Goal: Task Accomplishment & Management: Use online tool/utility

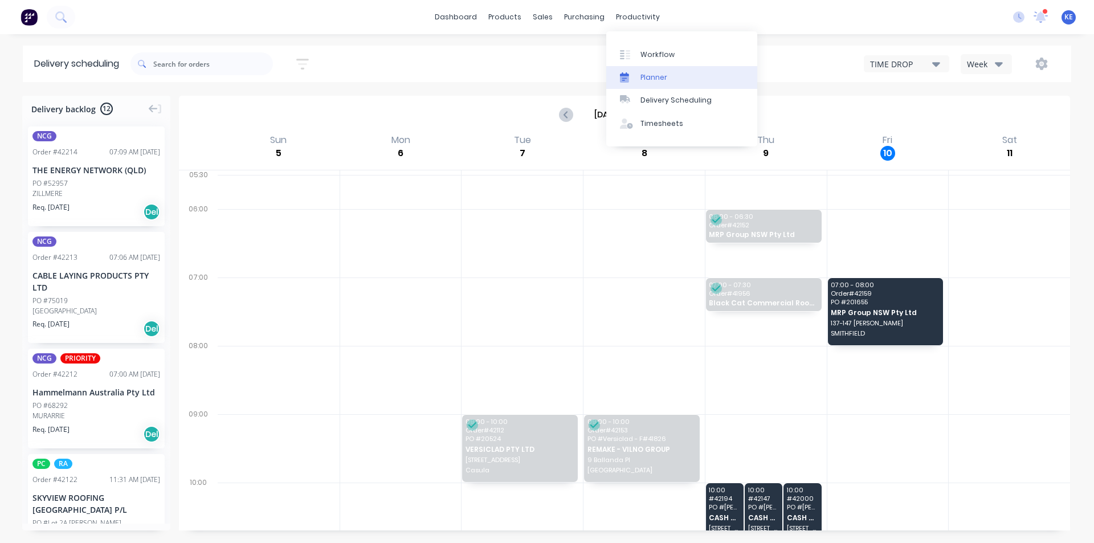
click at [637, 84] on link "Planner" at bounding box center [681, 77] width 151 height 23
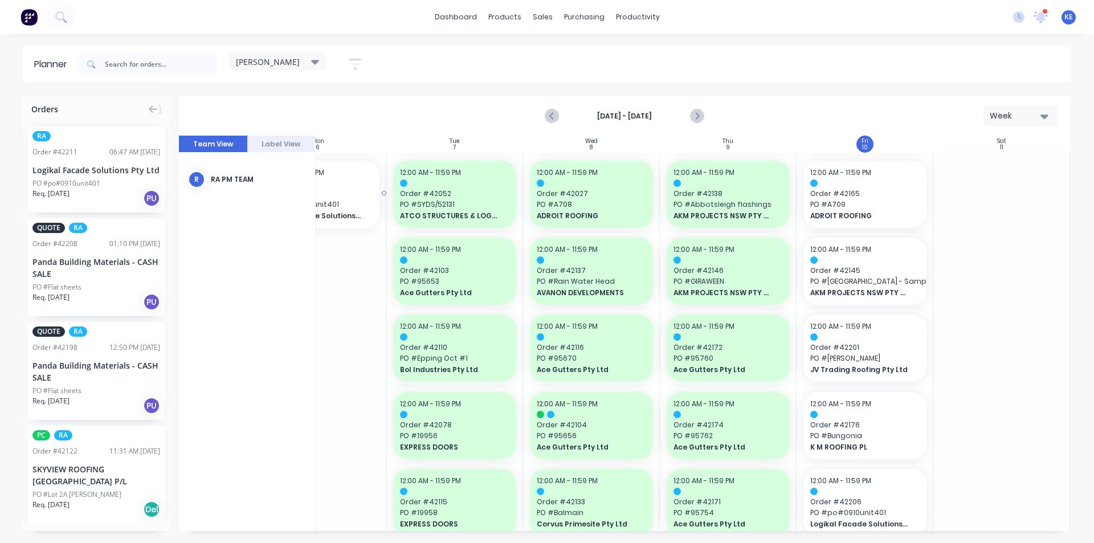
scroll to position [0, 202]
drag, startPoint x: 122, startPoint y: 161, endPoint x: 849, endPoint y: 295, distance: 739.1
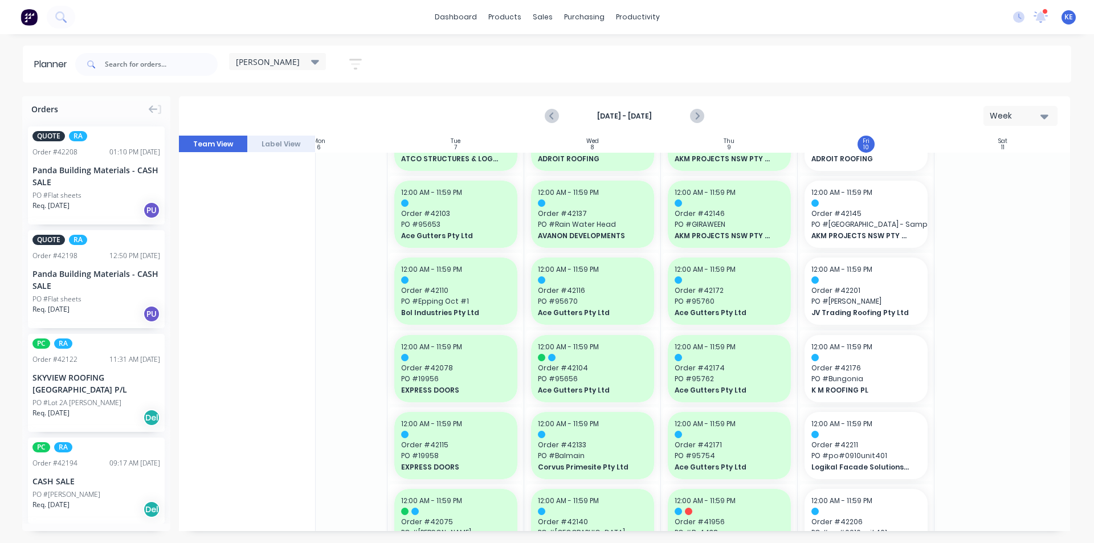
scroll to position [114, 202]
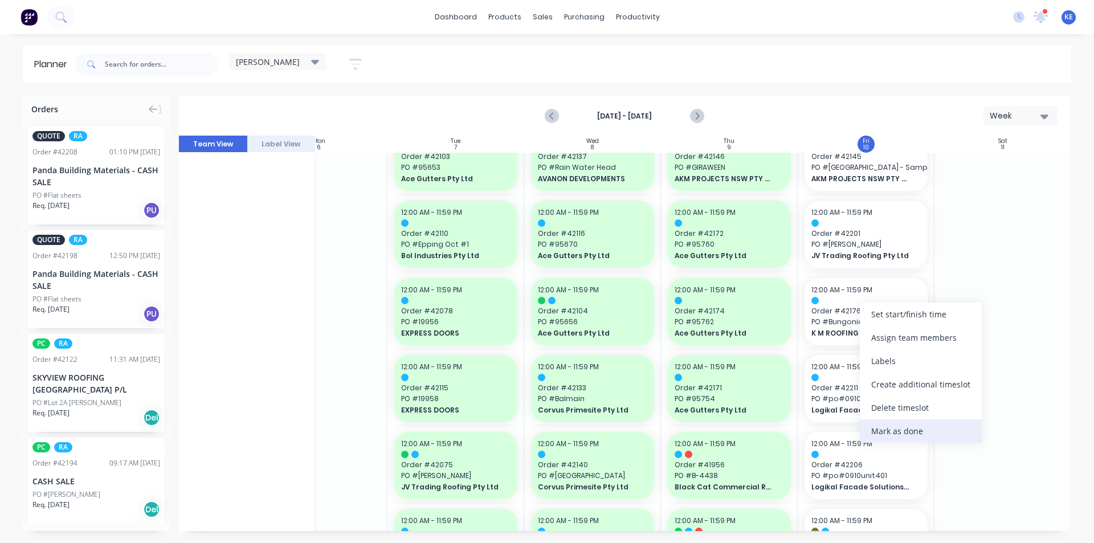
click at [909, 435] on div "Mark as done" at bounding box center [921, 430] width 122 height 23
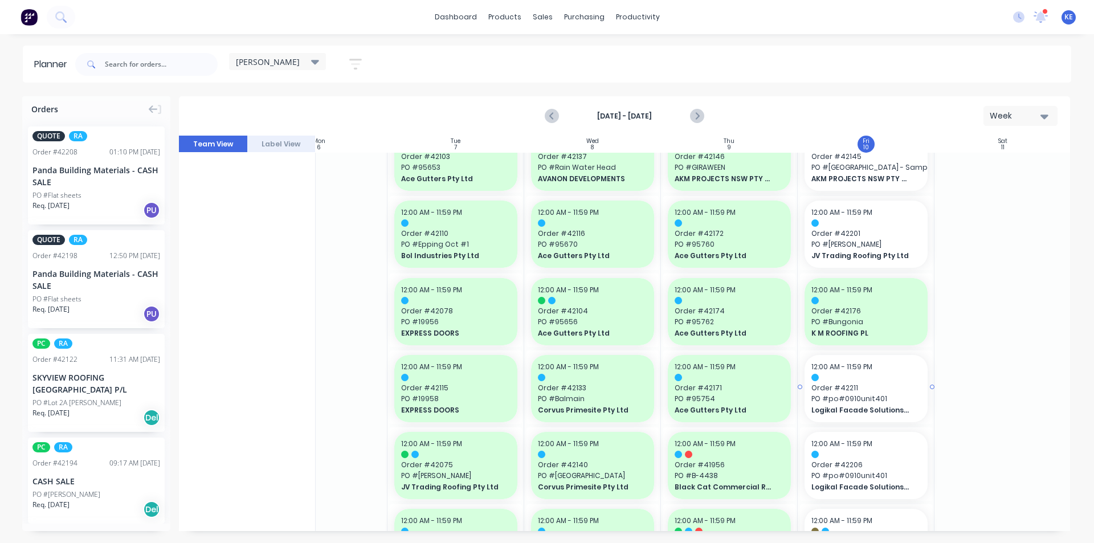
click at [883, 411] on span "Logikal Facade Solutions Pty Ltd" at bounding box center [860, 410] width 99 height 10
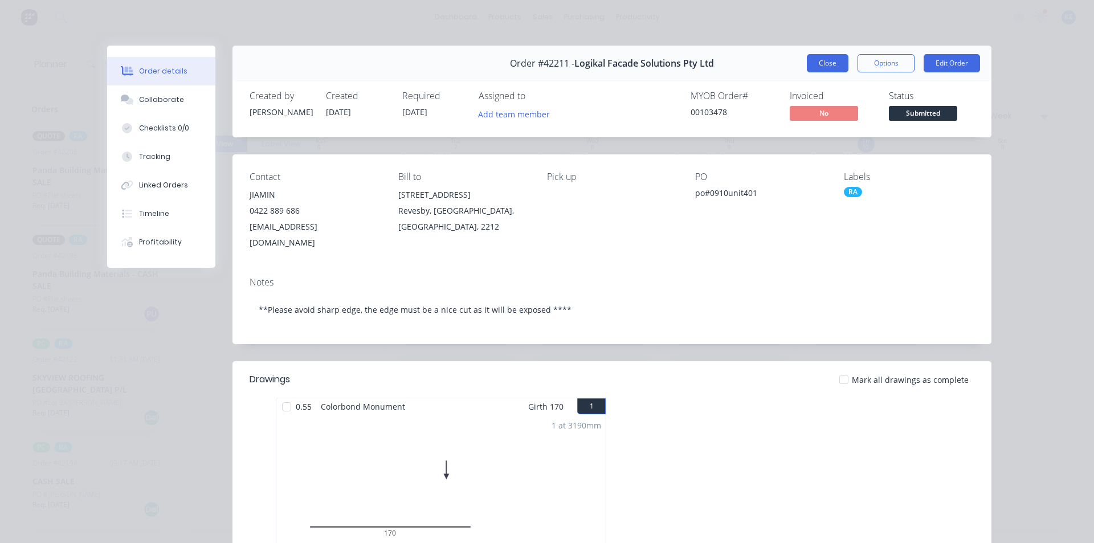
click at [824, 56] on button "Close" at bounding box center [828, 63] width 42 height 18
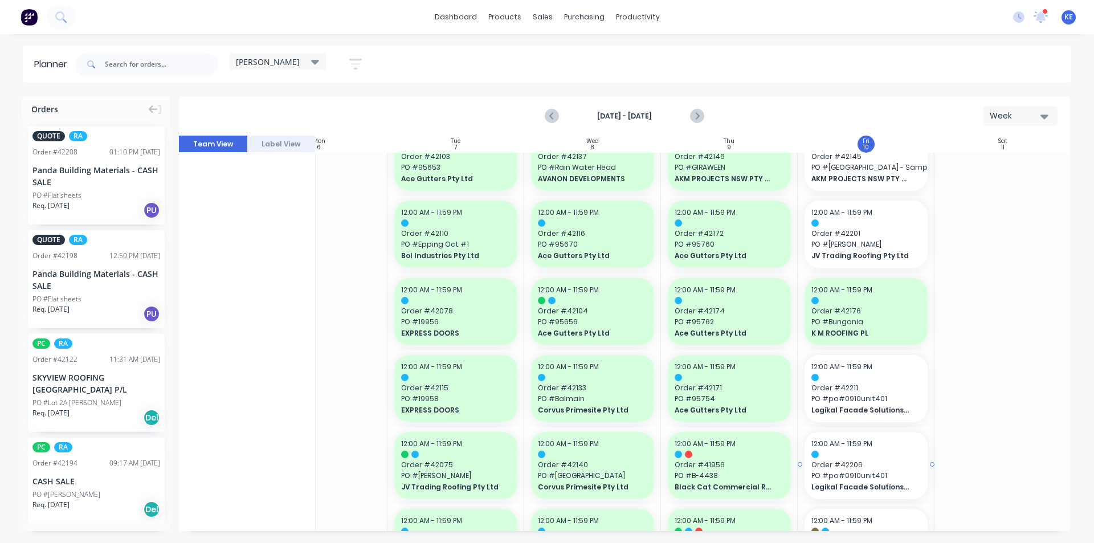
click at [903, 462] on span "Order # 42206" at bounding box center [865, 465] width 109 height 10
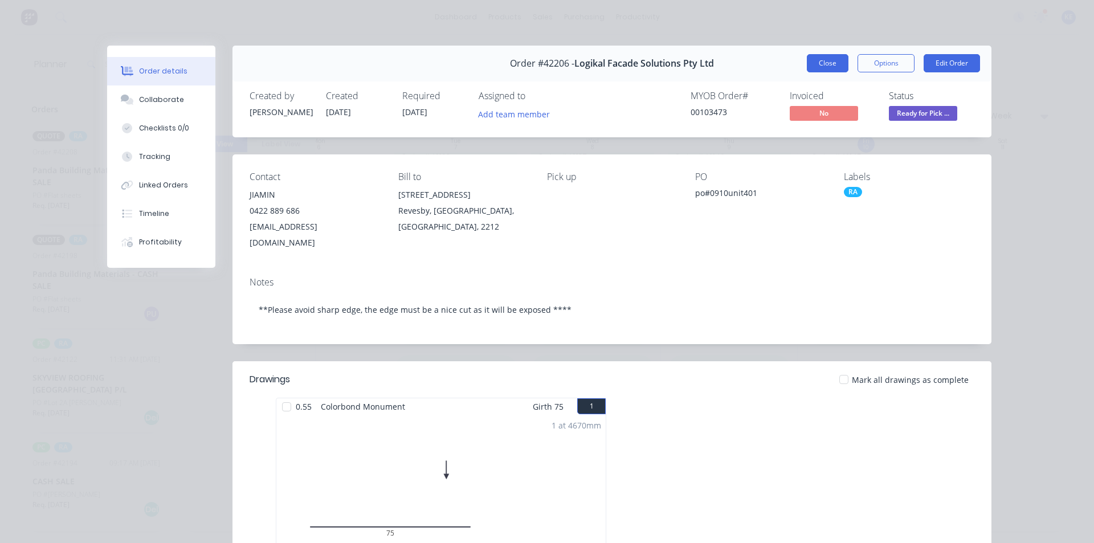
click at [825, 65] on button "Close" at bounding box center [828, 63] width 42 height 18
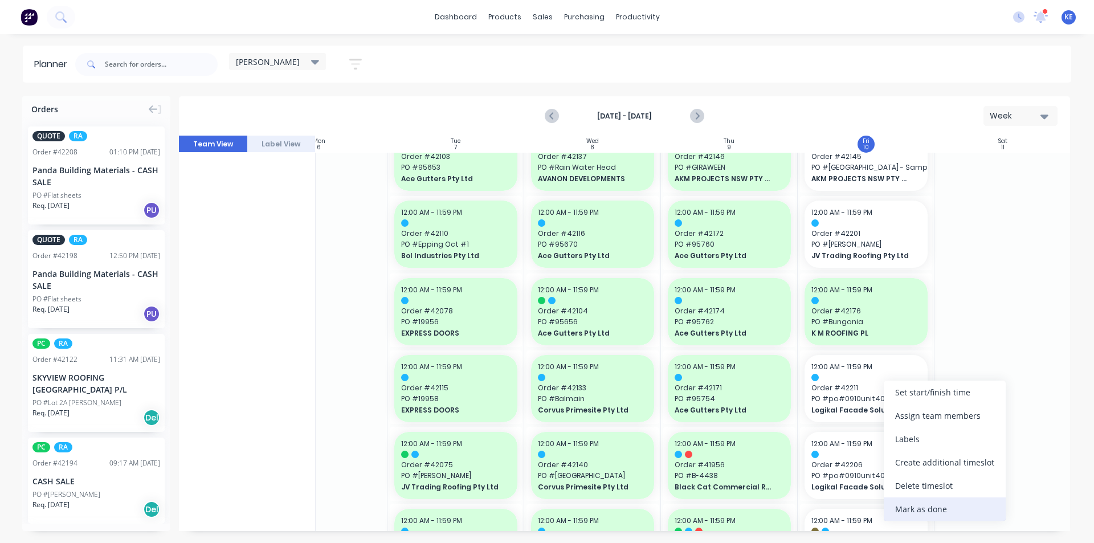
click at [918, 504] on div "Mark as done" at bounding box center [945, 508] width 122 height 23
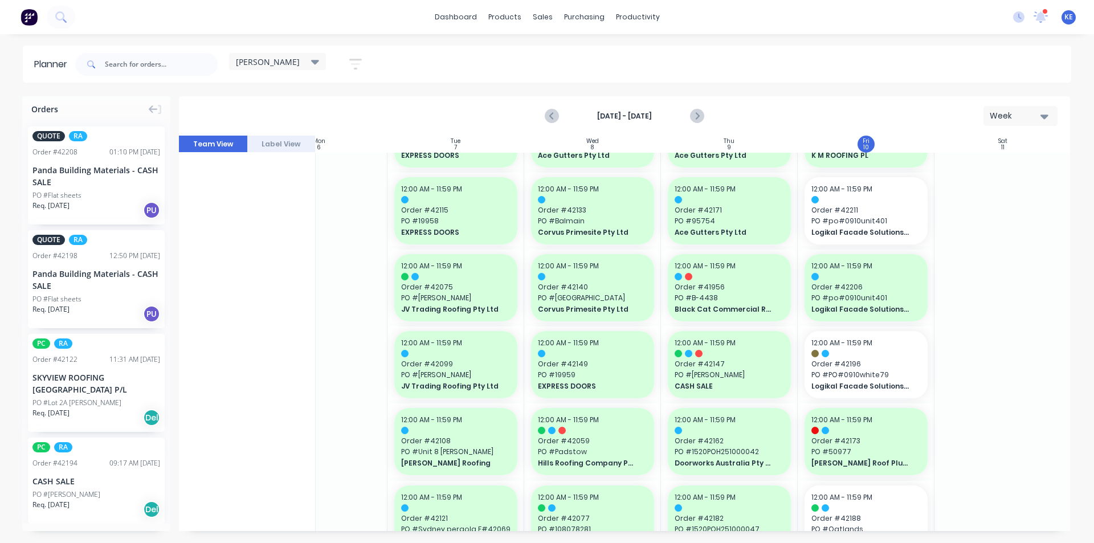
scroll to position [342, 202]
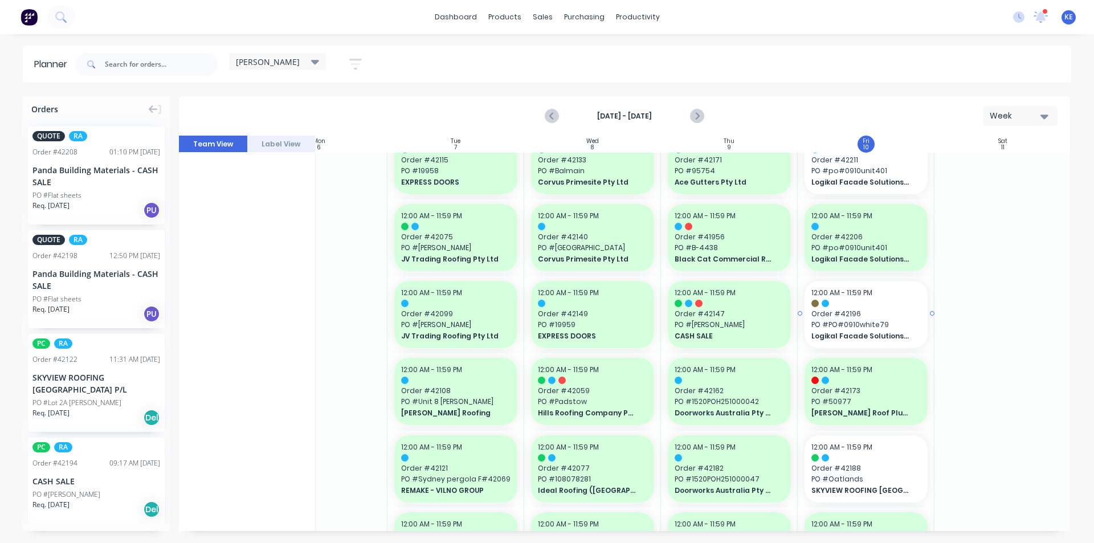
click at [894, 333] on span "Logikal Facade Solutions Pty Ltd" at bounding box center [860, 336] width 99 height 10
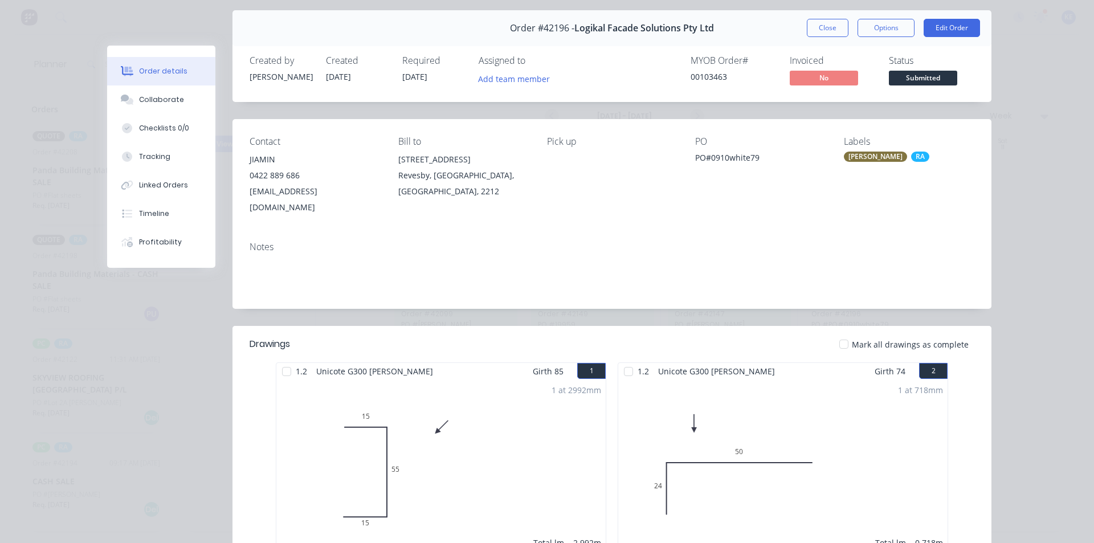
scroll to position [27, 0]
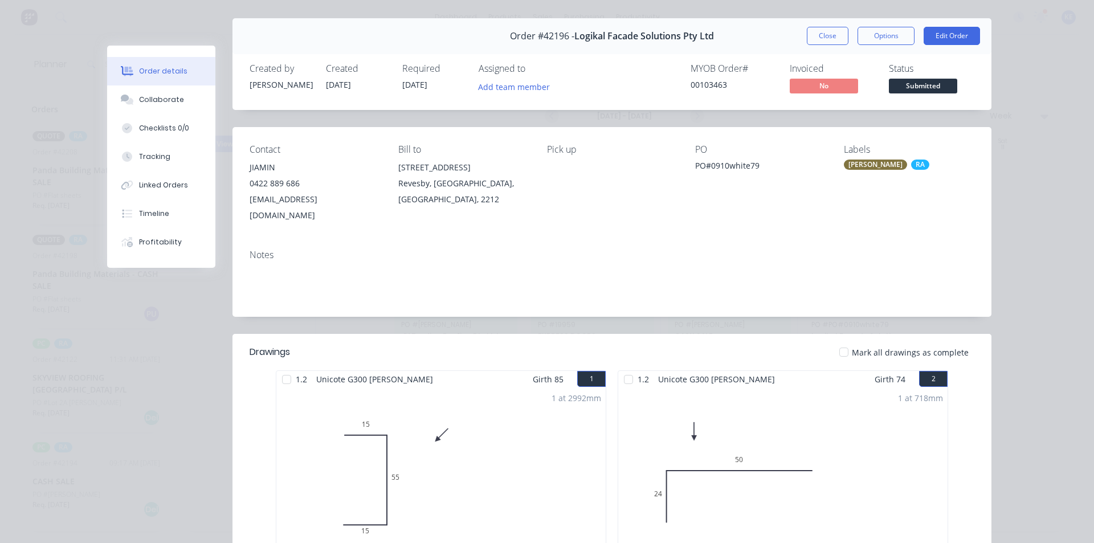
click at [827, 43] on button "Close" at bounding box center [828, 36] width 42 height 18
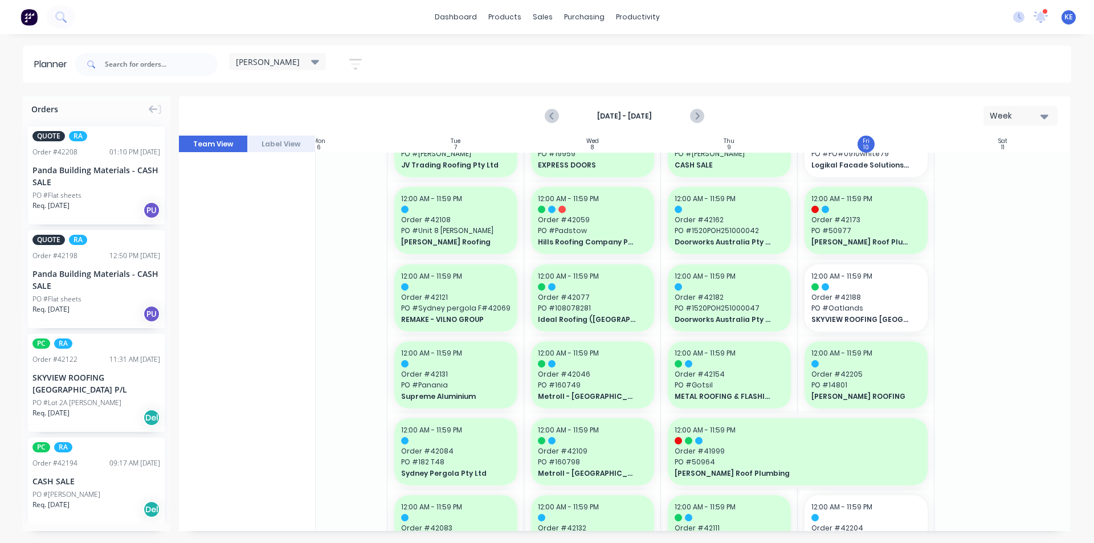
scroll to position [570, 202]
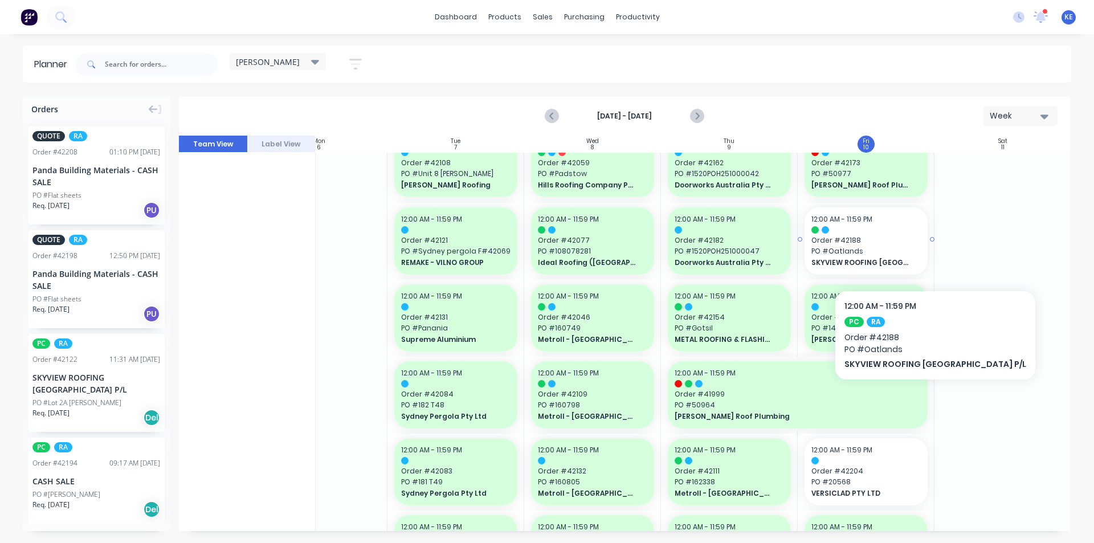
click at [909, 256] on span "PO # Oatlands" at bounding box center [865, 251] width 109 height 10
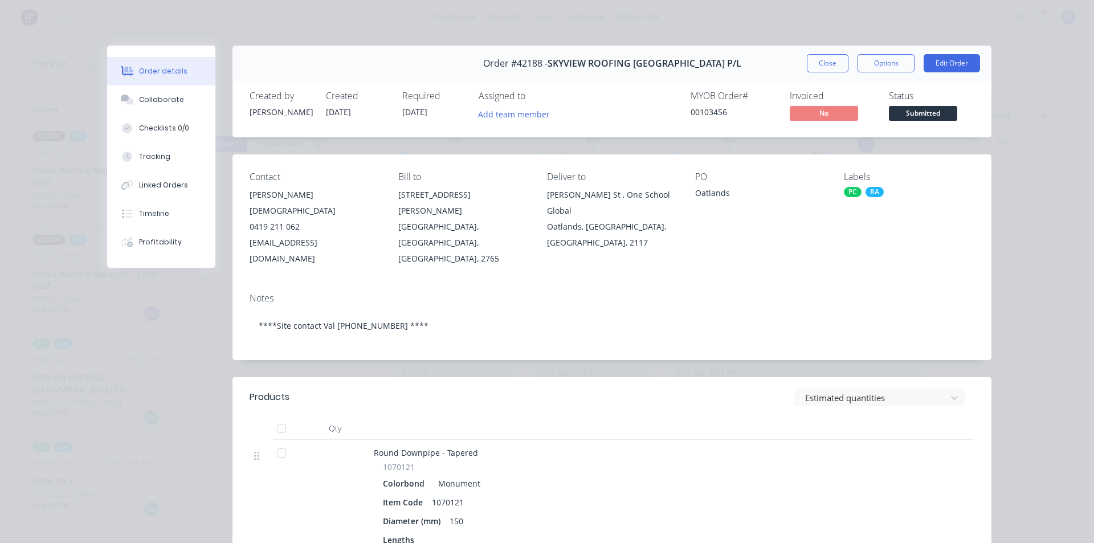
click at [824, 74] on div "Order #42188 - SKYVIEW ROOFING [GEOGRAPHIC_DATA] P/L Close Options Edit Order" at bounding box center [611, 64] width 759 height 36
click at [823, 71] on button "Close" at bounding box center [828, 63] width 42 height 18
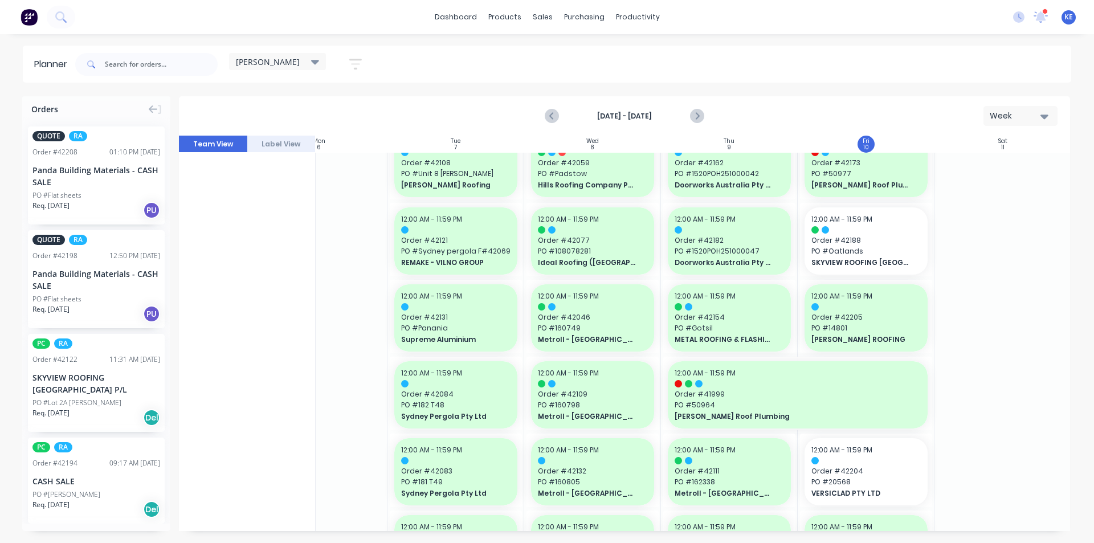
click at [968, 241] on div at bounding box center [1002, 473] width 137 height 1780
click at [888, 471] on span "Order # 42204" at bounding box center [865, 471] width 109 height 10
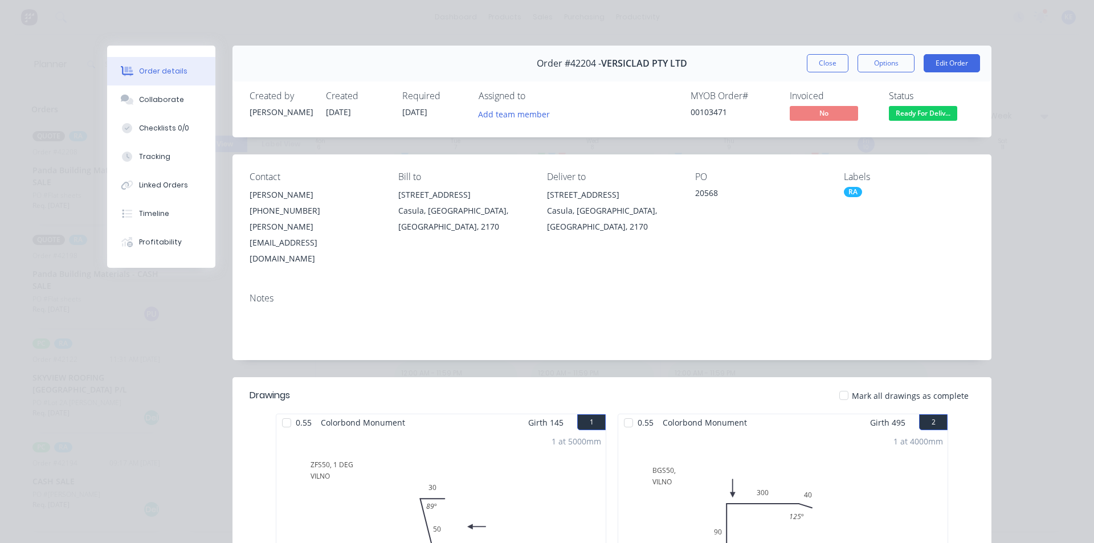
click at [815, 46] on div "Order #42204 - VERSICLAD PTY LTD Close Options Edit Order" at bounding box center [611, 64] width 759 height 36
click at [824, 69] on button "Close" at bounding box center [828, 63] width 42 height 18
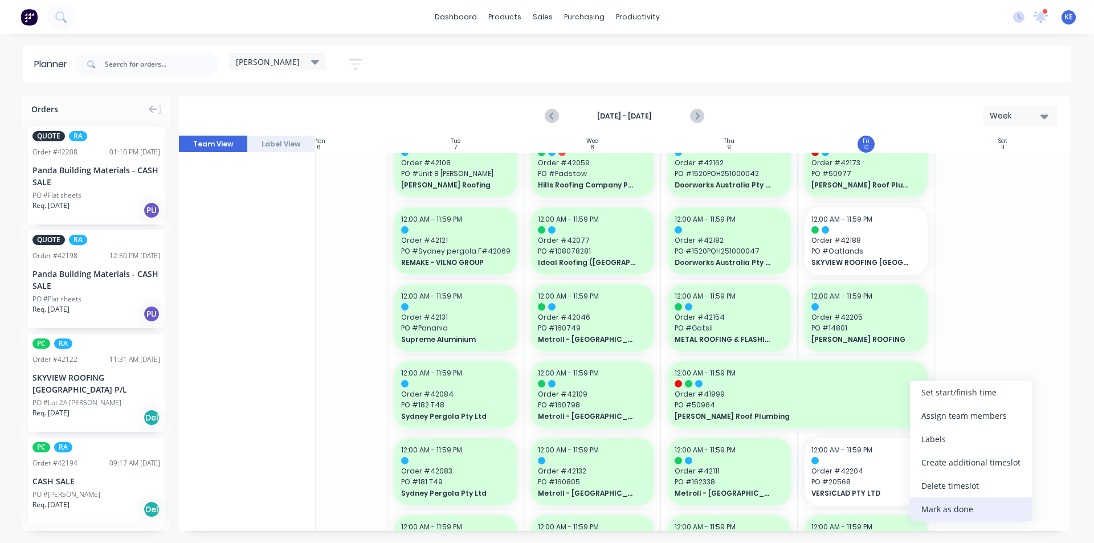
click at [946, 501] on div "Mark as done" at bounding box center [971, 508] width 122 height 23
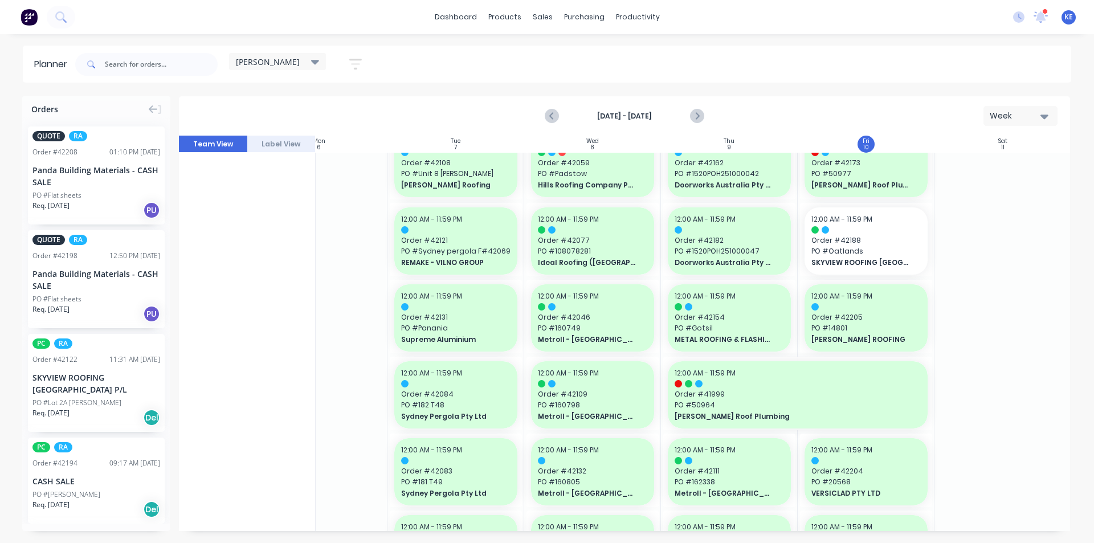
click at [972, 435] on div at bounding box center [1002, 473] width 137 height 1780
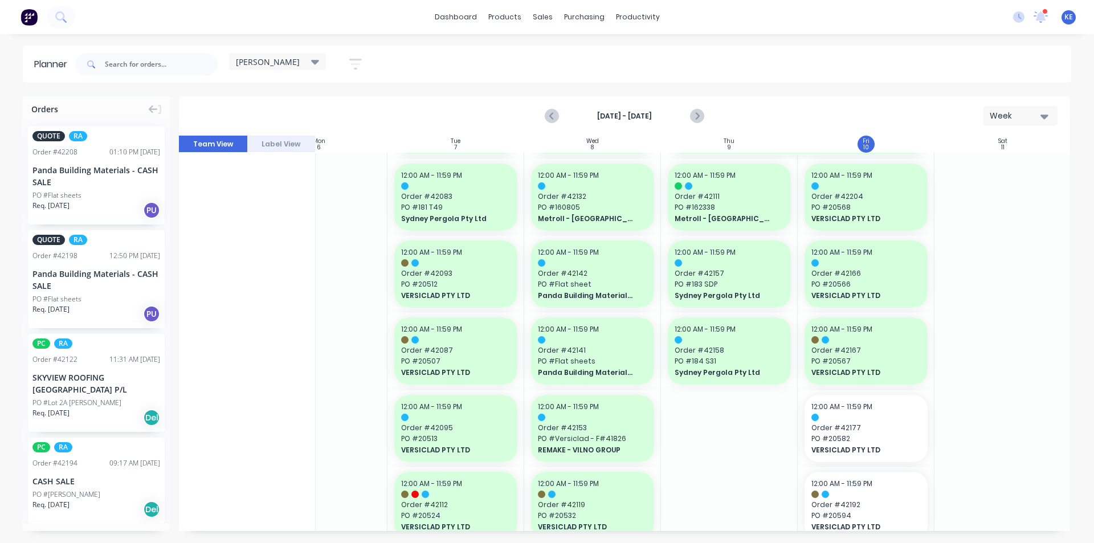
scroll to position [854, 202]
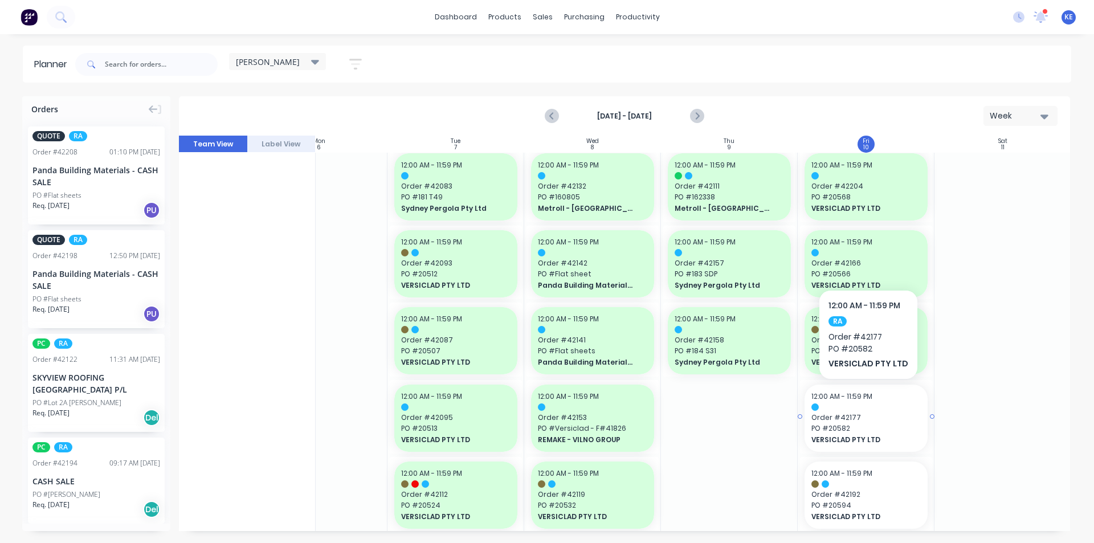
click at [915, 432] on span "PO # 20582" at bounding box center [865, 428] width 109 height 10
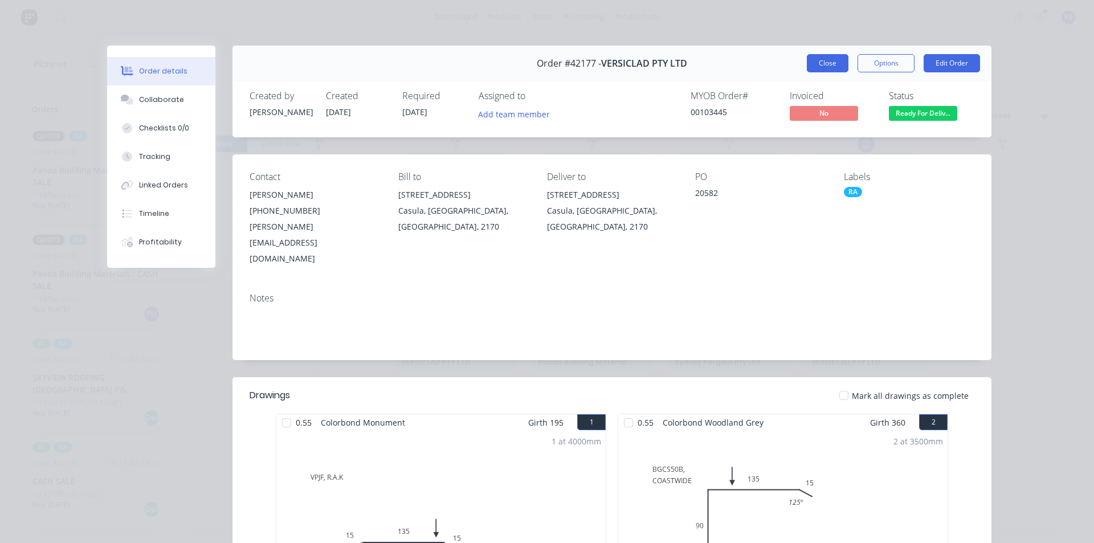
click at [823, 66] on button "Close" at bounding box center [828, 63] width 42 height 18
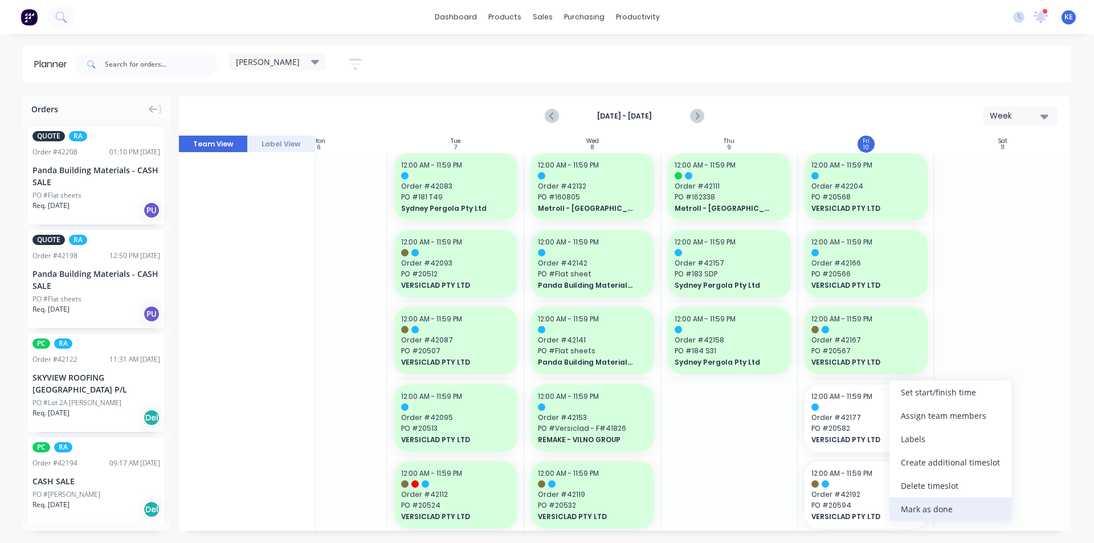
click at [948, 505] on div "Mark as done" at bounding box center [950, 508] width 122 height 23
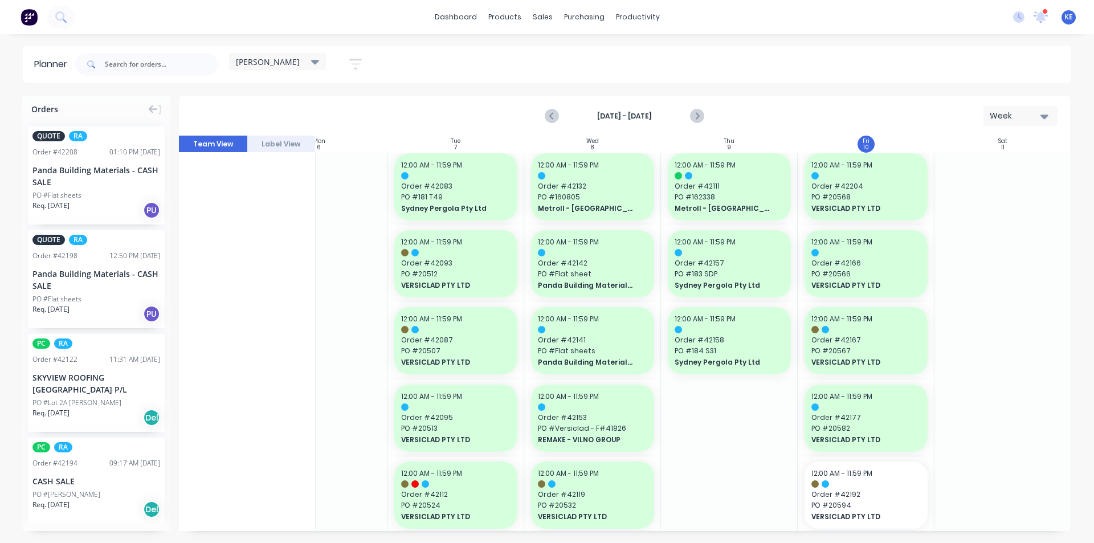
click at [955, 471] on div at bounding box center [1002, 188] width 137 height 1780
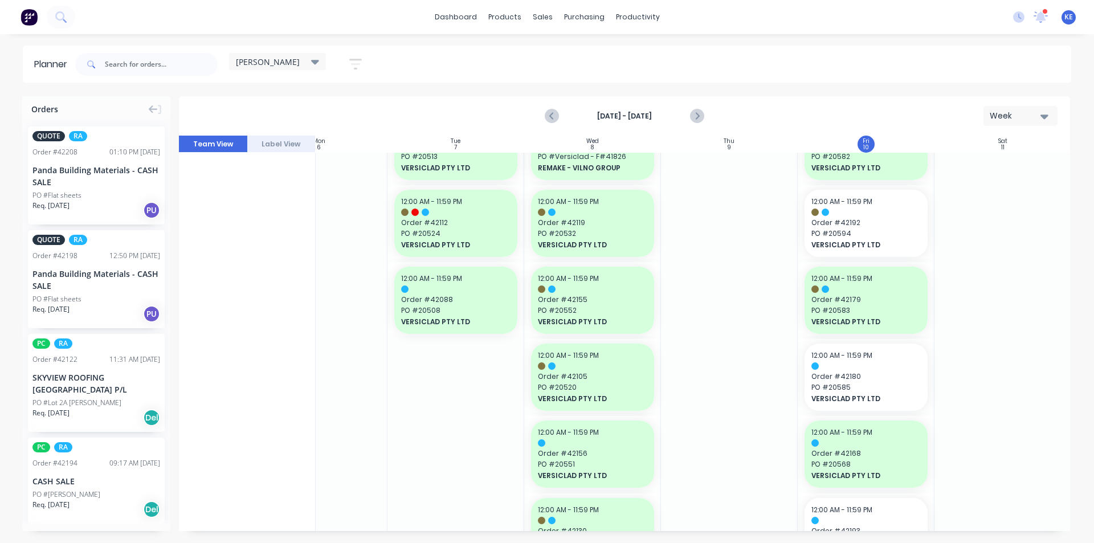
scroll to position [1139, 202]
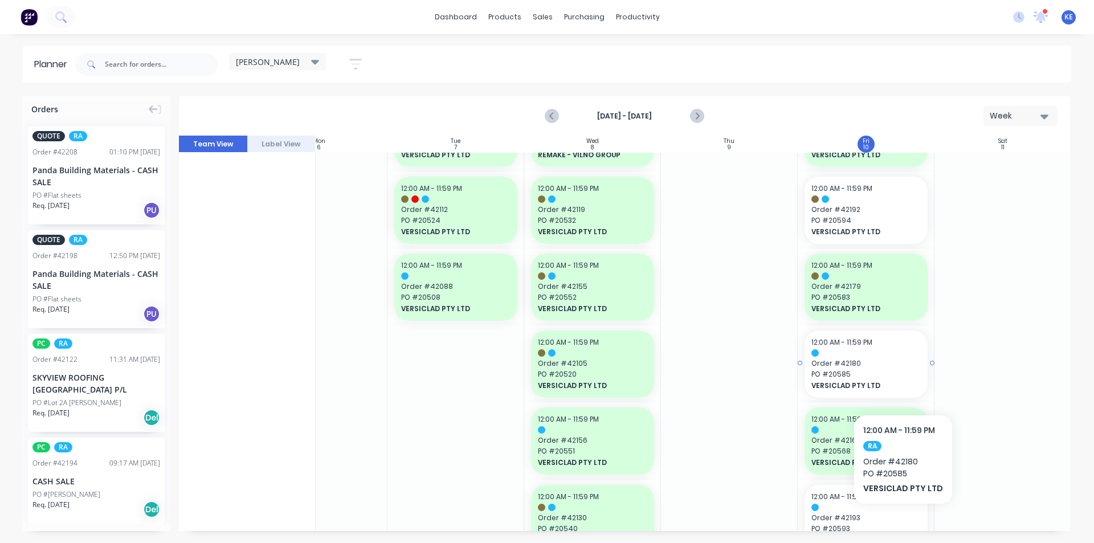
click at [901, 380] on div "VERSICLAD PTY LTD" at bounding box center [865, 385] width 109 height 11
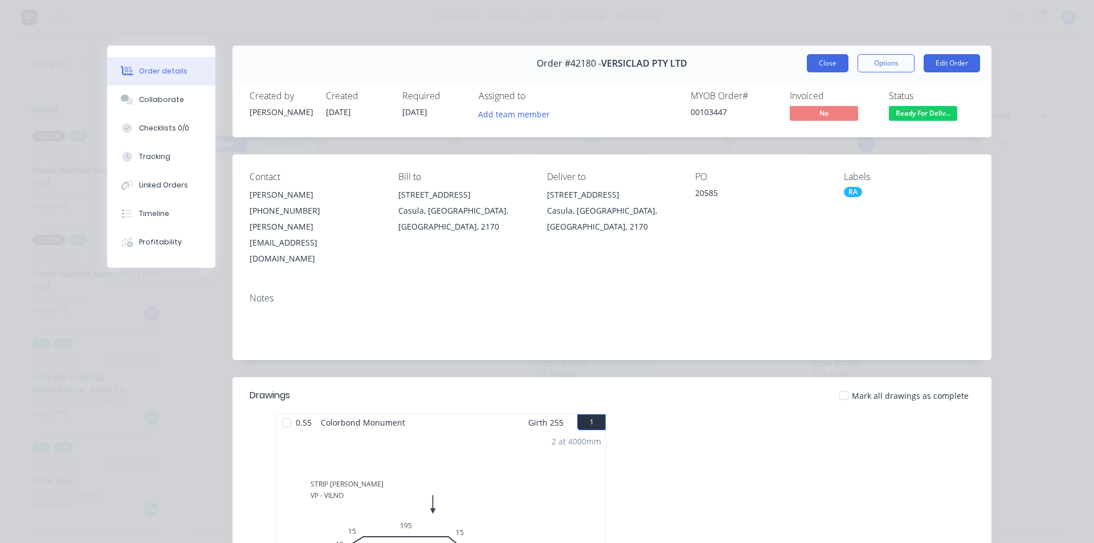
click at [829, 63] on button "Close" at bounding box center [828, 63] width 42 height 18
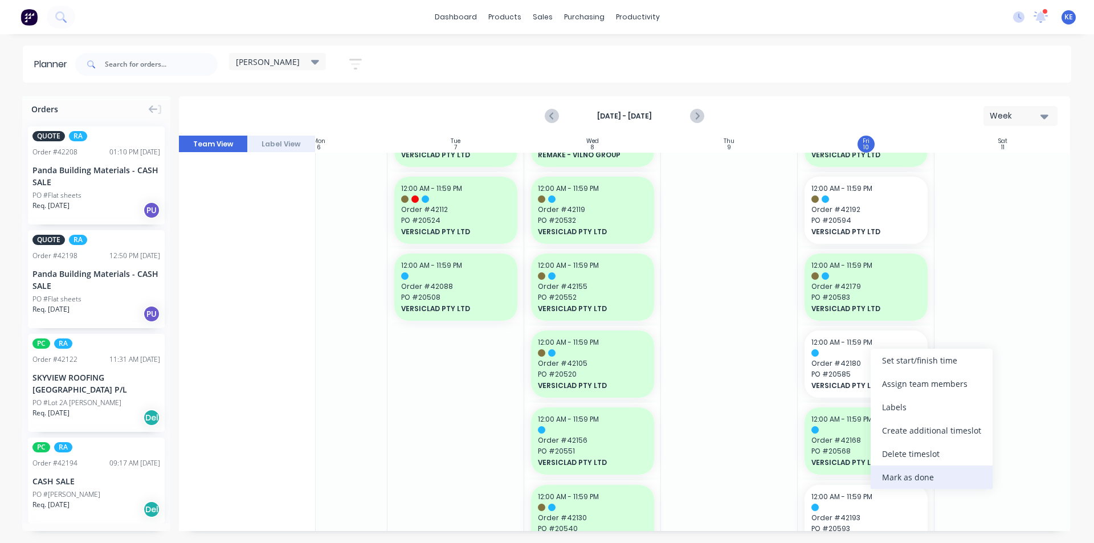
click at [942, 484] on div "Mark as done" at bounding box center [931, 476] width 122 height 23
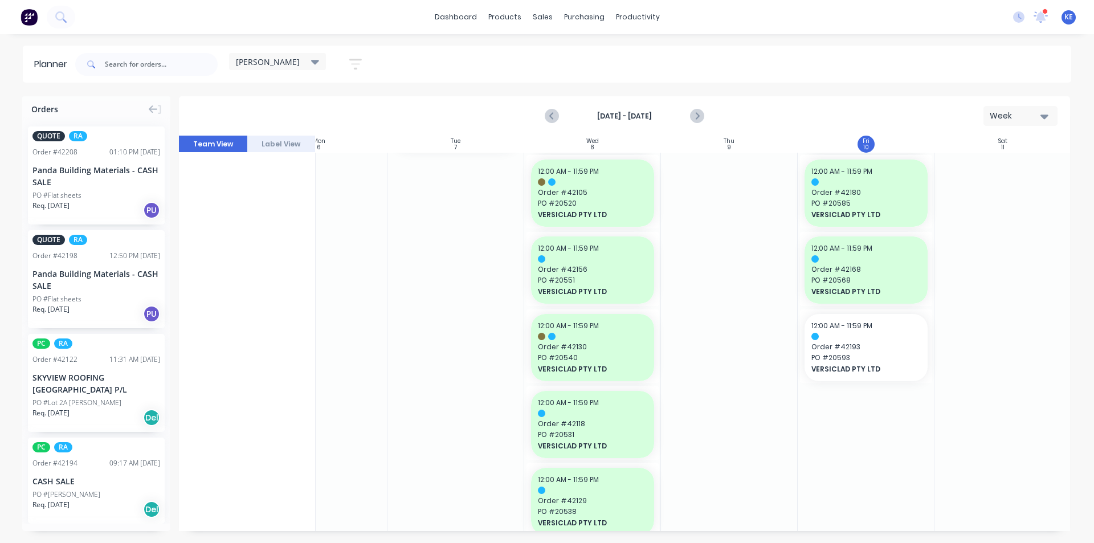
scroll to position [1367, 202]
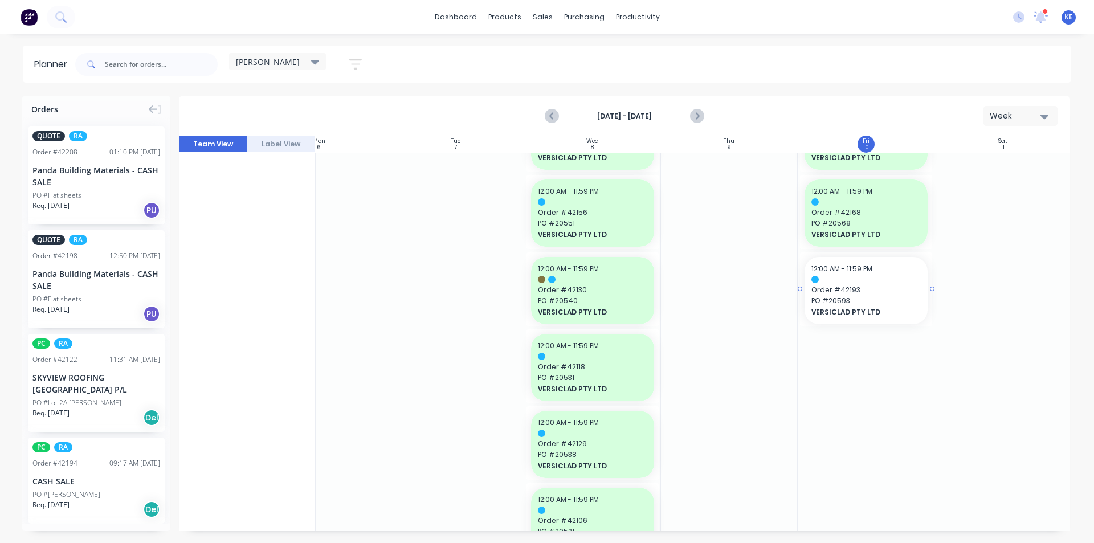
click at [865, 322] on div "12:00 AM - 11:59 PM Order # 42193 PO # 20593 VERSICLAD PTY LTD" at bounding box center [865, 290] width 123 height 67
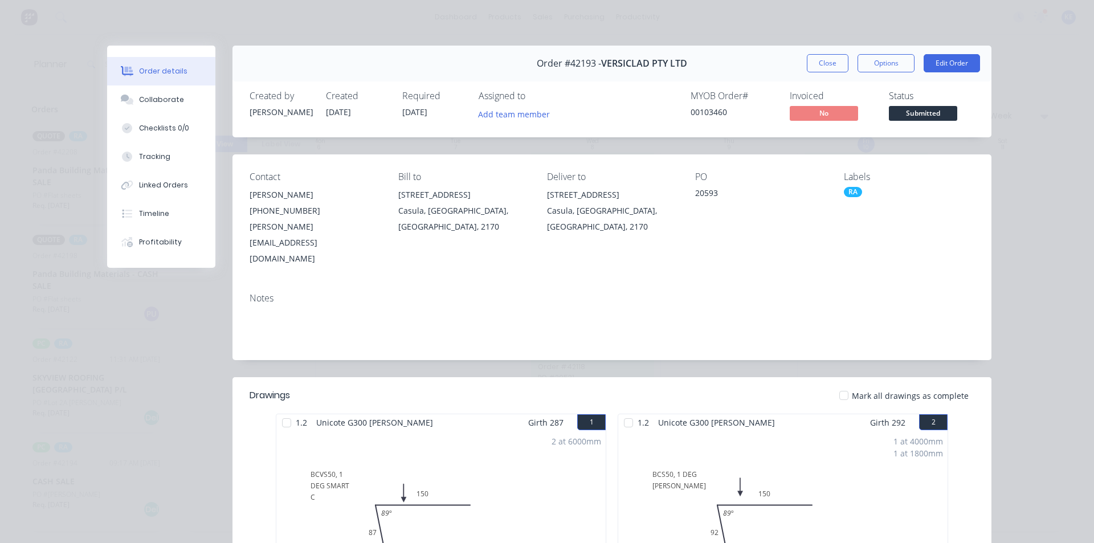
click at [847, 180] on div "Labels" at bounding box center [909, 176] width 130 height 11
click at [847, 188] on div "RA" at bounding box center [853, 192] width 18 height 10
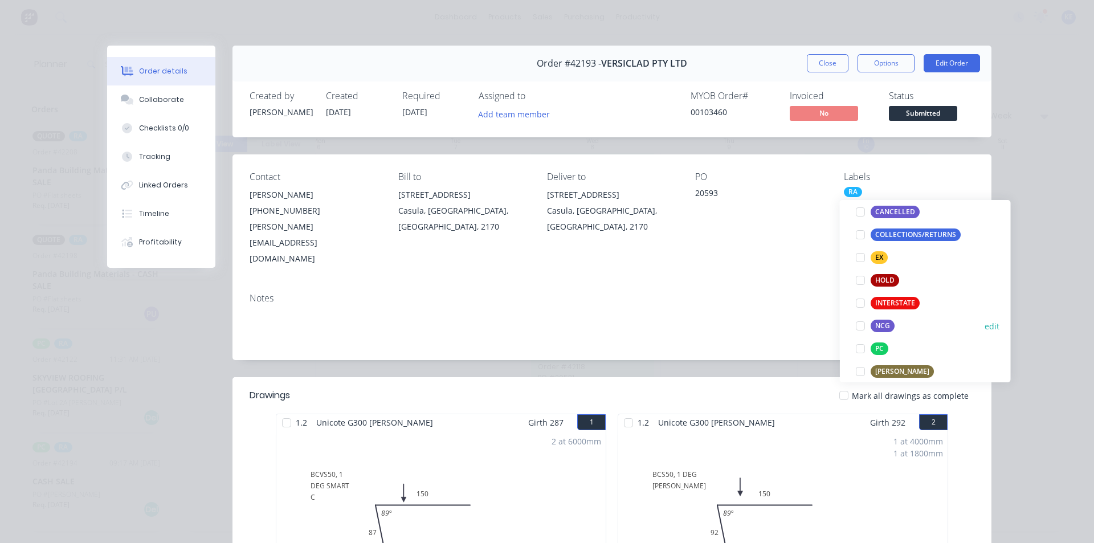
scroll to position [171, 0]
click at [905, 369] on div "[PERSON_NAME]" at bounding box center [901, 371] width 63 height 13
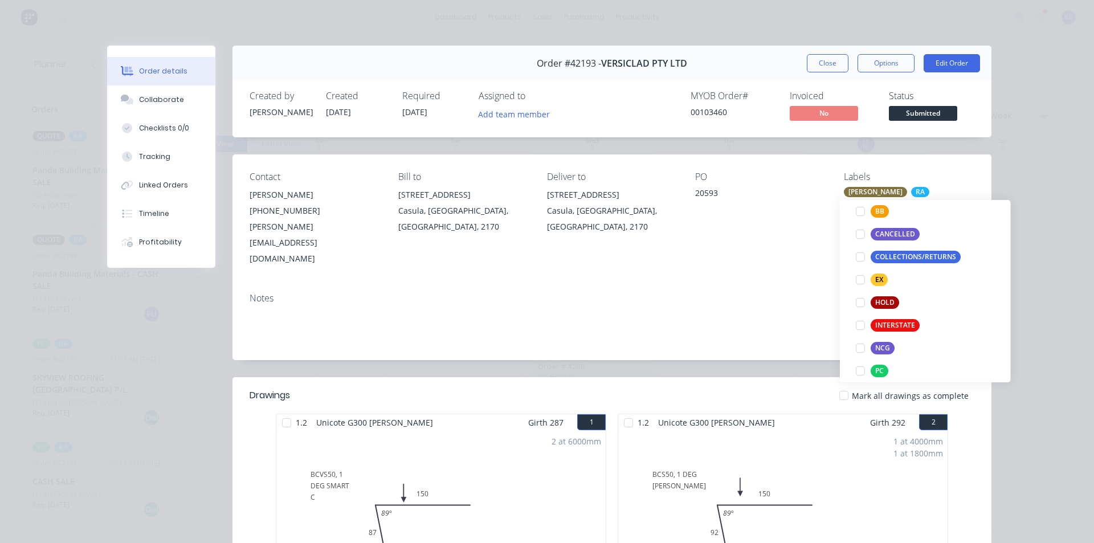
scroll to position [0, 0]
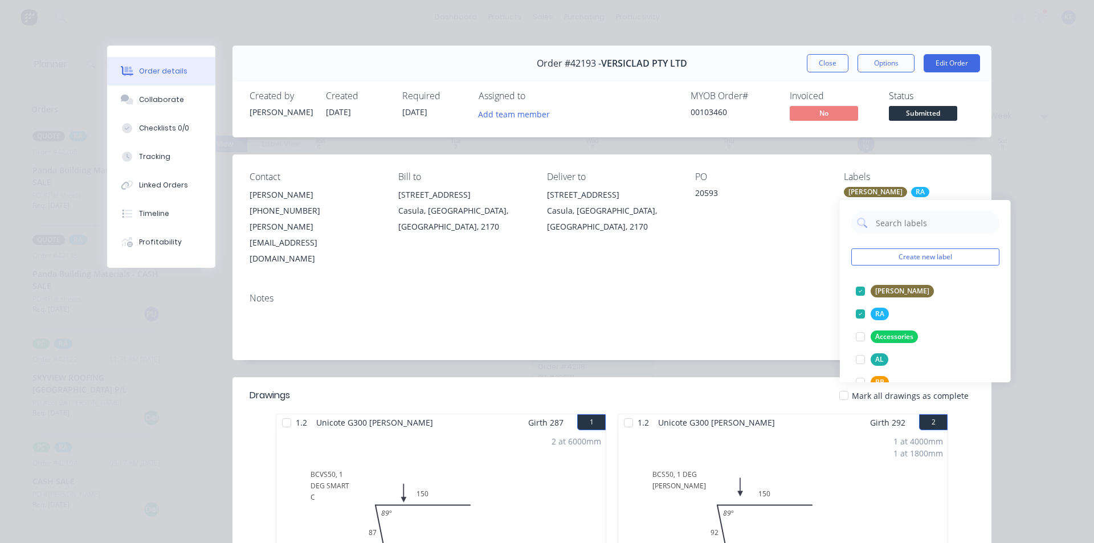
click at [1062, 267] on div "Order details Collaborate Checklists 0/0 Tracking Linked Orders Timeline Profit…" at bounding box center [547, 271] width 1094 height 543
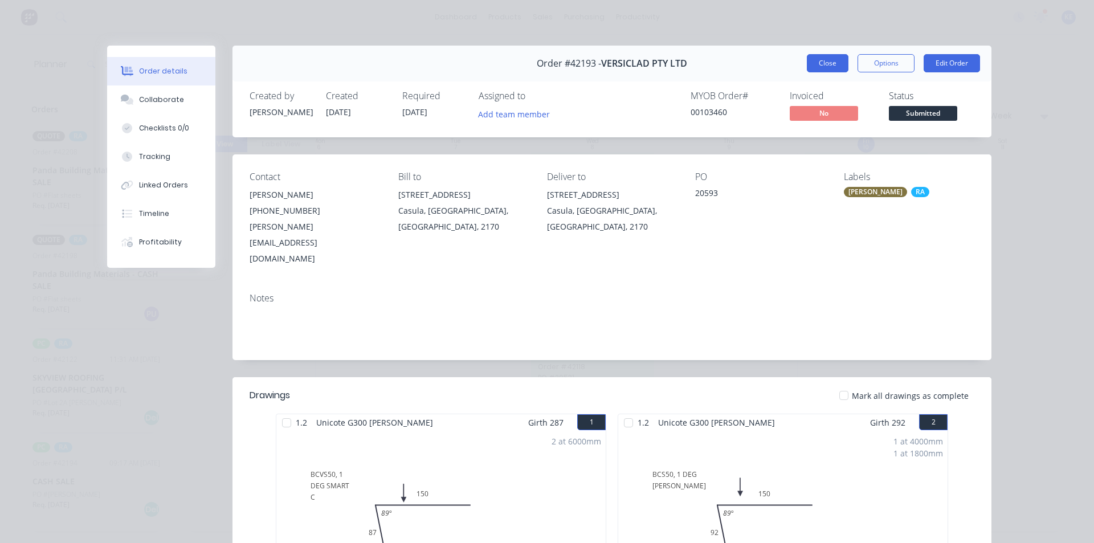
click at [839, 71] on button "Close" at bounding box center [828, 63] width 42 height 18
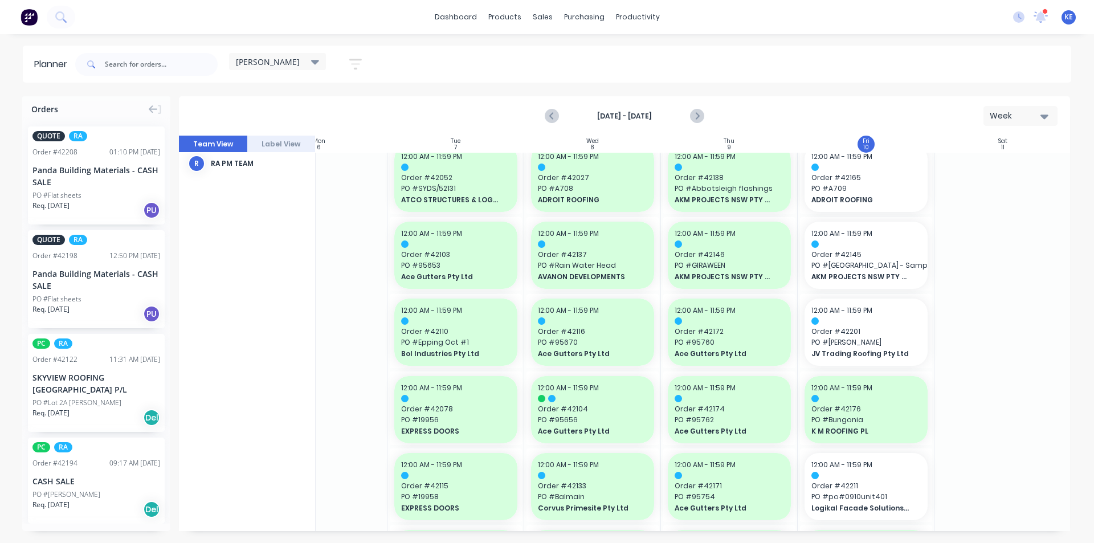
scroll to position [0, 202]
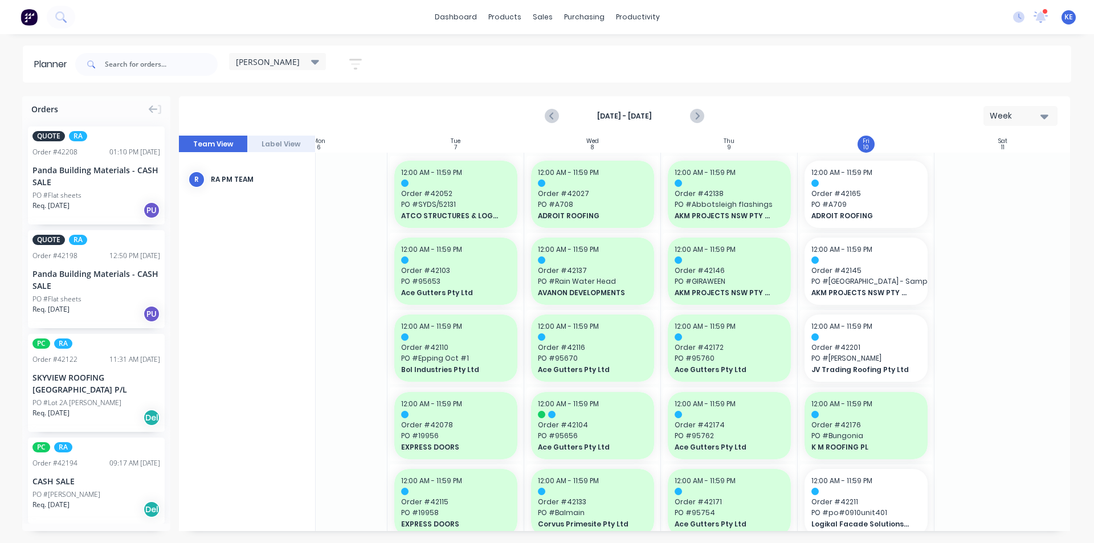
click at [354, 63] on icon "button" at bounding box center [355, 64] width 13 height 14
click at [332, 107] on div "Show/Hide users" at bounding box center [295, 107] width 79 height 12
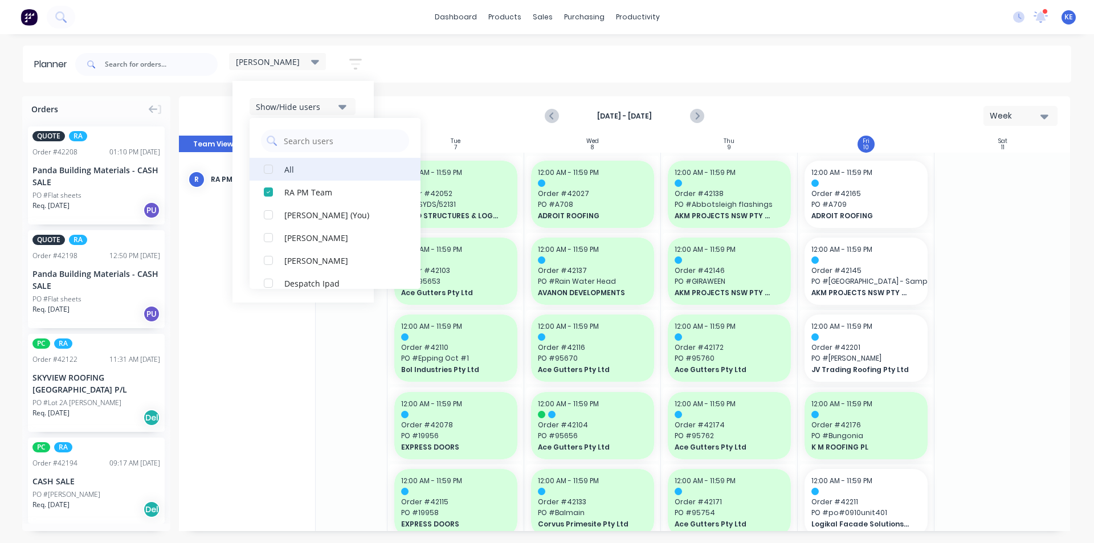
click at [320, 163] on div "All" at bounding box center [341, 169] width 114 height 12
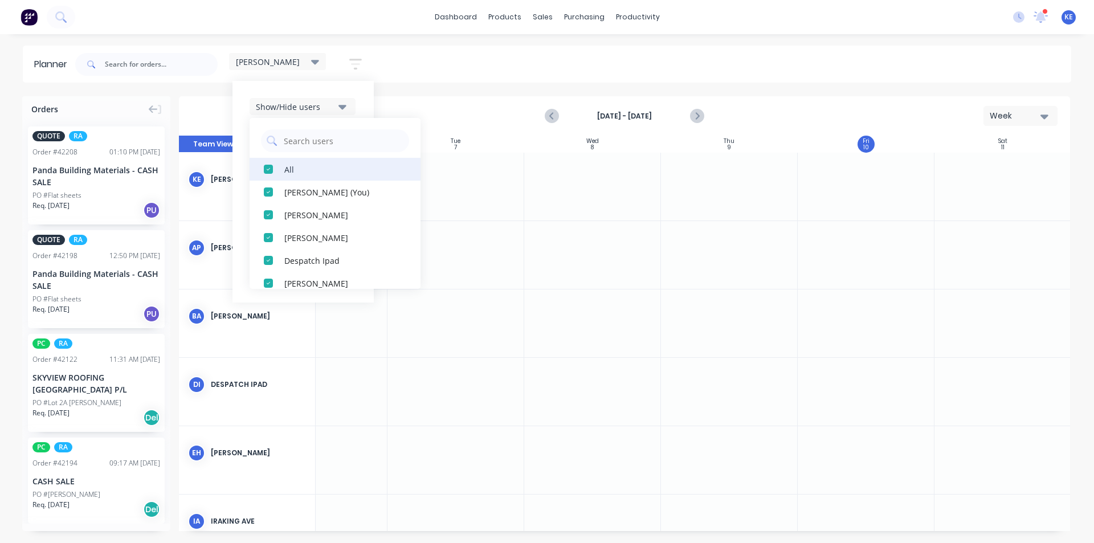
click at [320, 163] on div "All" at bounding box center [341, 169] width 114 height 12
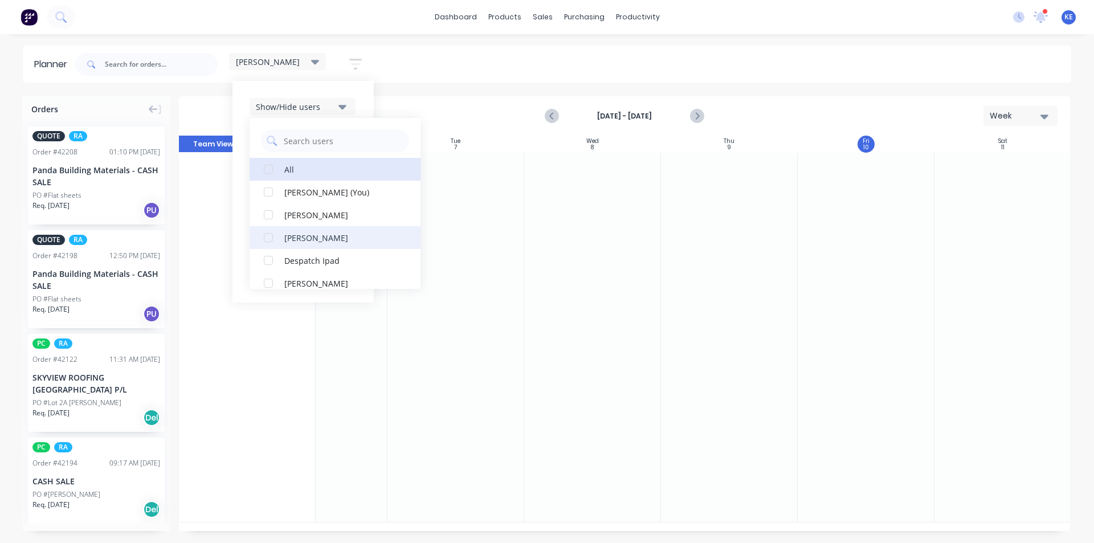
scroll to position [285, 0]
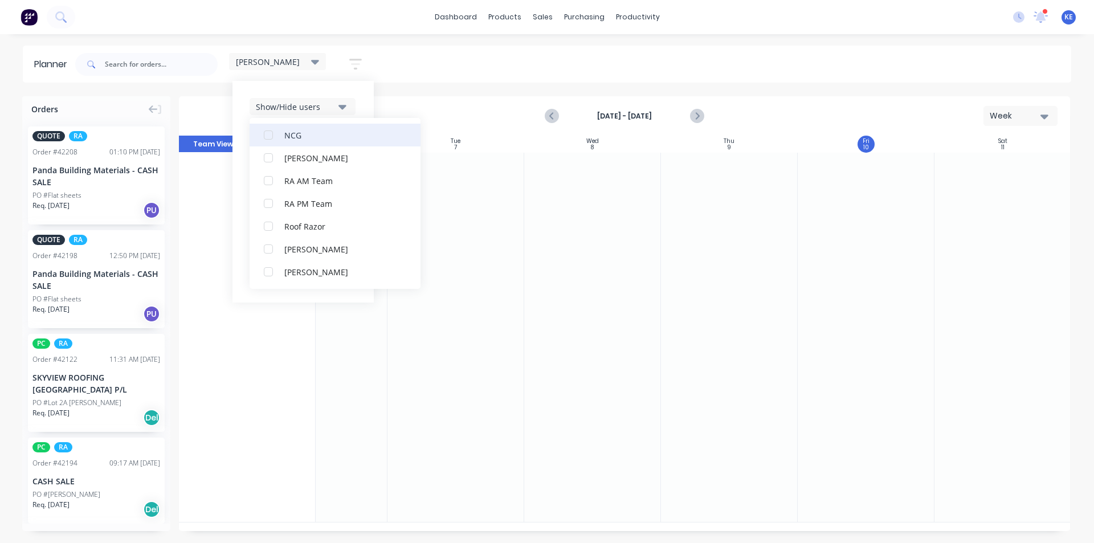
click at [311, 130] on div "NCG" at bounding box center [341, 135] width 114 height 12
drag, startPoint x: 368, startPoint y: 97, endPoint x: 362, endPoint y: 99, distance: 6.7
click at [366, 97] on div "Show/Hide users All NCG [PERSON_NAME] (You) [PERSON_NAME] [PERSON_NAME] Despatc…" at bounding box center [302, 192] width 141 height 222
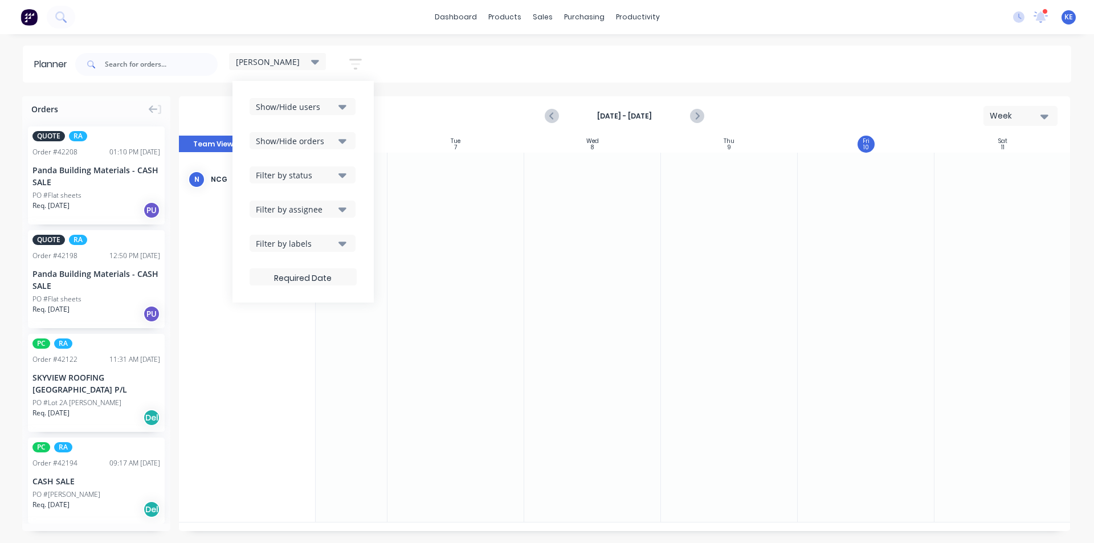
click at [349, 238] on button "Filter by labels" at bounding box center [303, 243] width 106 height 17
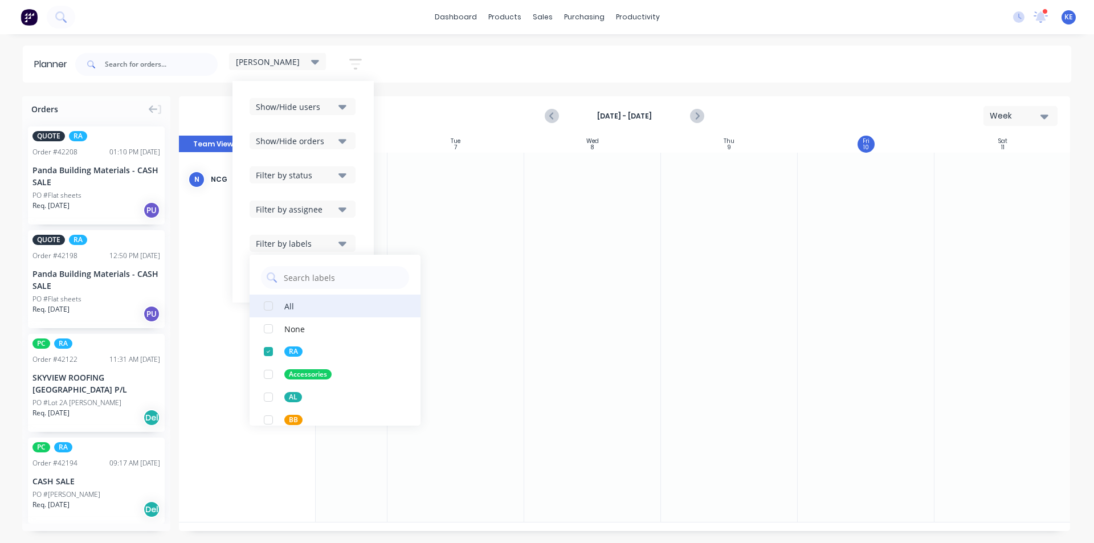
click at [314, 304] on button "All" at bounding box center [335, 306] width 171 height 23
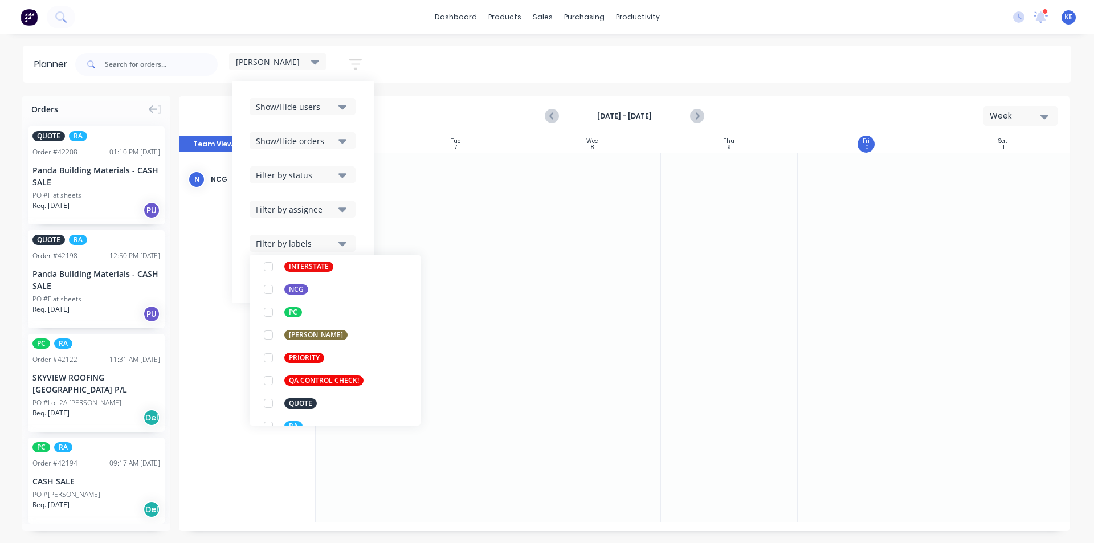
scroll to position [148, 0]
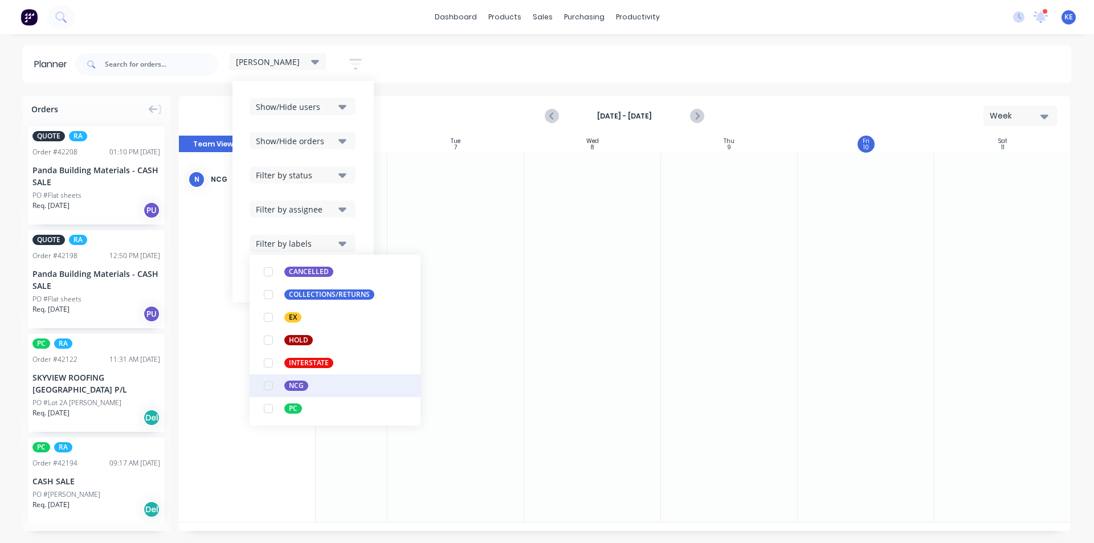
click at [306, 383] on div "NCG" at bounding box center [296, 386] width 24 height 10
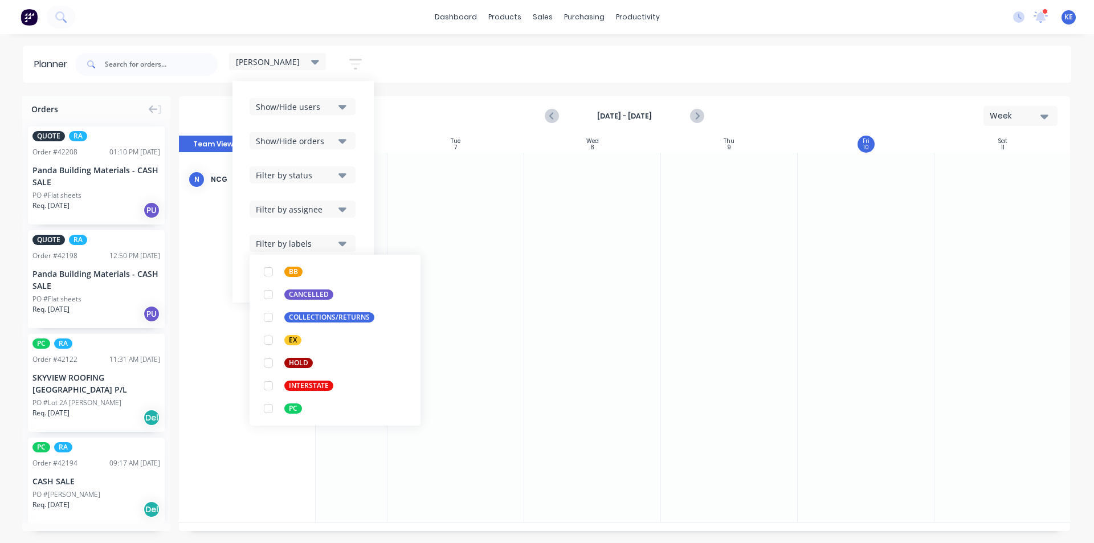
scroll to position [0, 0]
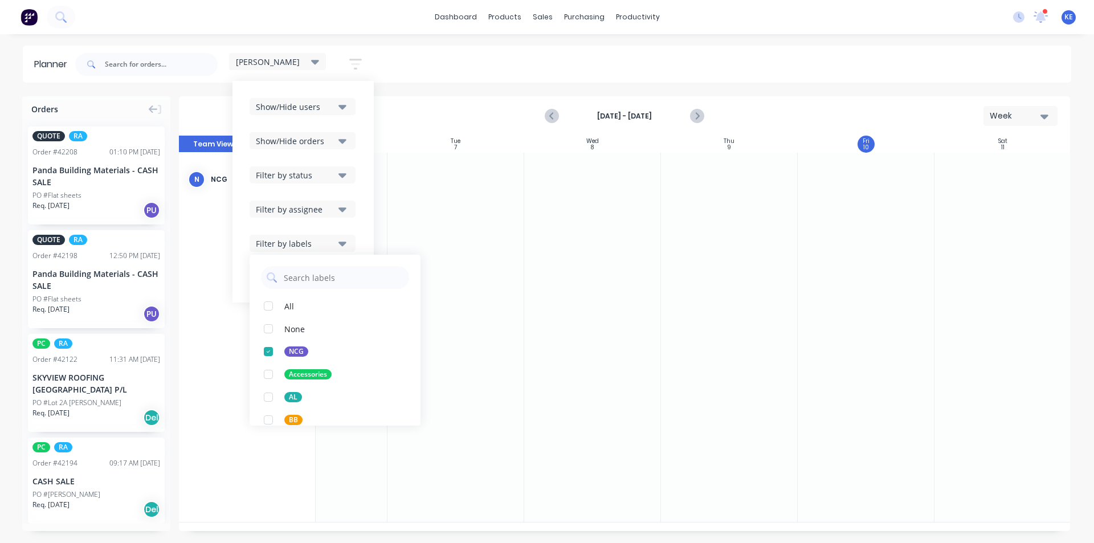
click at [588, 92] on div "Planner [PERSON_NAME] Save new view None edit [PERSON_NAME] (Default) edit Irak…" at bounding box center [547, 294] width 1094 height 497
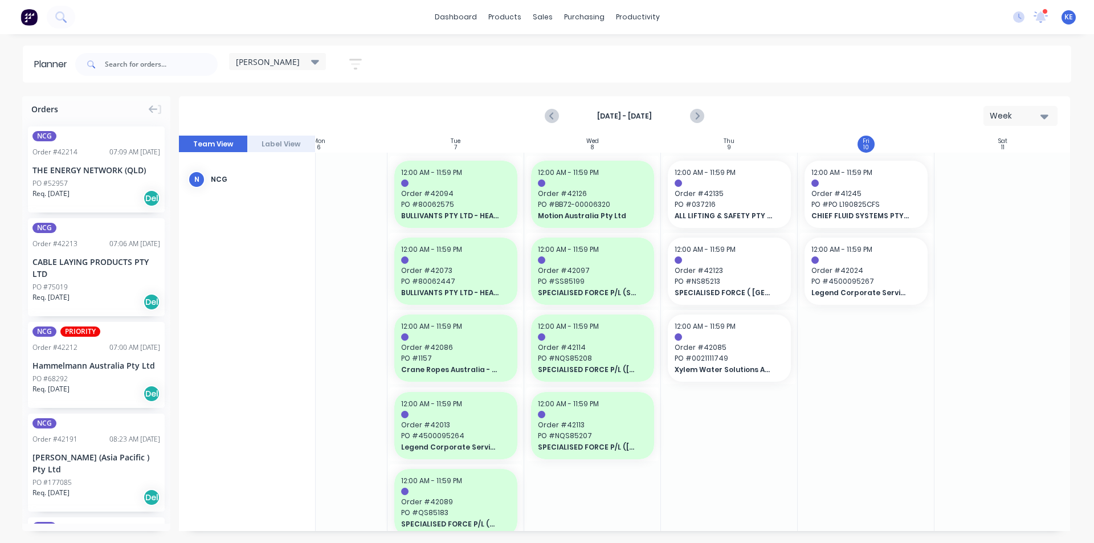
click at [922, 417] on div at bounding box center [866, 388] width 137 height 471
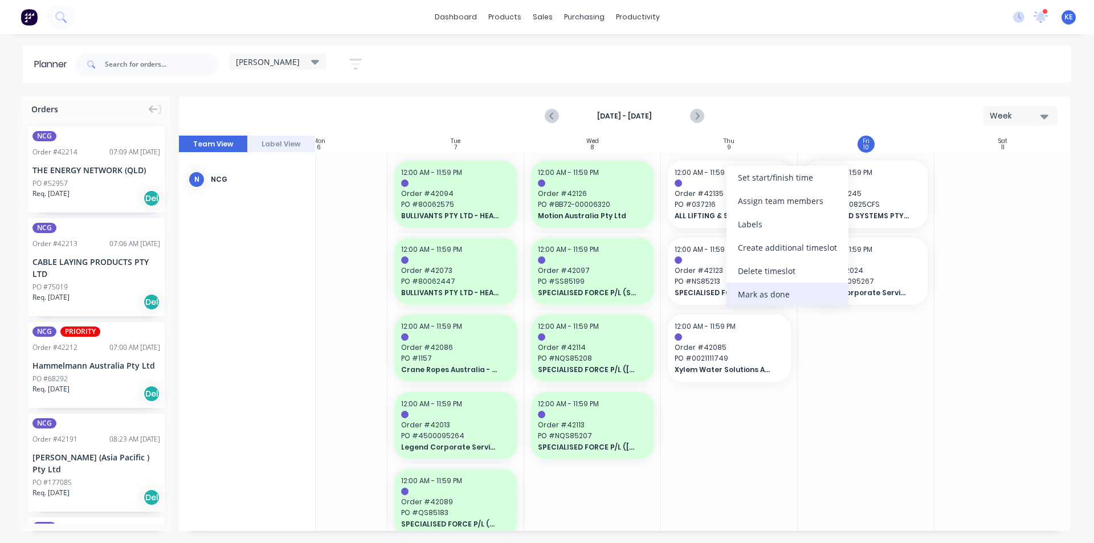
click at [749, 296] on div "Mark as done" at bounding box center [787, 294] width 122 height 23
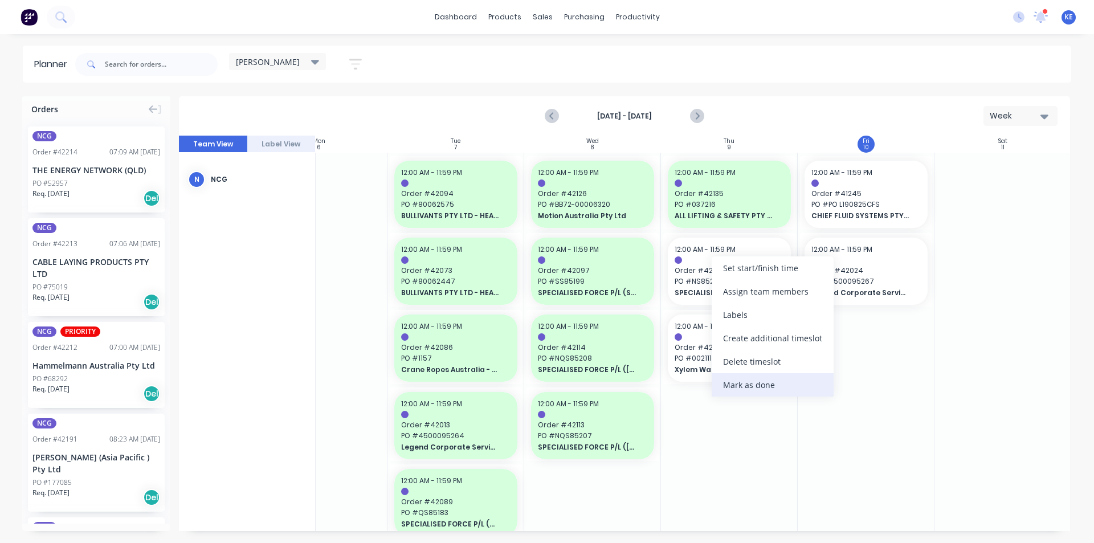
click at [783, 395] on div "Mark as done" at bounding box center [773, 384] width 122 height 23
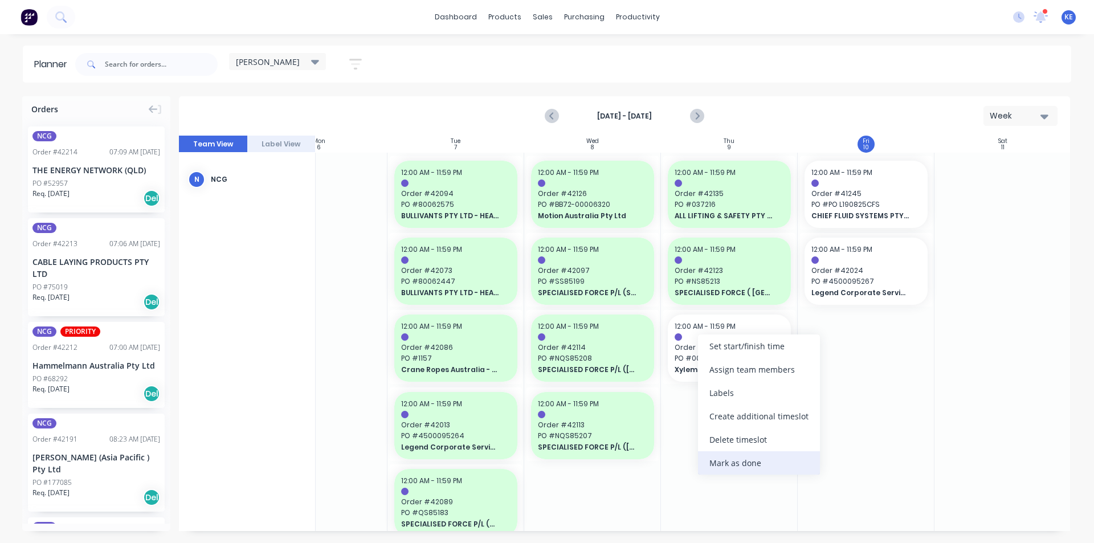
click at [784, 458] on div "Mark as done" at bounding box center [759, 462] width 122 height 23
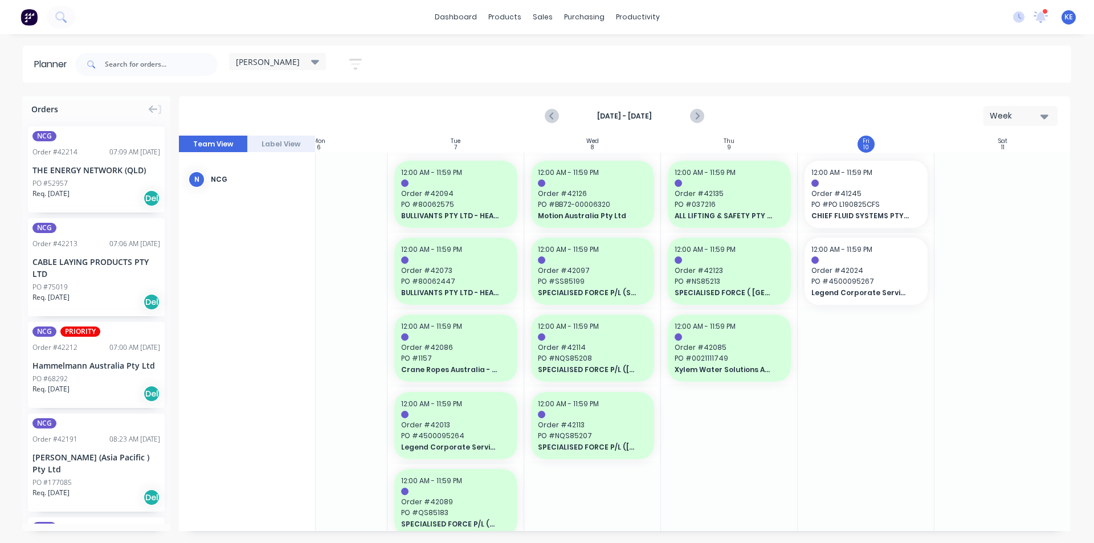
click at [893, 448] on div at bounding box center [866, 388] width 137 height 471
click at [681, 104] on div "[DATE] - [DATE] Week" at bounding box center [624, 115] width 889 height 37
click at [695, 118] on icon "Next page" at bounding box center [696, 116] width 14 height 14
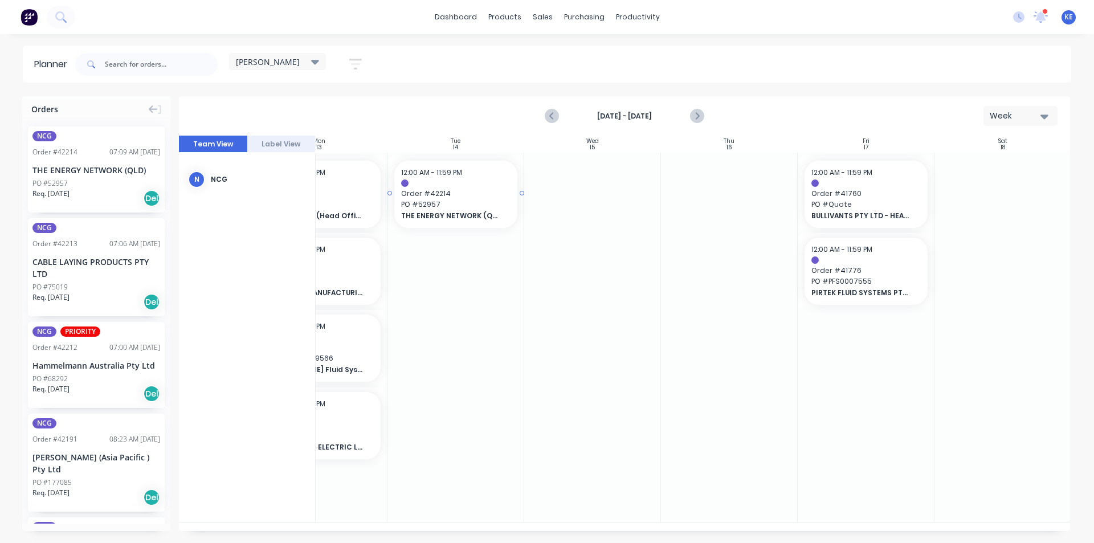
drag, startPoint x: 108, startPoint y: 167, endPoint x: 436, endPoint y: 160, distance: 328.2
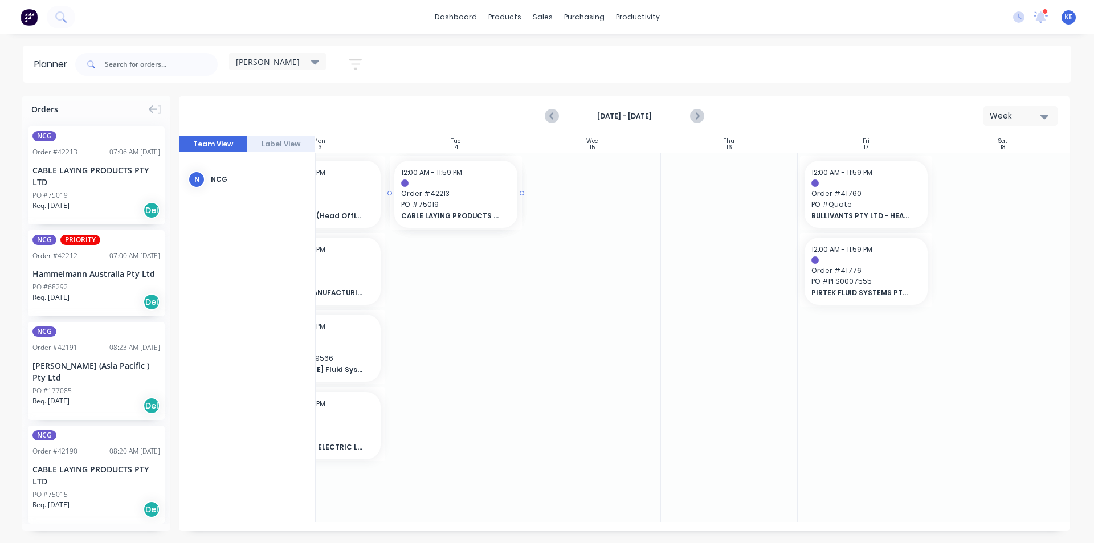
drag, startPoint x: 126, startPoint y: 195, endPoint x: 439, endPoint y: 208, distance: 313.0
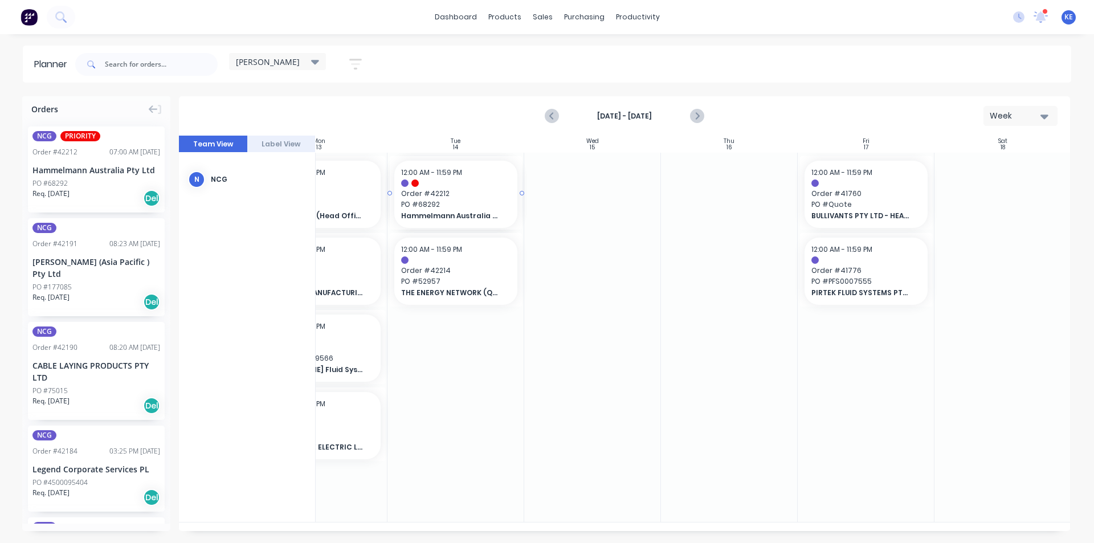
drag, startPoint x: 75, startPoint y: 178, endPoint x: 438, endPoint y: 193, distance: 363.7
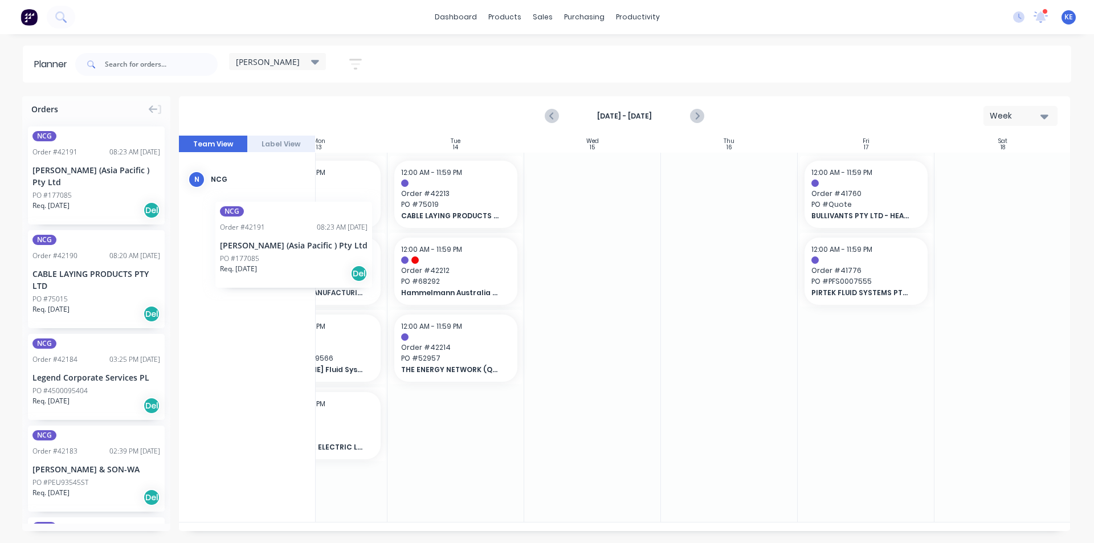
scroll to position [0, 196]
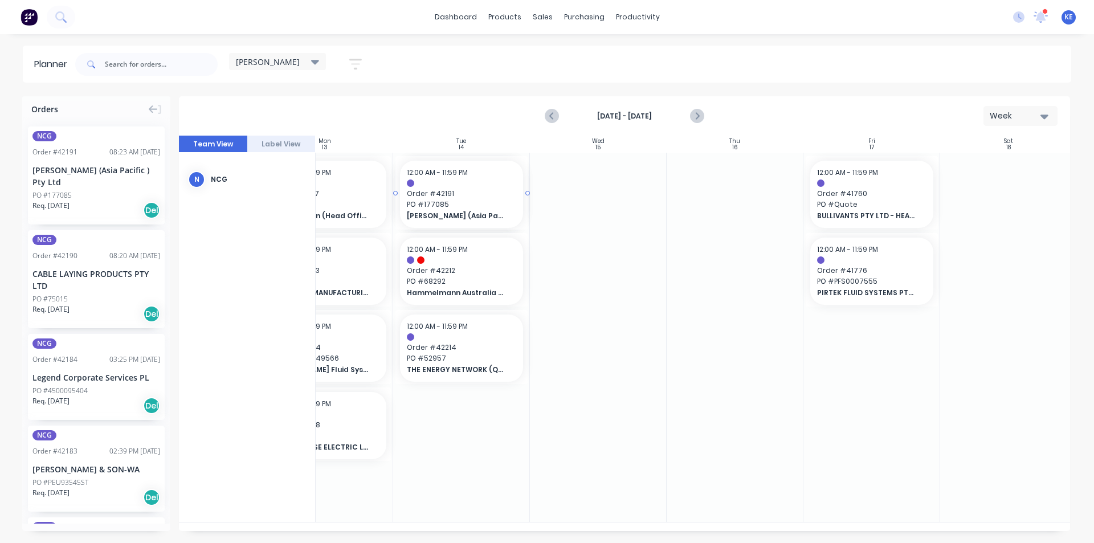
drag, startPoint x: 44, startPoint y: 185, endPoint x: 455, endPoint y: 213, distance: 411.1
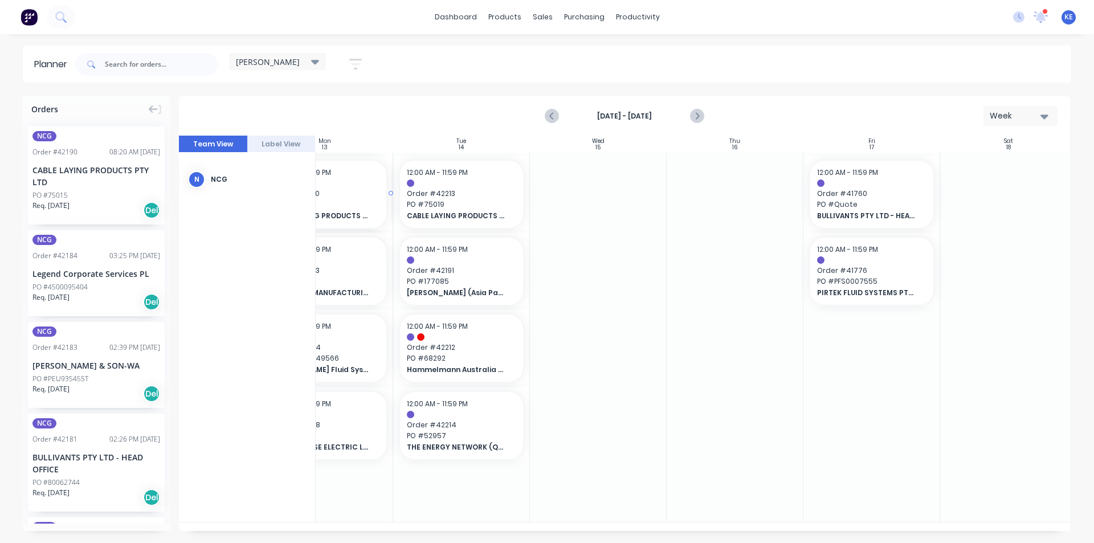
scroll to position [0, 190]
drag, startPoint x: 62, startPoint y: 189, endPoint x: 447, endPoint y: 208, distance: 385.6
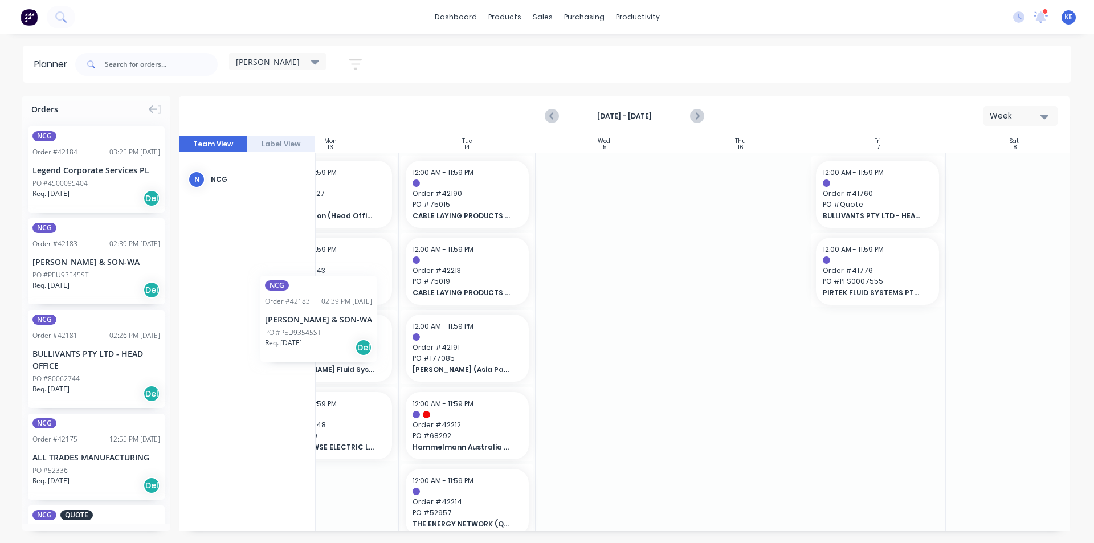
scroll to position [0, 185]
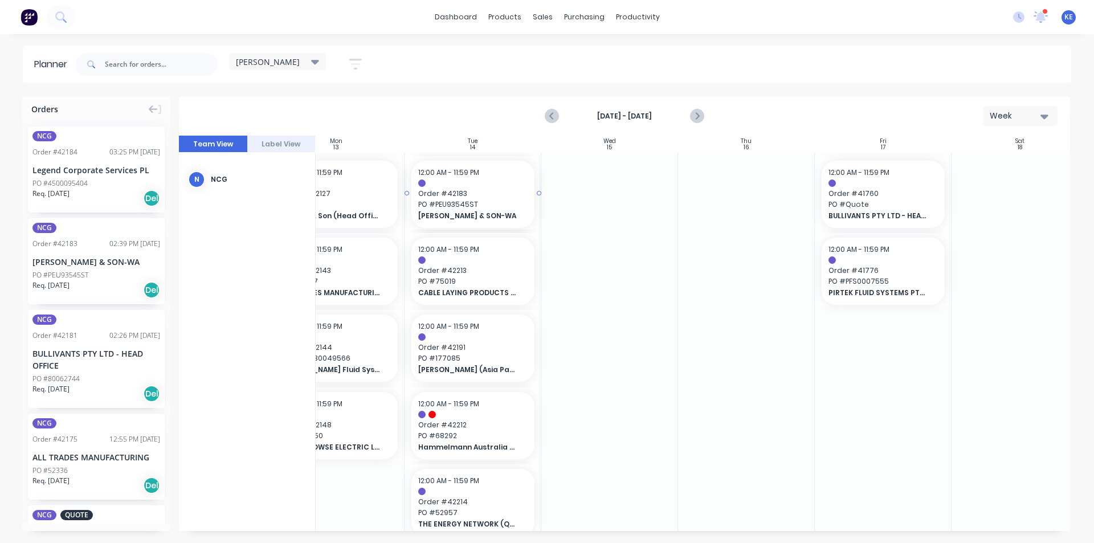
drag, startPoint x: 63, startPoint y: 273, endPoint x: 473, endPoint y: 267, distance: 409.6
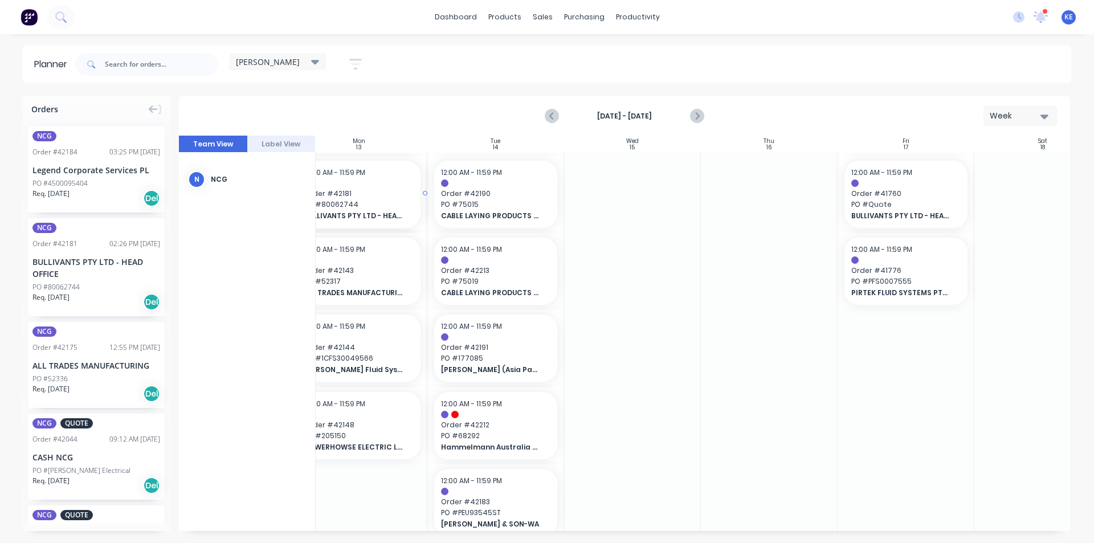
scroll to position [0, 133]
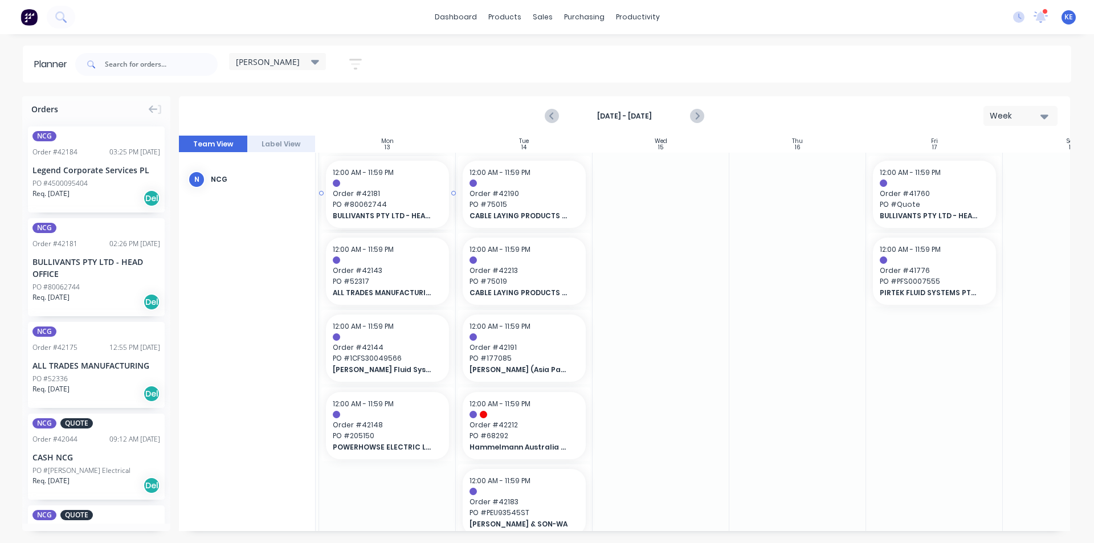
drag, startPoint x: 67, startPoint y: 283, endPoint x: 333, endPoint y: 281, distance: 266.0
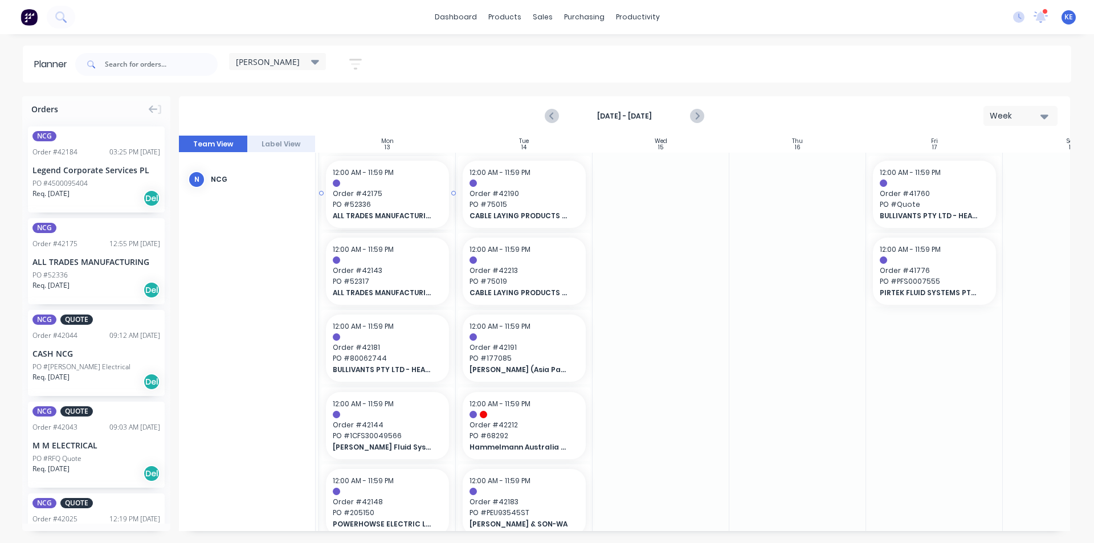
scroll to position [0, 128]
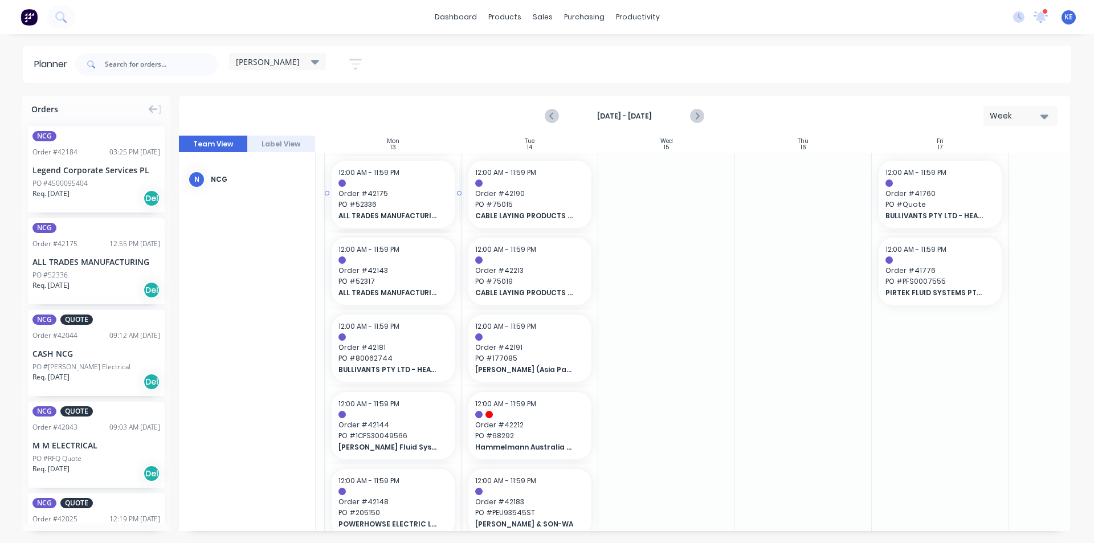
drag, startPoint x: 83, startPoint y: 276, endPoint x: 377, endPoint y: 295, distance: 295.1
click at [545, 113] on icon "Previous page" at bounding box center [552, 116] width 14 height 14
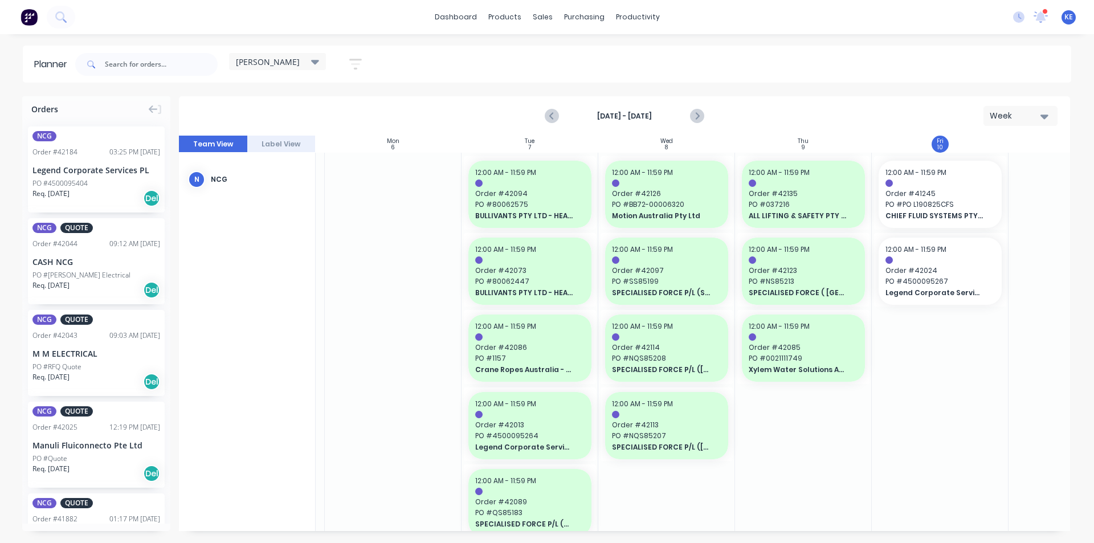
click at [1008, 419] on div at bounding box center [1076, 388] width 137 height 471
click at [948, 439] on div at bounding box center [940, 388] width 137 height 471
click at [254, 64] on div "[PERSON_NAME]" at bounding box center [277, 61] width 83 height 10
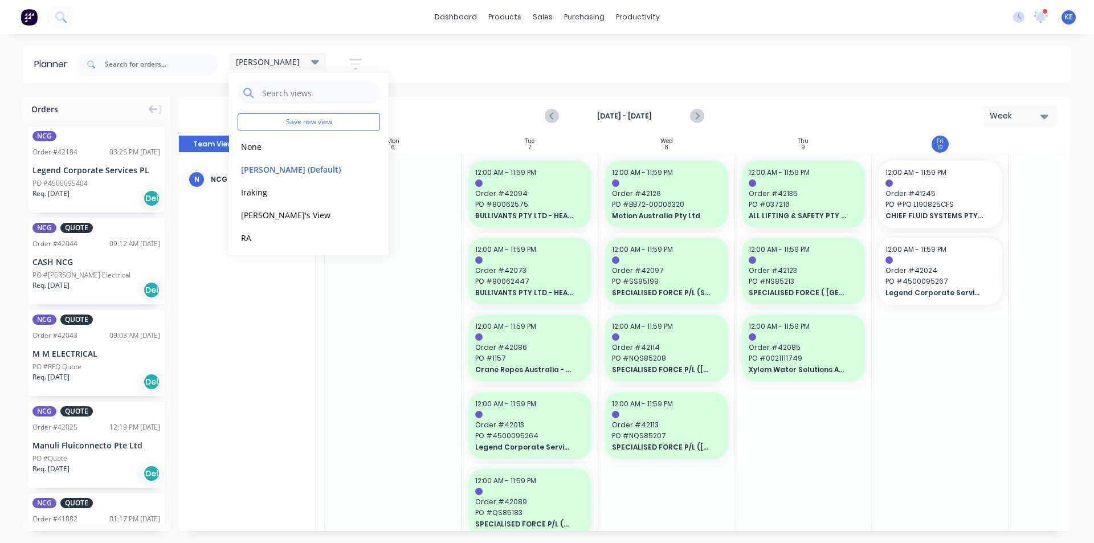
click at [340, 63] on button "button" at bounding box center [355, 64] width 36 height 22
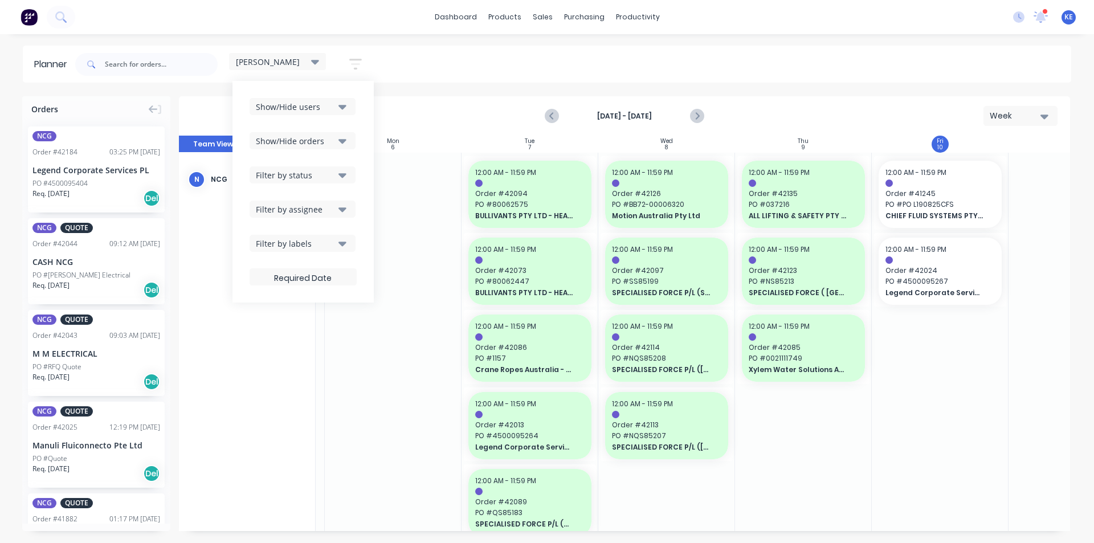
click at [341, 116] on div "Show/Hide users Show/Hide orders Filter by status Filter by assignee Filter by …" at bounding box center [303, 191] width 107 height 187
click at [342, 103] on icon "button" at bounding box center [342, 106] width 8 height 13
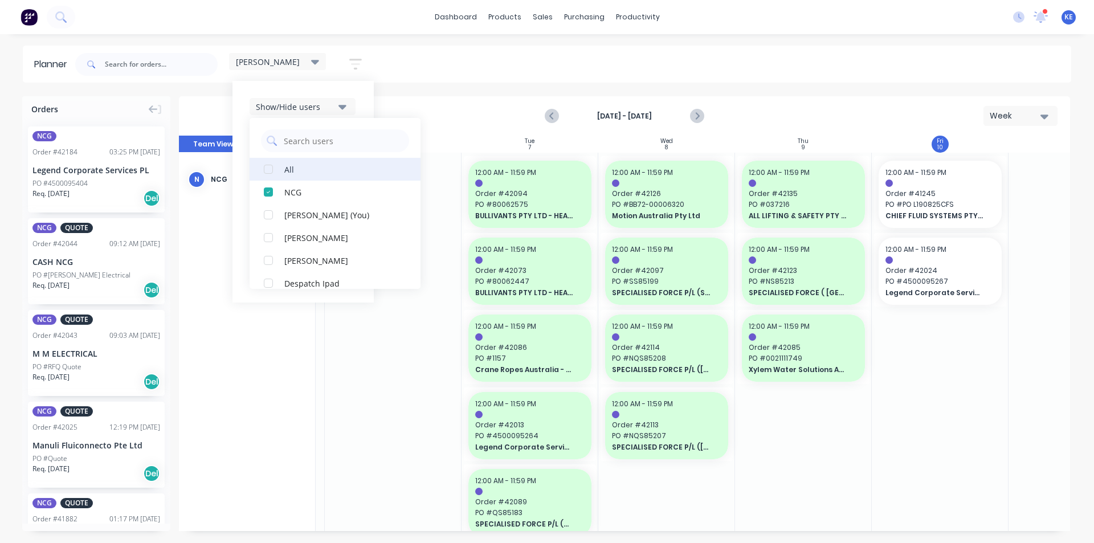
click at [328, 167] on div "All" at bounding box center [341, 169] width 114 height 12
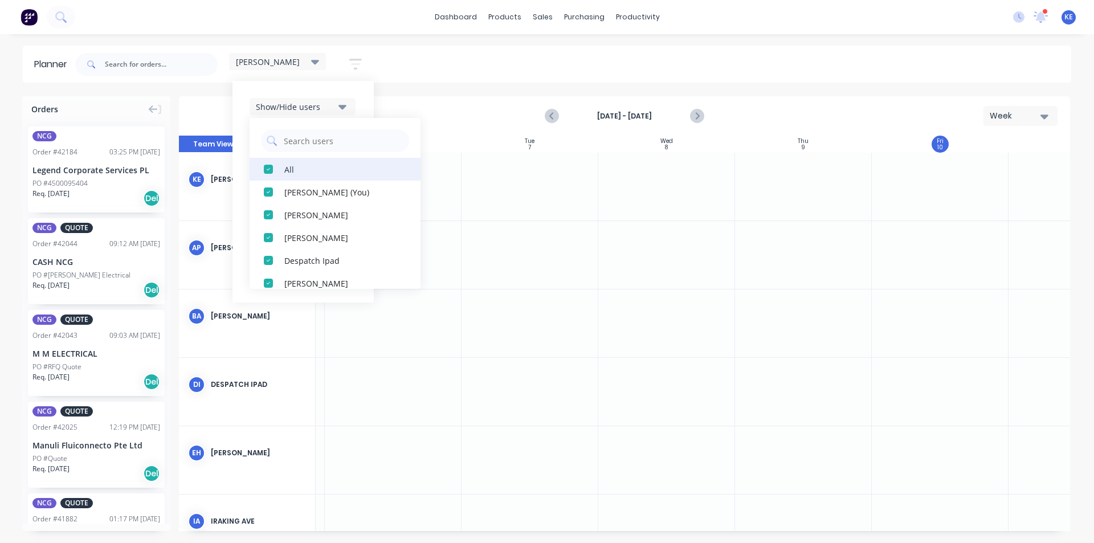
click at [328, 167] on div "All" at bounding box center [341, 169] width 114 height 12
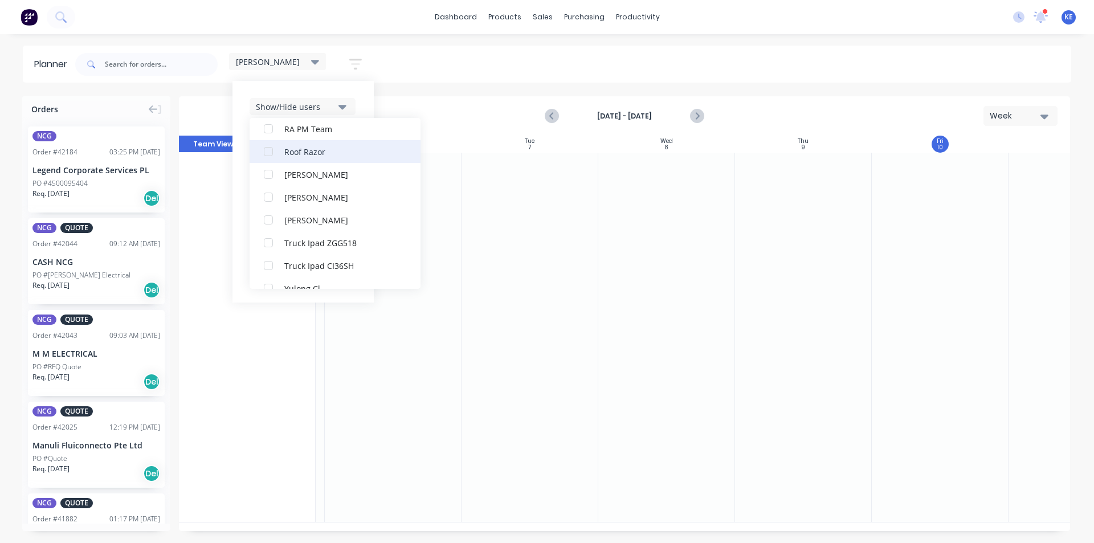
scroll to position [376, 0]
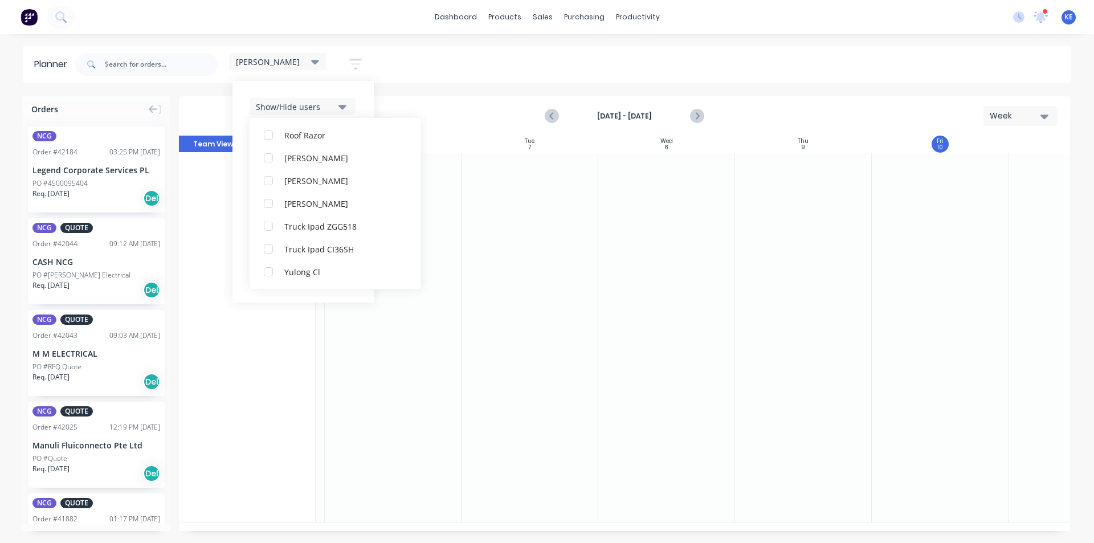
click at [630, 316] on div at bounding box center [666, 337] width 137 height 369
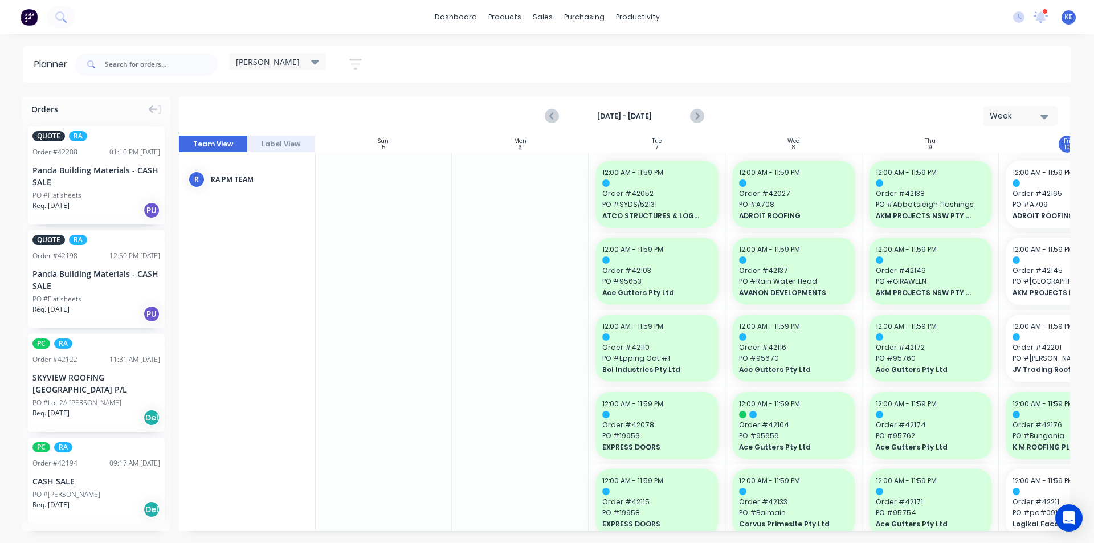
scroll to position [0, 207]
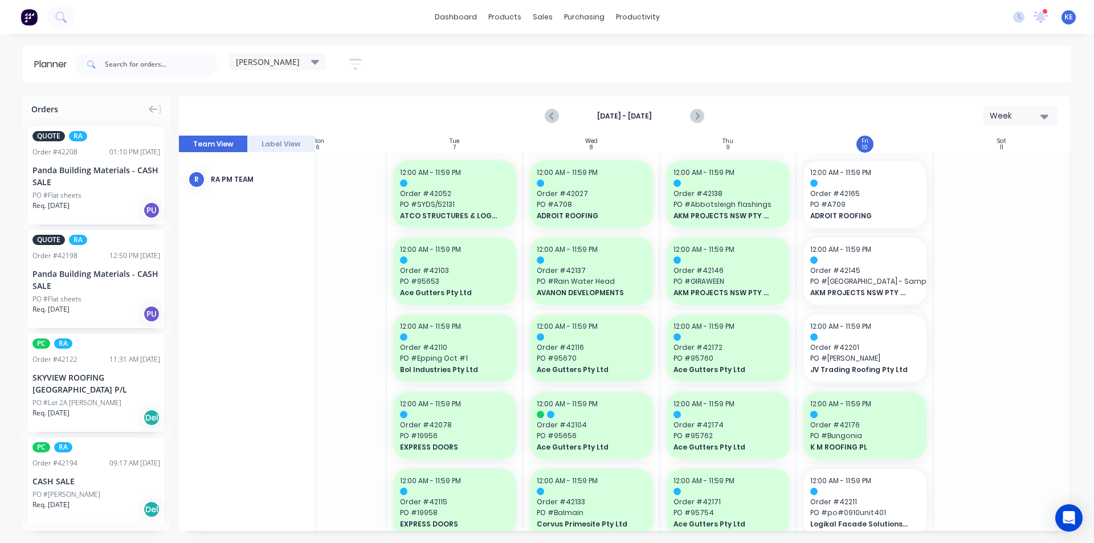
scroll to position [57, 207]
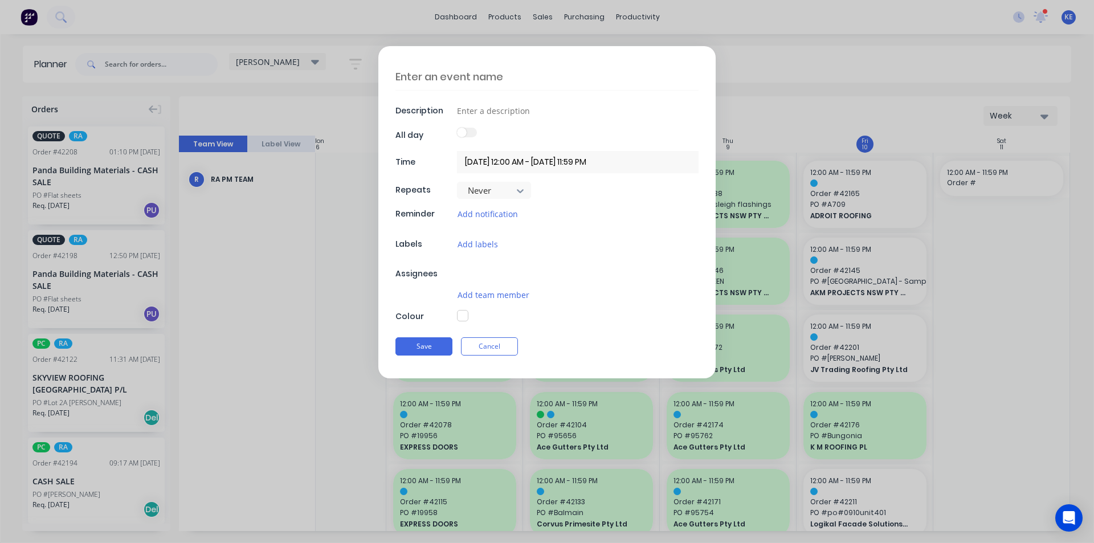
type input "11/10/2025 12:00 AM - 12/10/2025 11:59 PM"
type textarea "x"
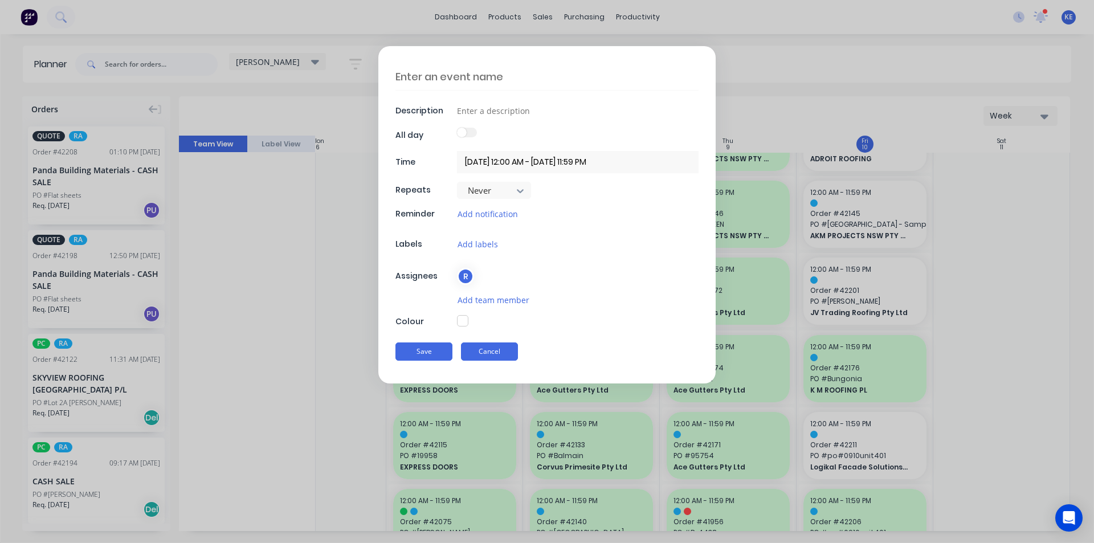
click at [492, 357] on button "Cancel" at bounding box center [489, 351] width 57 height 18
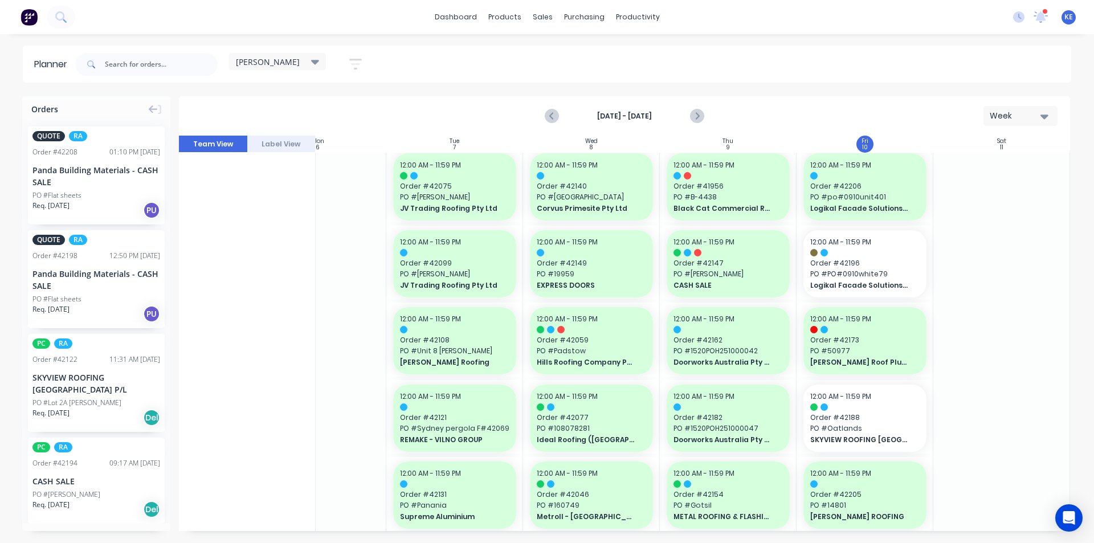
scroll to position [0, 207]
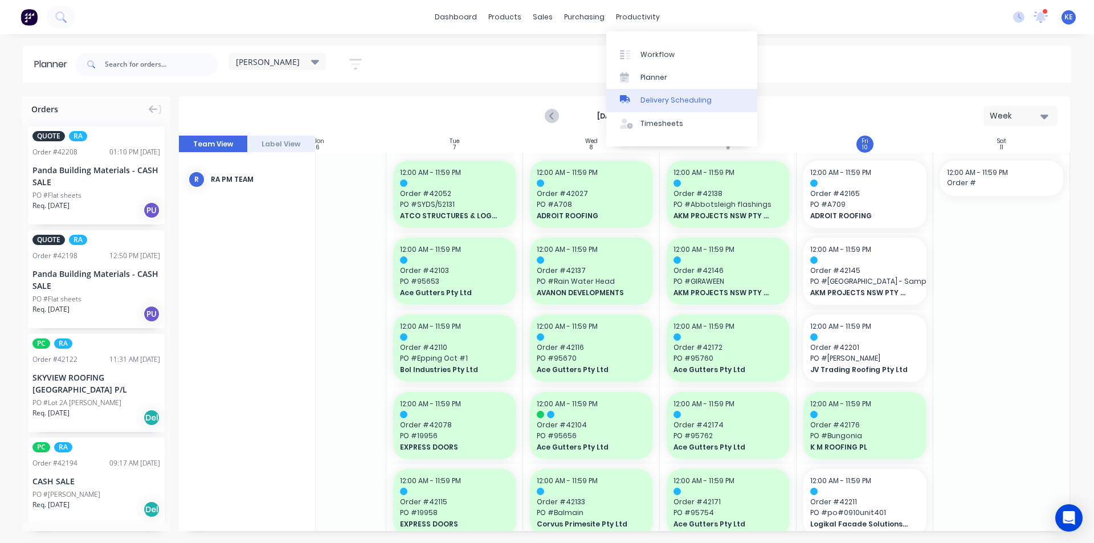
click at [693, 96] on div "Delivery Scheduling" at bounding box center [675, 100] width 71 height 10
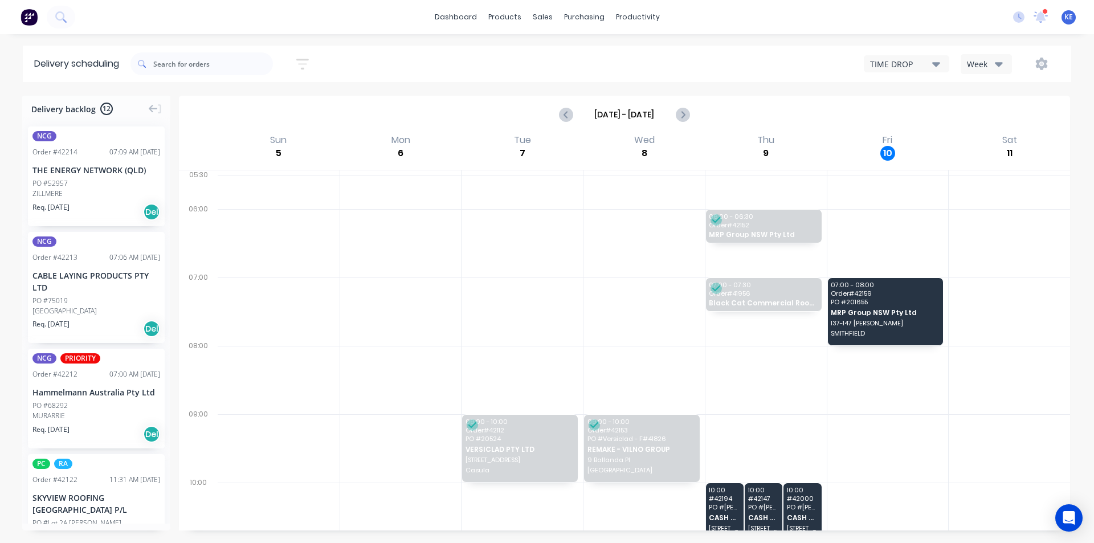
click at [992, 55] on button "Week" at bounding box center [985, 64] width 51 height 20
click at [988, 115] on div "Vehicle" at bounding box center [1017, 116] width 113 height 23
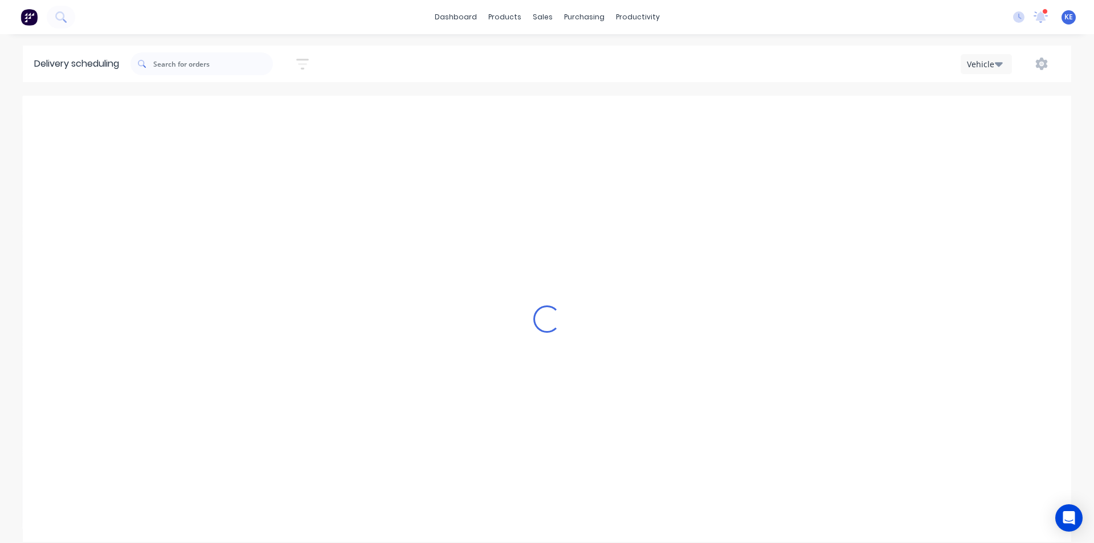
scroll to position [0, 1]
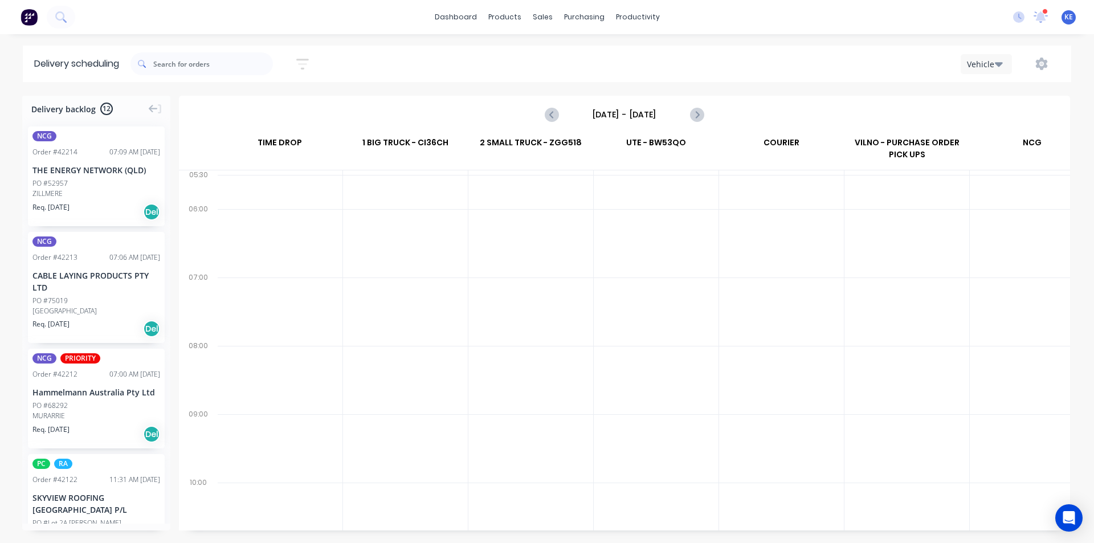
click at [656, 118] on input "Sunday - 05/10/25" at bounding box center [624, 114] width 113 height 17
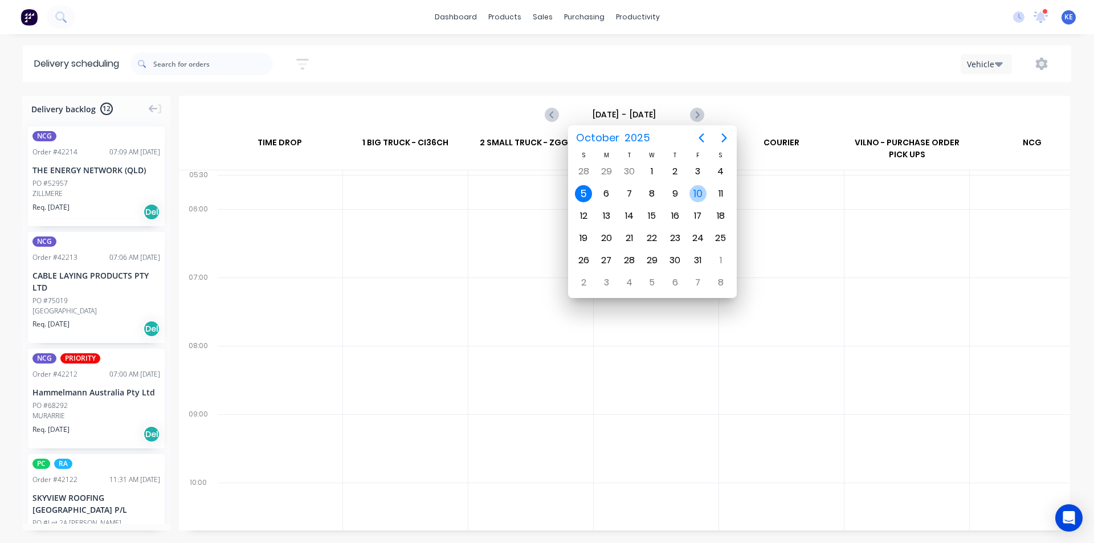
click at [704, 195] on div "10" at bounding box center [697, 193] width 17 height 17
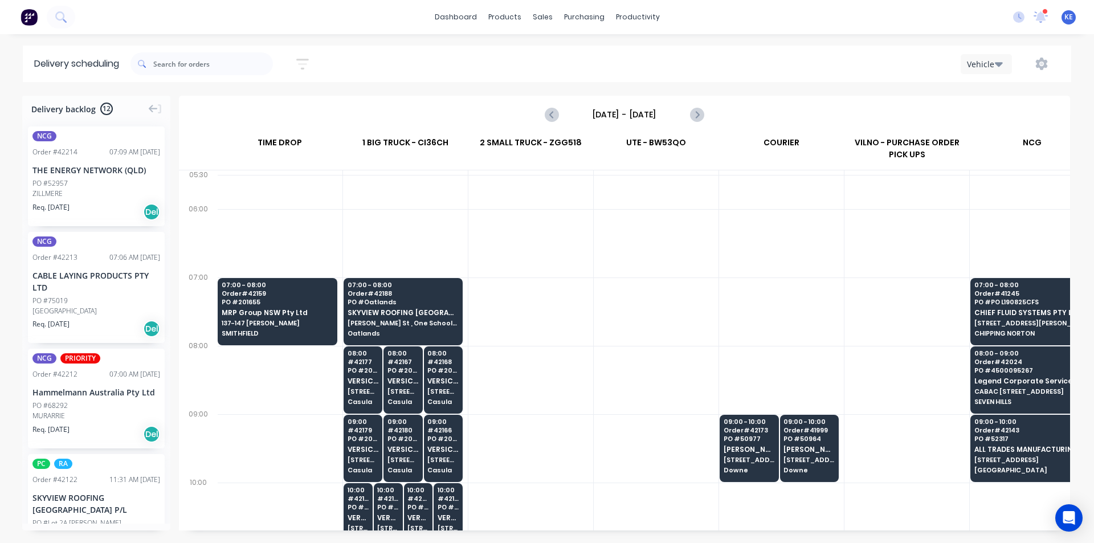
click at [810, 176] on div at bounding box center [781, 192] width 125 height 34
click at [726, 224] on div at bounding box center [781, 243] width 125 height 68
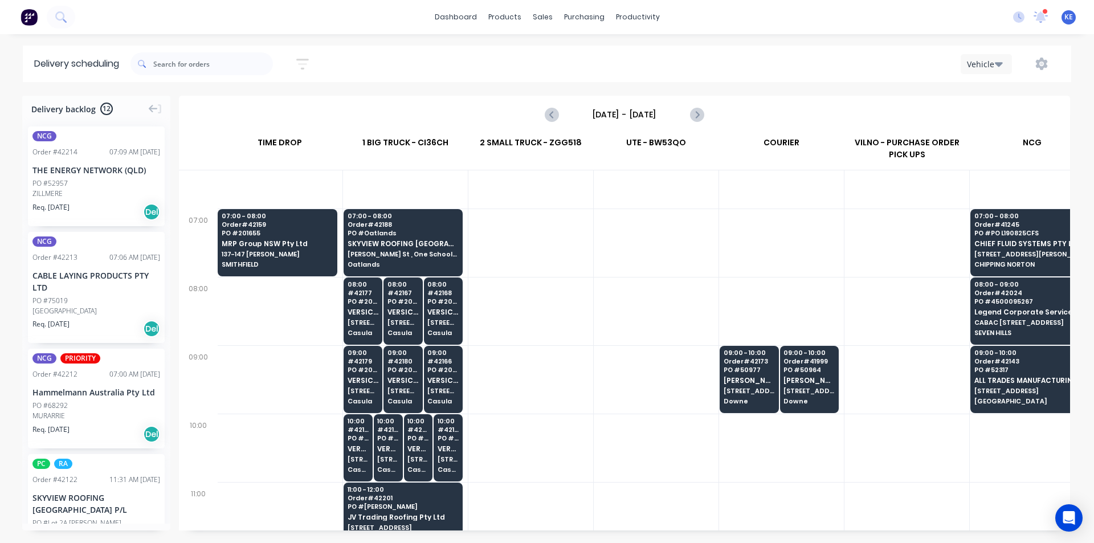
scroll to position [57, 1]
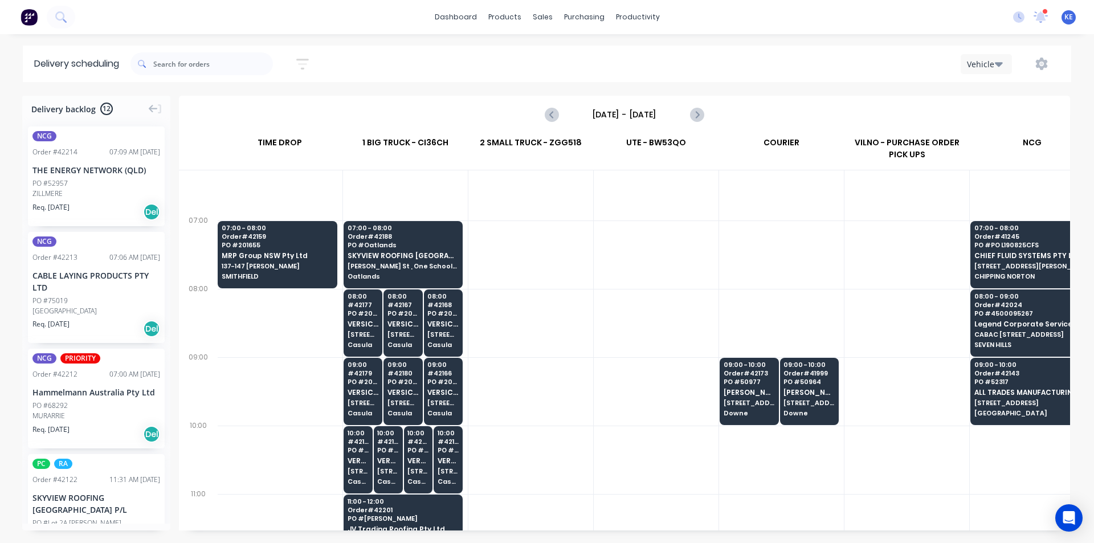
click at [539, 317] on div at bounding box center [530, 323] width 125 height 68
click at [512, 326] on div at bounding box center [530, 323] width 125 height 68
click at [677, 359] on div at bounding box center [656, 545] width 125 height 854
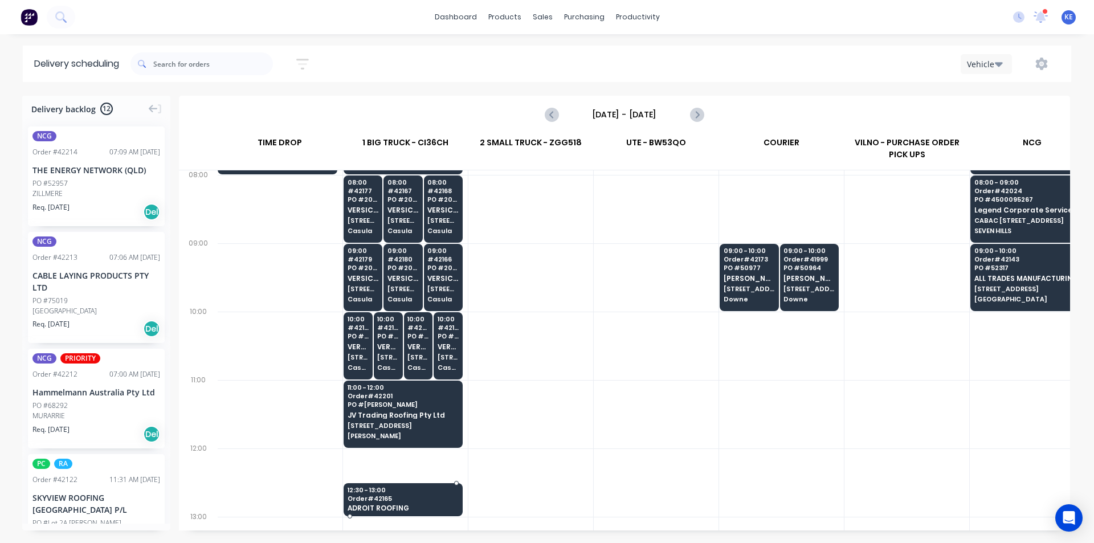
click at [429, 491] on span "12:30 - 13:00" at bounding box center [402, 489] width 111 height 7
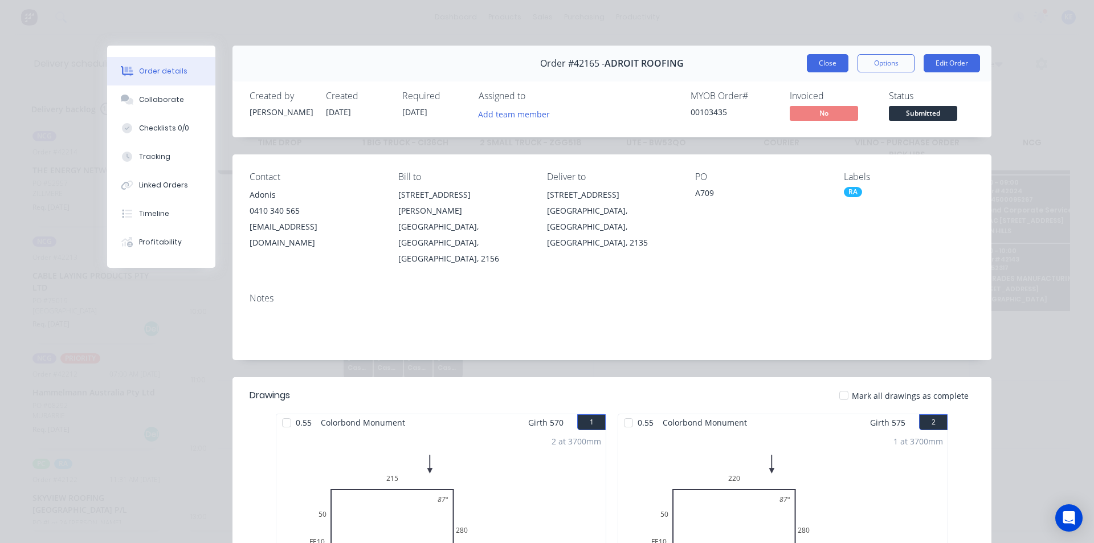
click at [833, 62] on button "Close" at bounding box center [828, 63] width 42 height 18
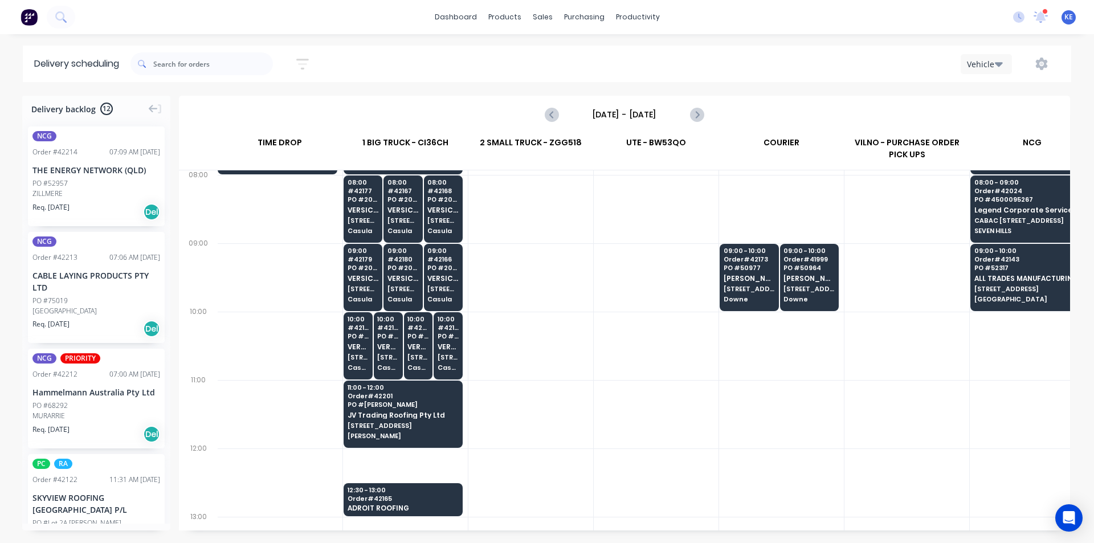
click at [690, 344] on div at bounding box center [656, 346] width 125 height 68
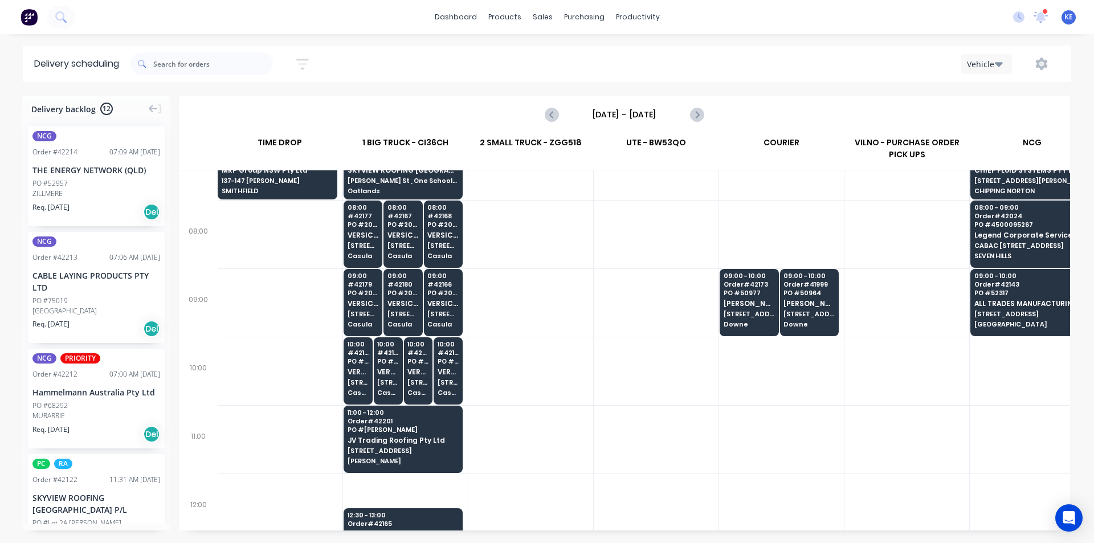
scroll to position [114, 1]
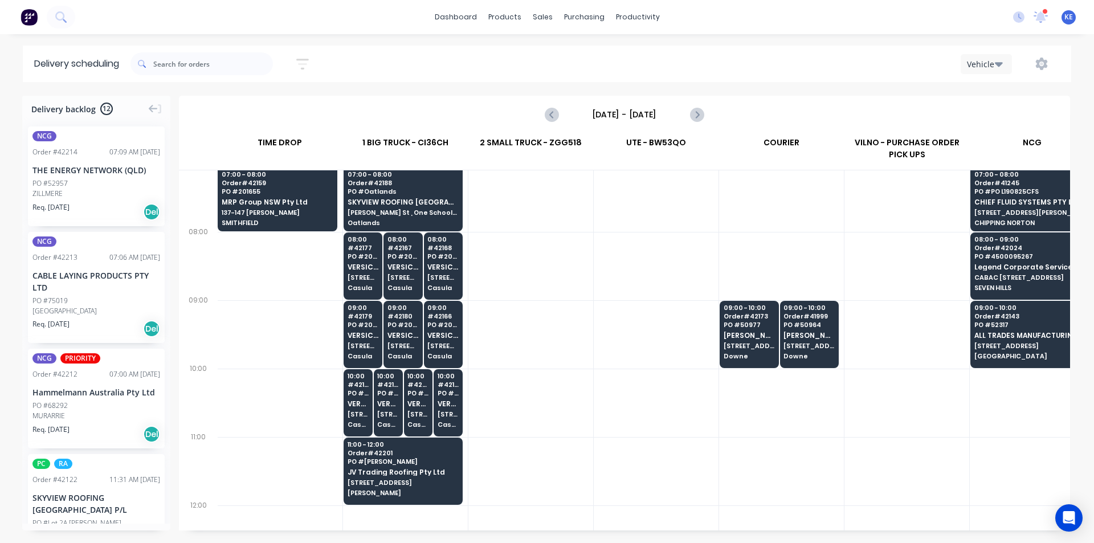
click at [508, 379] on div at bounding box center [530, 403] width 125 height 68
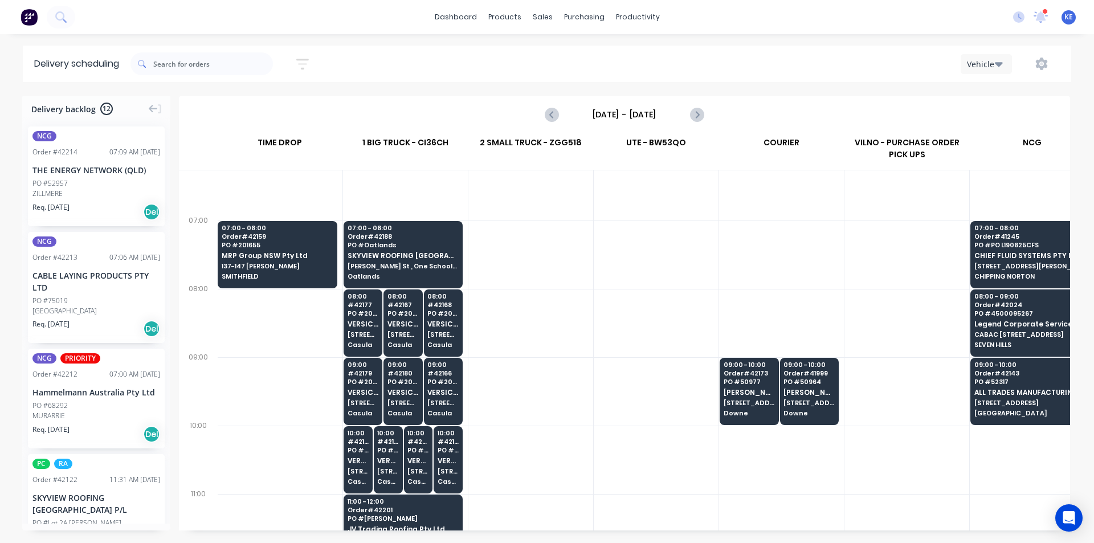
click at [513, 375] on div at bounding box center [530, 391] width 125 height 68
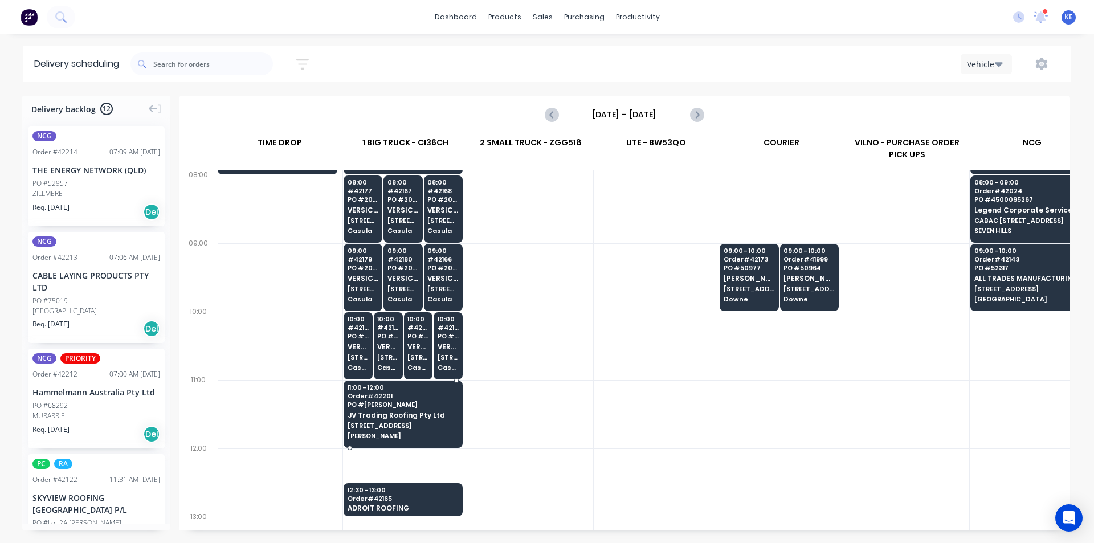
click at [422, 438] on span "[PERSON_NAME]" at bounding box center [402, 435] width 111 height 7
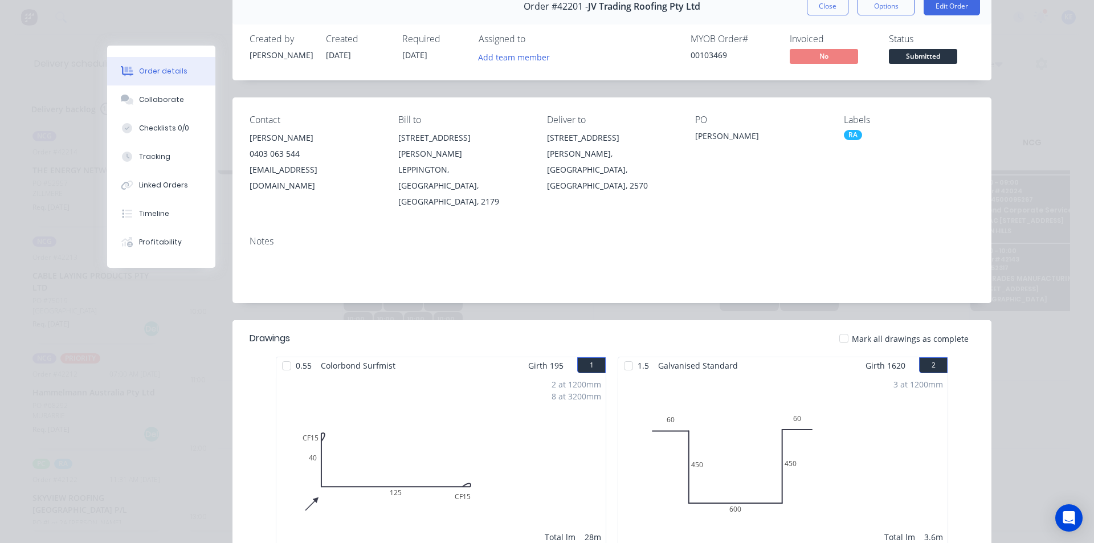
scroll to position [0, 0]
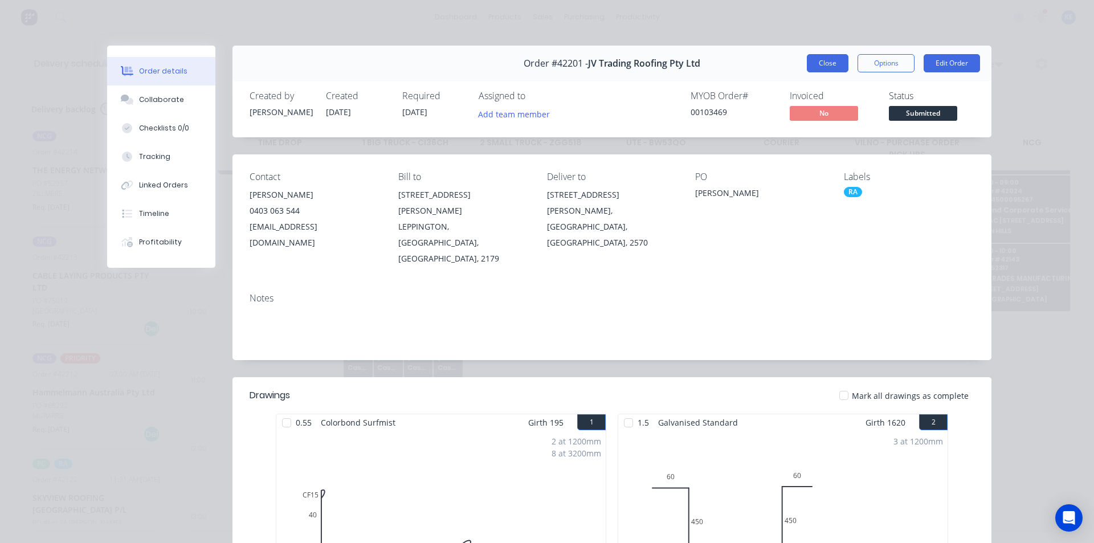
click at [826, 64] on button "Close" at bounding box center [828, 63] width 42 height 18
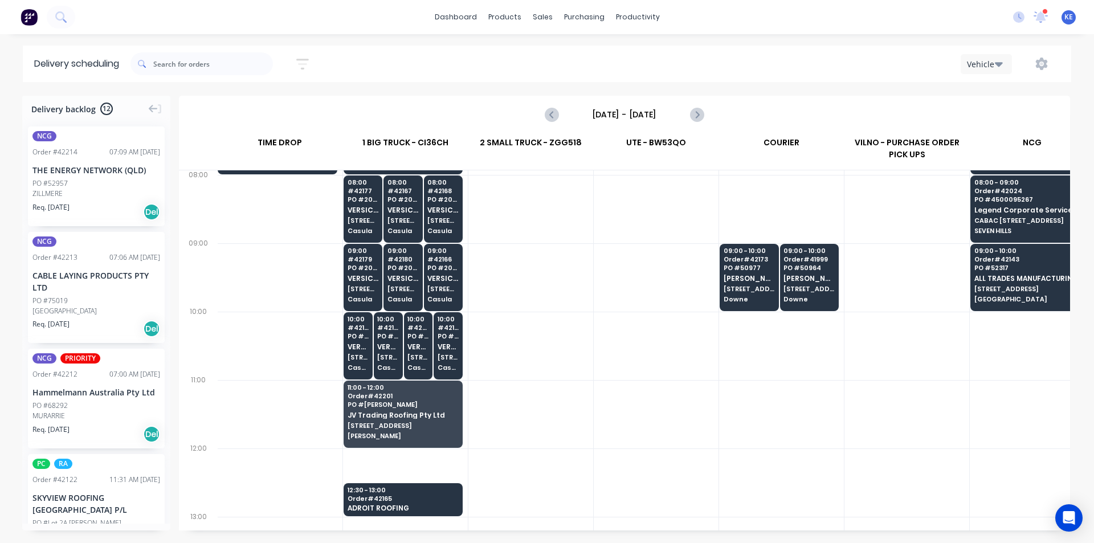
click at [632, 297] on div at bounding box center [656, 277] width 125 height 68
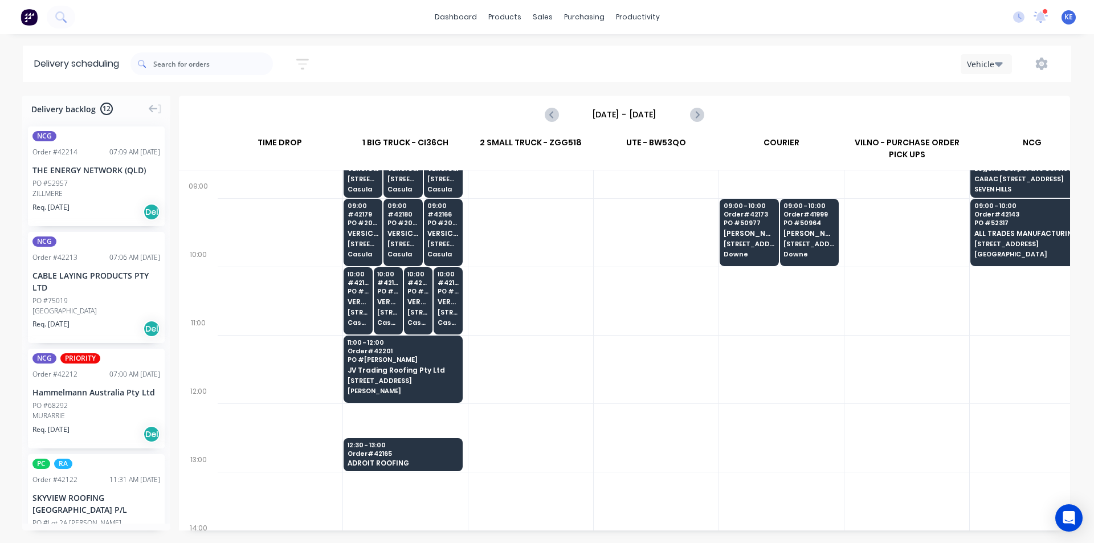
scroll to position [228, 1]
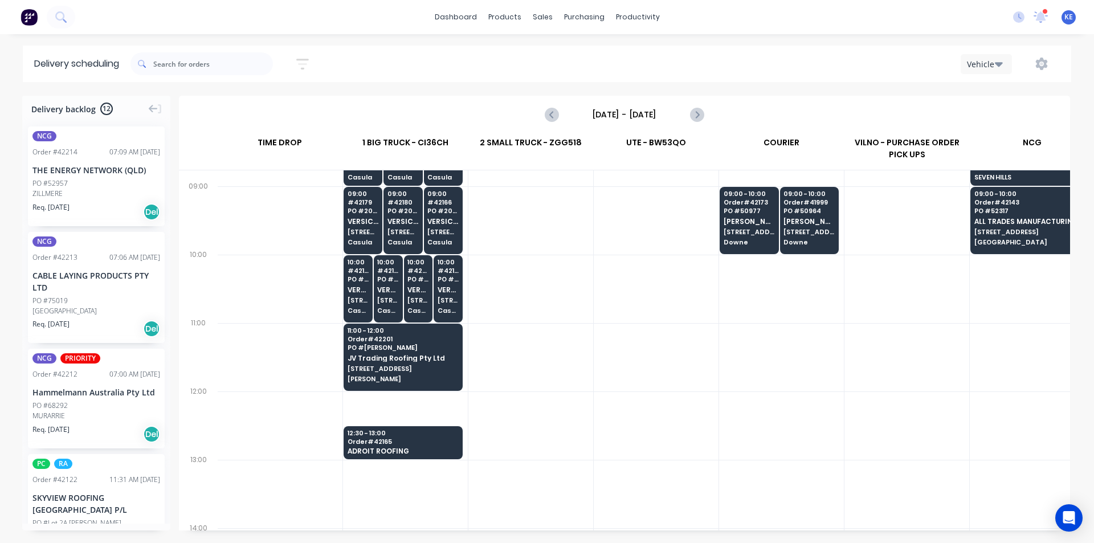
click at [542, 334] on div at bounding box center [530, 357] width 125 height 68
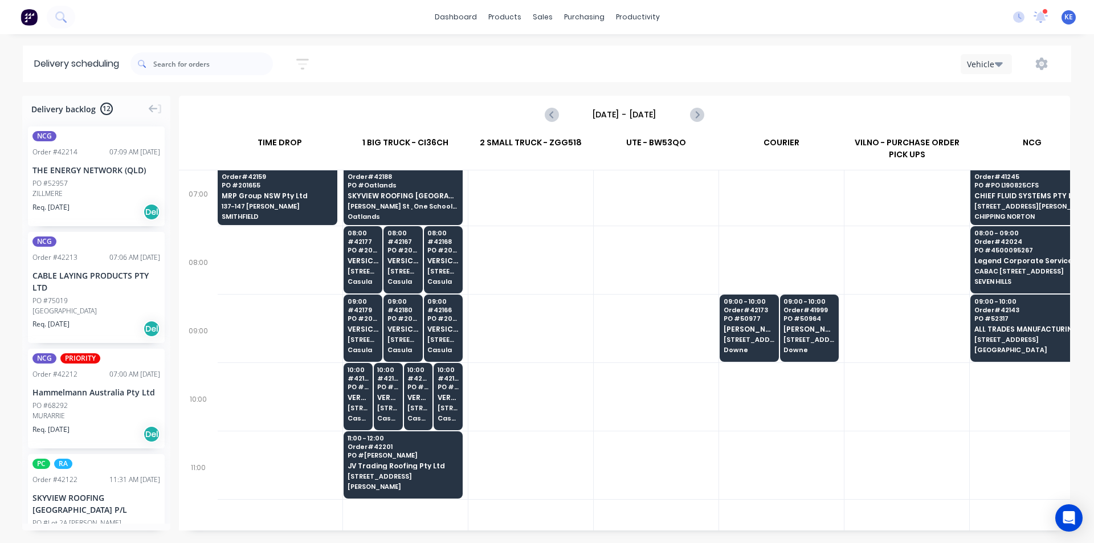
scroll to position [57, 1]
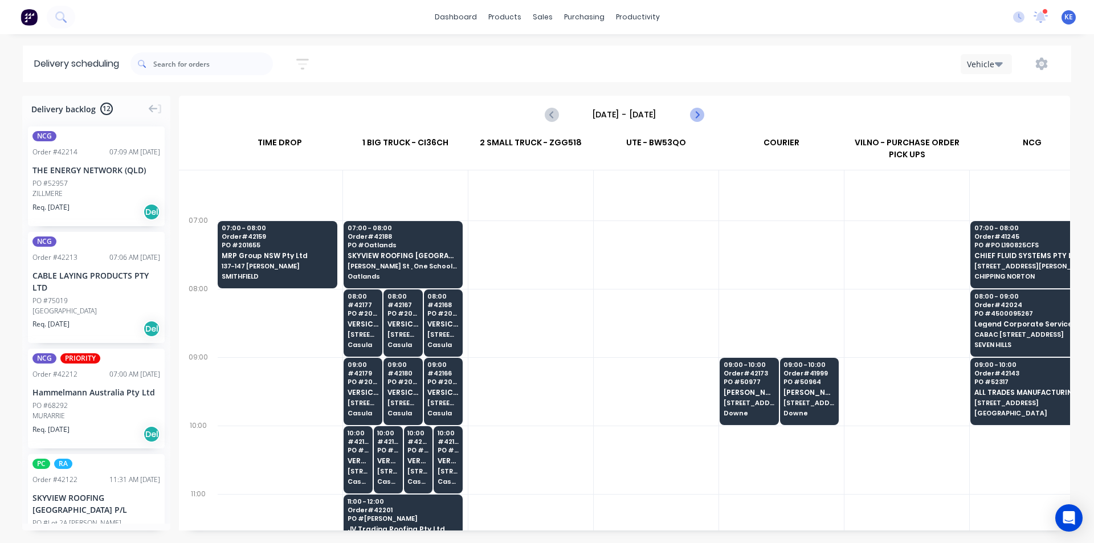
click at [701, 118] on icon "Next page" at bounding box center [696, 115] width 14 height 14
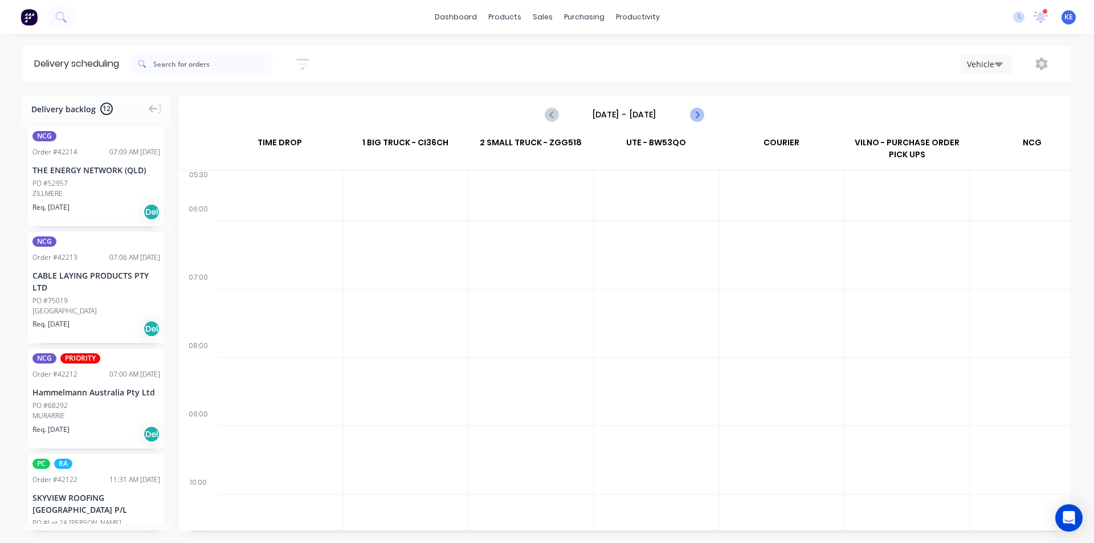
scroll to position [0, 1]
click at [699, 121] on button "Next page" at bounding box center [696, 114] width 23 height 23
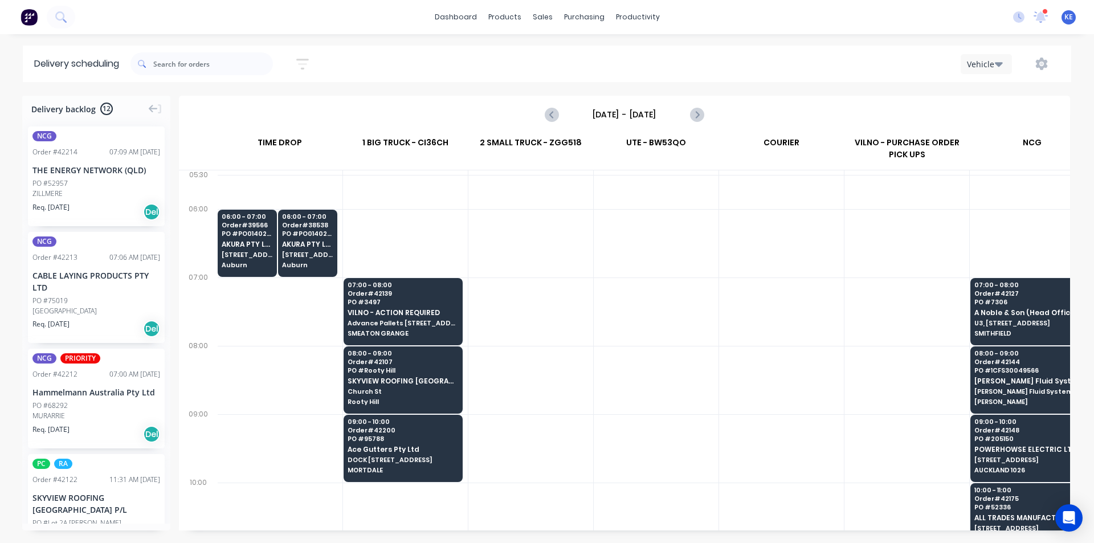
drag, startPoint x: 592, startPoint y: 251, endPoint x: 605, endPoint y: 257, distance: 14.5
click at [667, 202] on div at bounding box center [656, 192] width 125 height 34
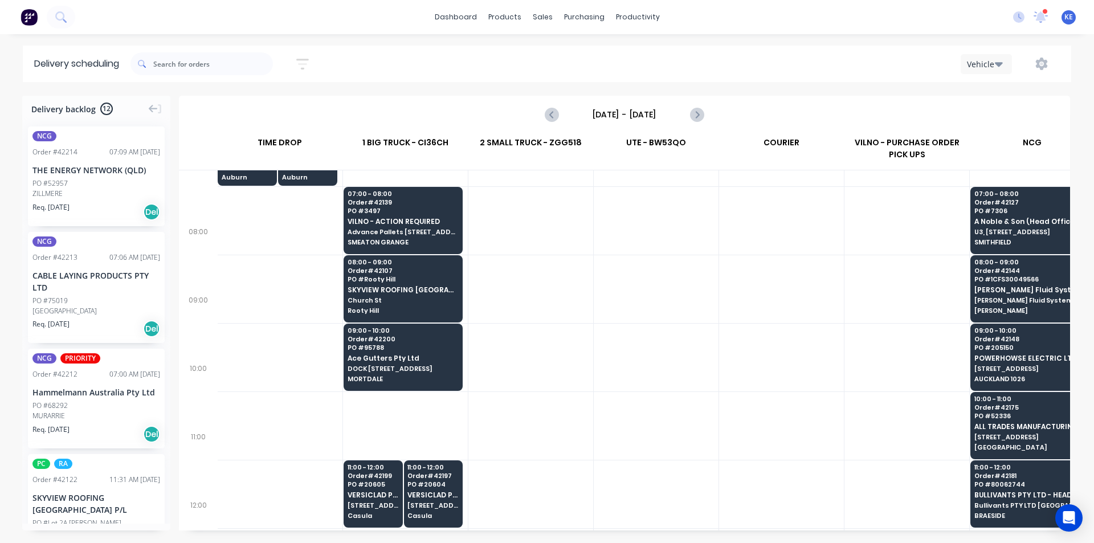
scroll to position [114, 1]
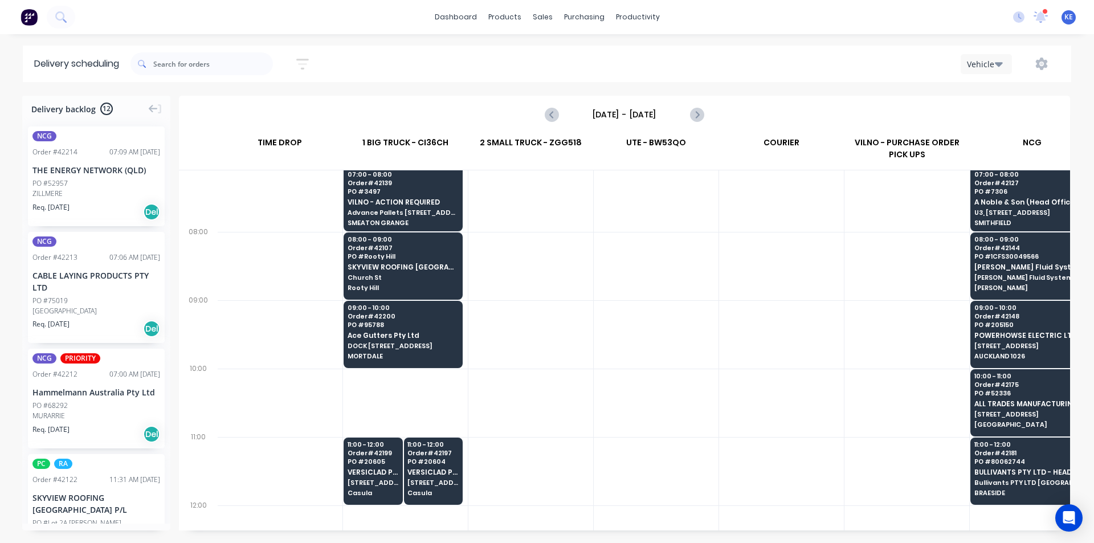
click at [656, 227] on div at bounding box center [656, 197] width 125 height 68
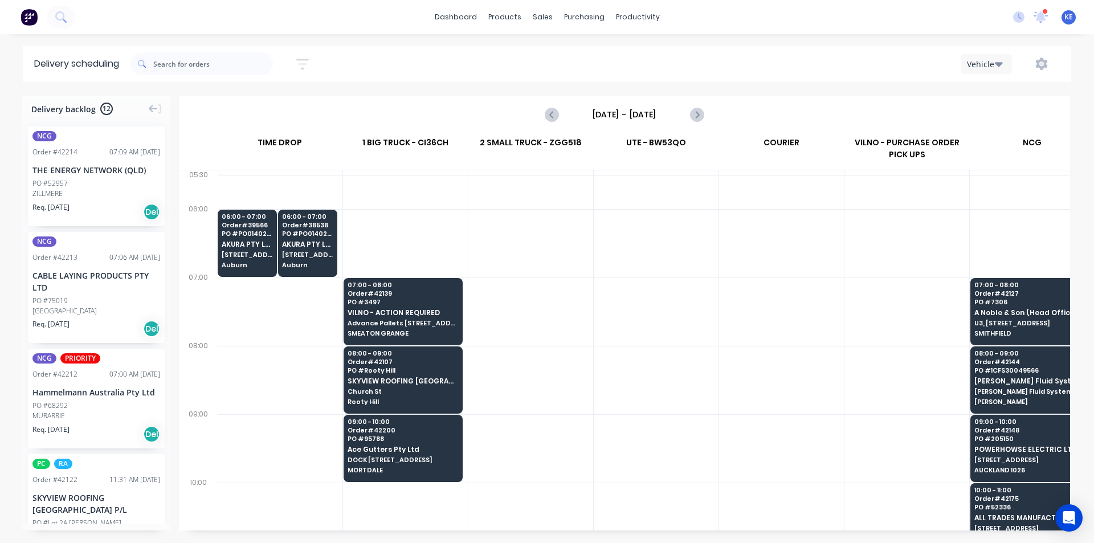
scroll to position [0, 1]
click at [712, 318] on div at bounding box center [656, 311] width 125 height 68
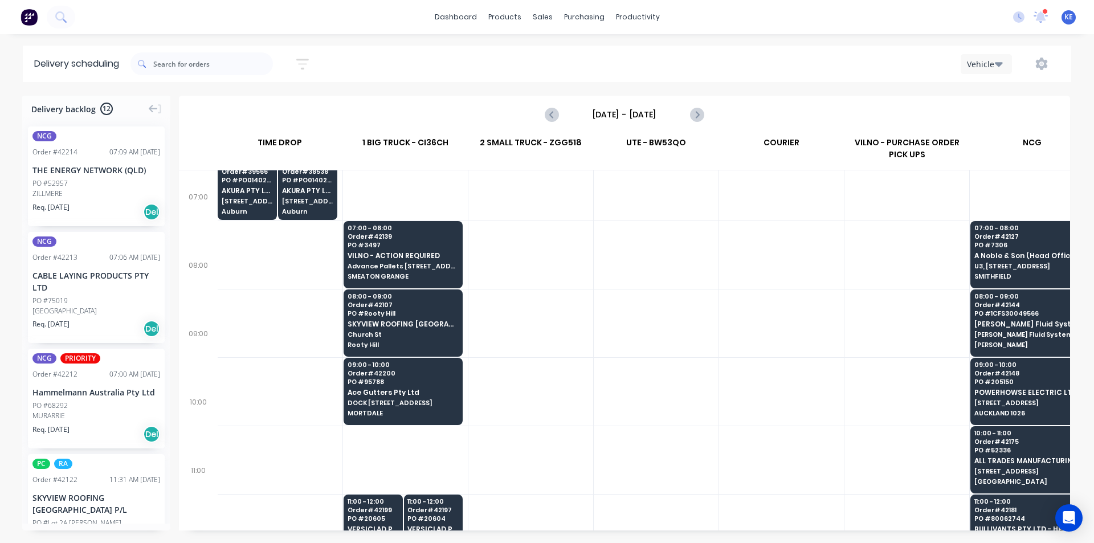
scroll to position [114, 1]
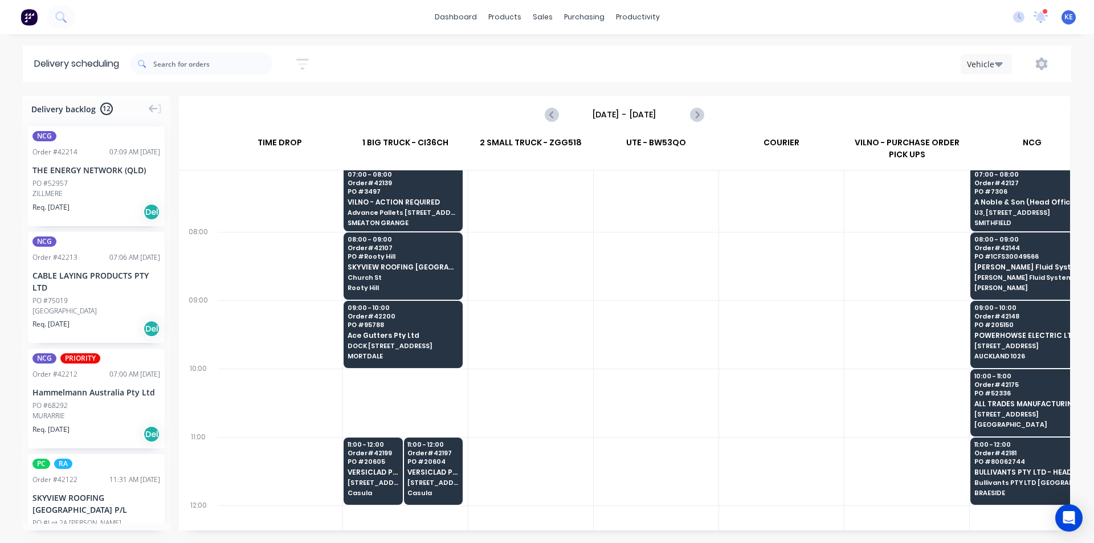
click at [677, 344] on div at bounding box center [656, 334] width 125 height 68
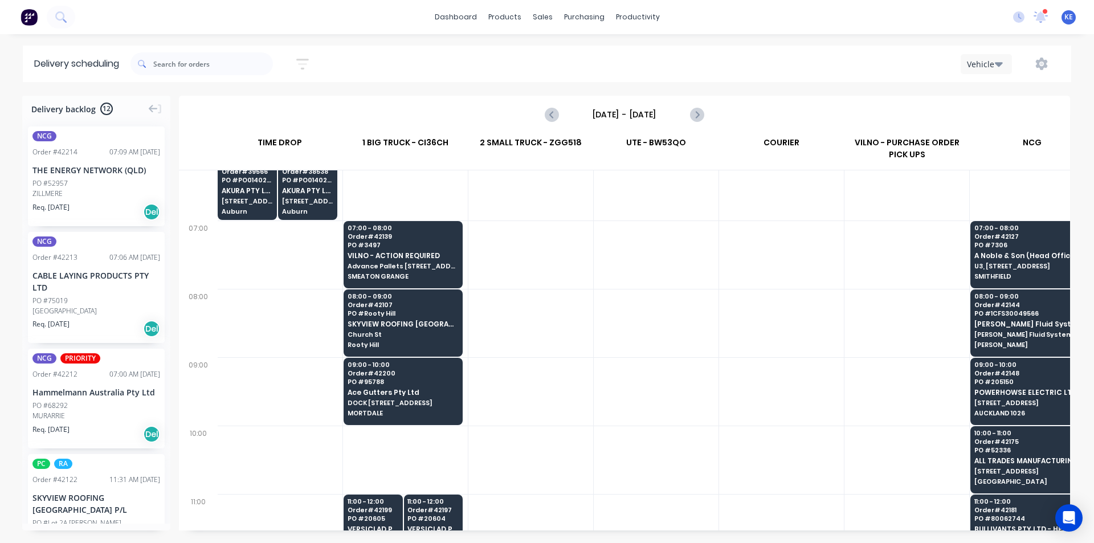
scroll to position [0, 1]
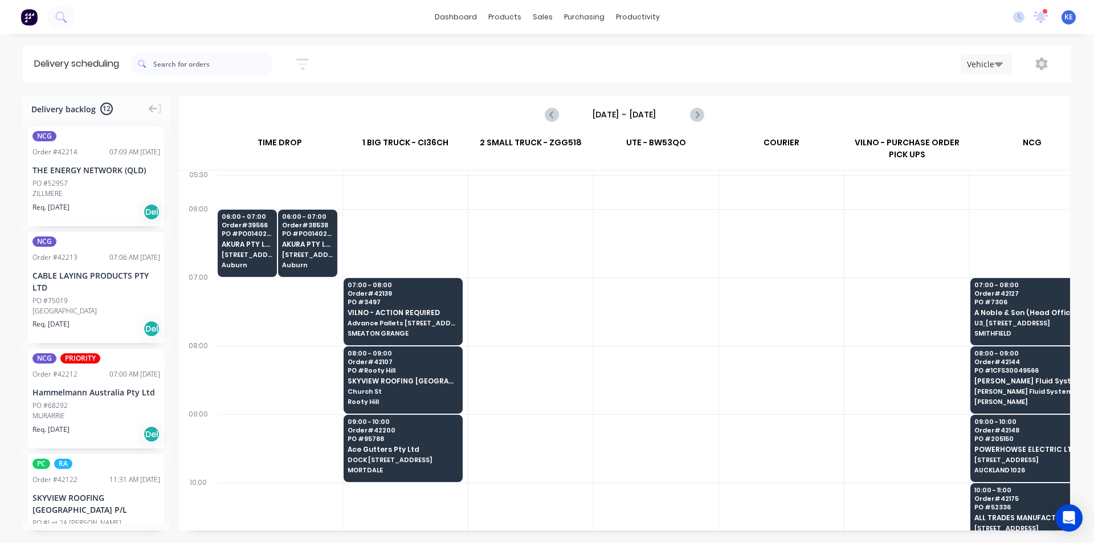
click at [696, 126] on div "Monday - 13/10/25" at bounding box center [624, 114] width 889 height 35
click at [699, 115] on icon "Next page" at bounding box center [696, 115] width 14 height 14
type input "Tuesday - 14/10/25"
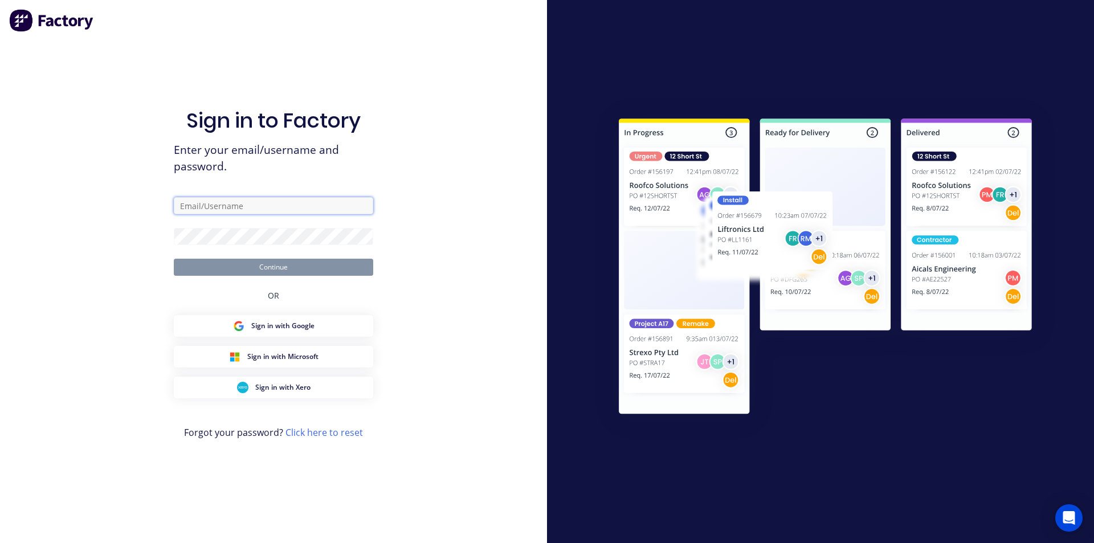
type input "kyle@vilno.com.au"
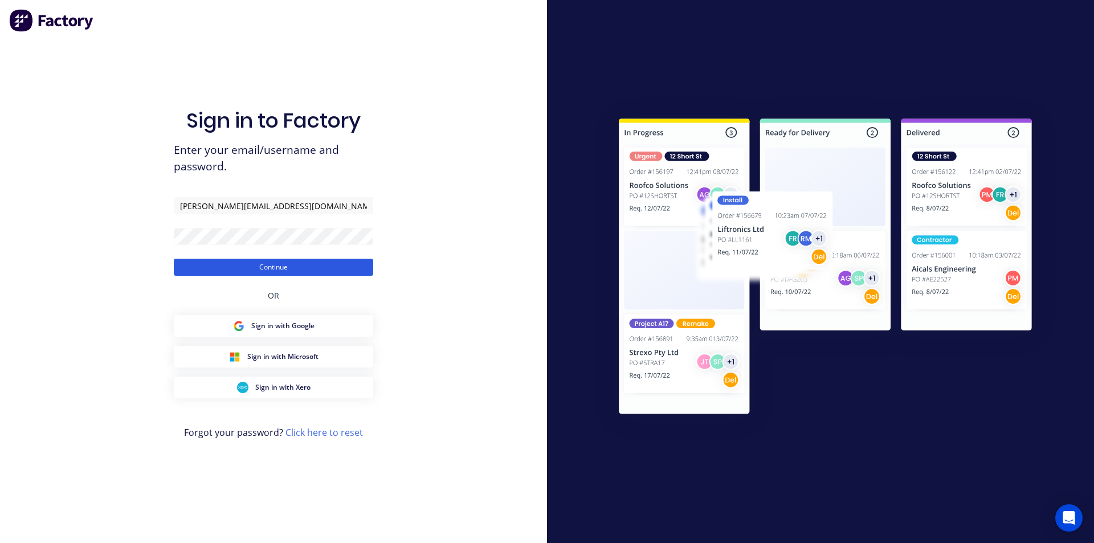
click at [296, 275] on button "Continue" at bounding box center [273, 267] width 199 height 17
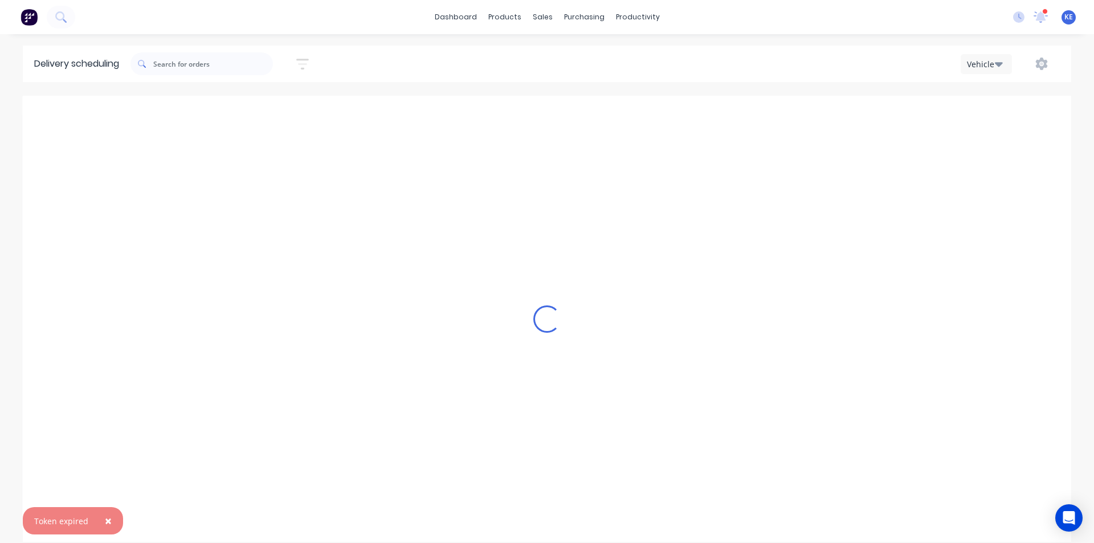
scroll to position [0, 1]
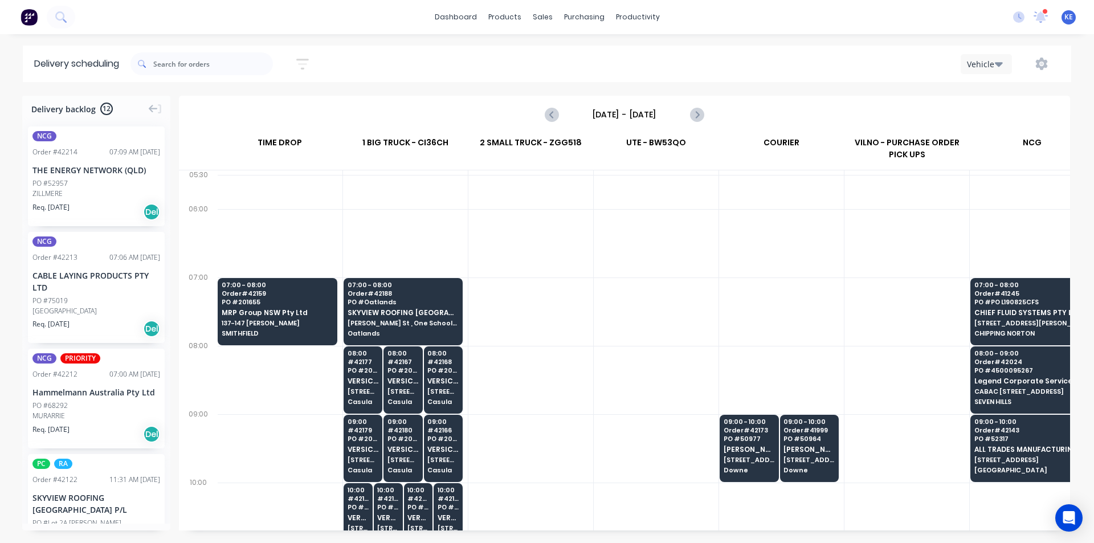
click at [761, 248] on div at bounding box center [781, 243] width 125 height 68
click at [743, 300] on div at bounding box center [781, 311] width 125 height 68
click at [714, 305] on div at bounding box center [656, 311] width 125 height 68
click at [741, 336] on div at bounding box center [781, 311] width 125 height 68
click at [647, 69] on link "Planner" at bounding box center [681, 77] width 151 height 23
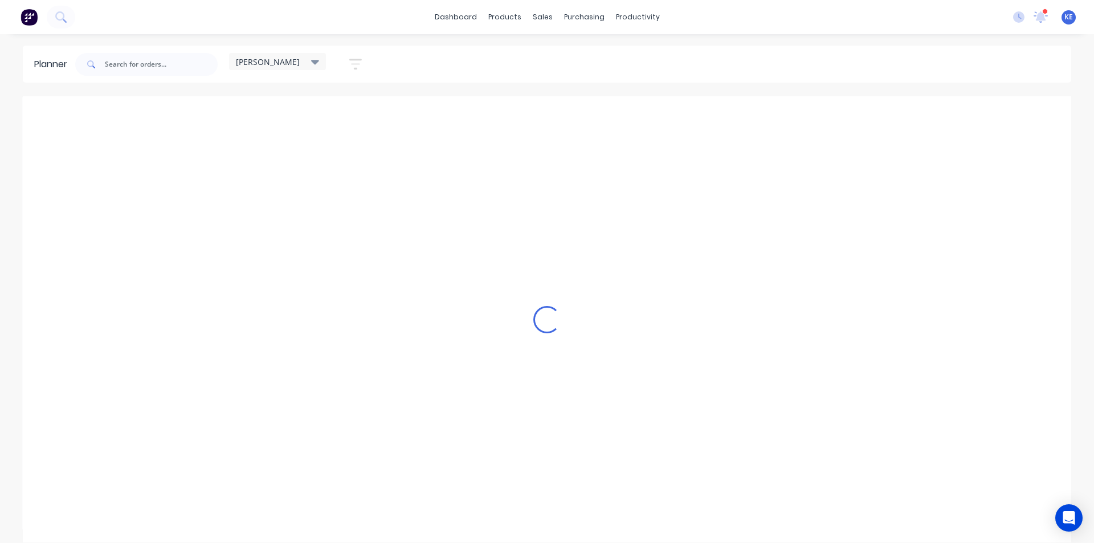
scroll to position [0, 1]
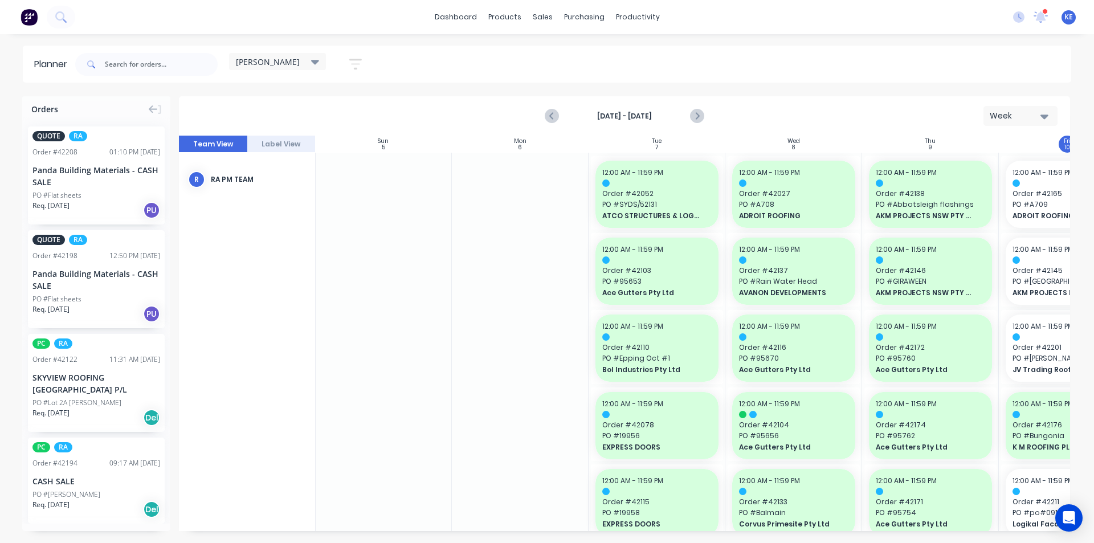
click at [340, 64] on button "button" at bounding box center [355, 64] width 36 height 22
click at [332, 134] on button "Show/Hide orders" at bounding box center [303, 140] width 106 height 17
click at [340, 108] on icon "button" at bounding box center [342, 106] width 8 height 13
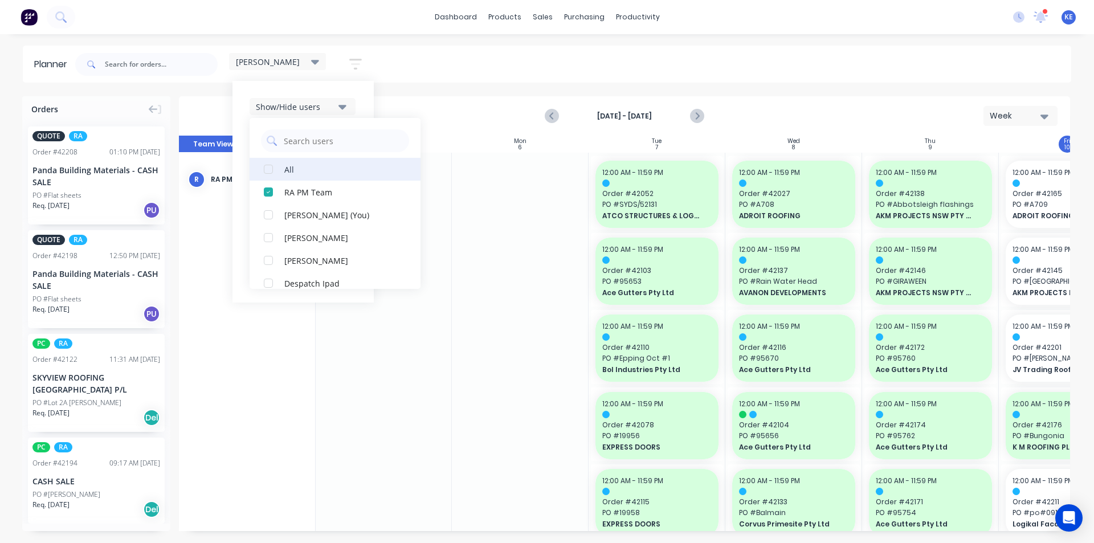
click at [321, 165] on div "All" at bounding box center [341, 169] width 114 height 12
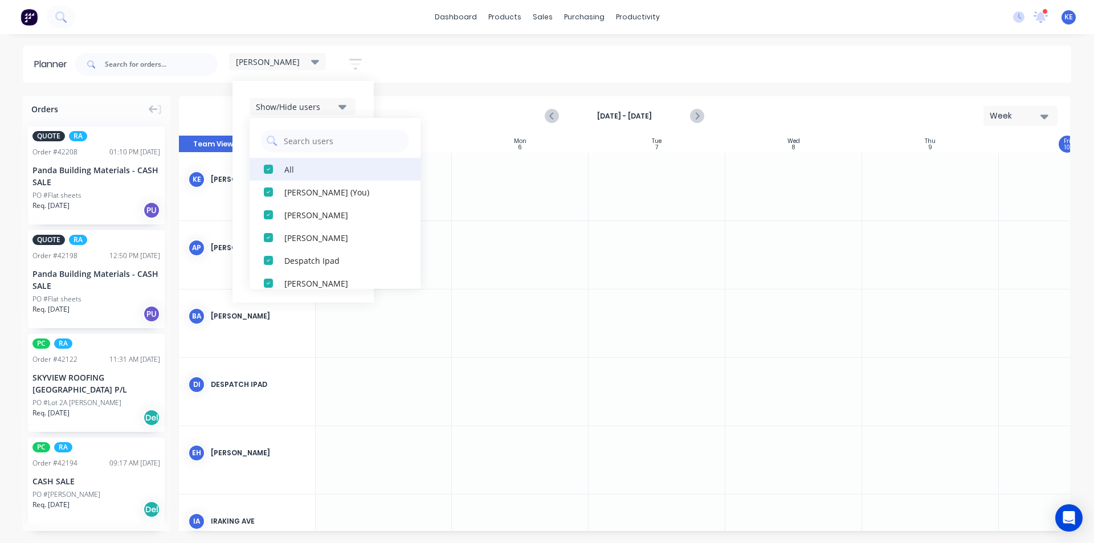
click at [321, 165] on div "All" at bounding box center [341, 169] width 114 height 12
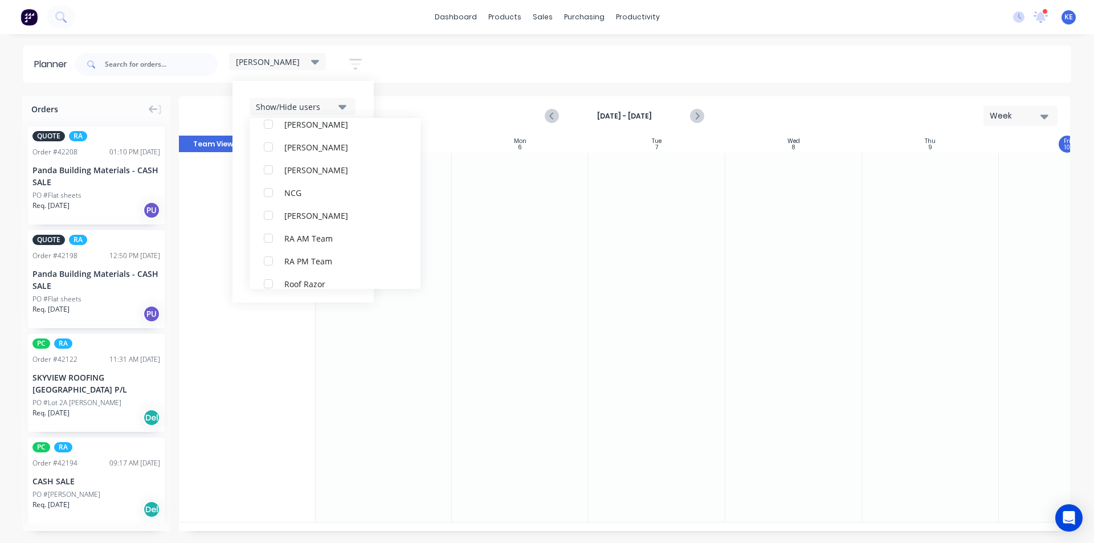
scroll to position [285, 0]
click at [339, 247] on div "[PERSON_NAME]" at bounding box center [341, 249] width 114 height 12
click at [366, 95] on div "Show/Hide users All Rupesh Karki Kyle Edmonds (You) Angela Perez Byron Aird Des…" at bounding box center [302, 192] width 141 height 222
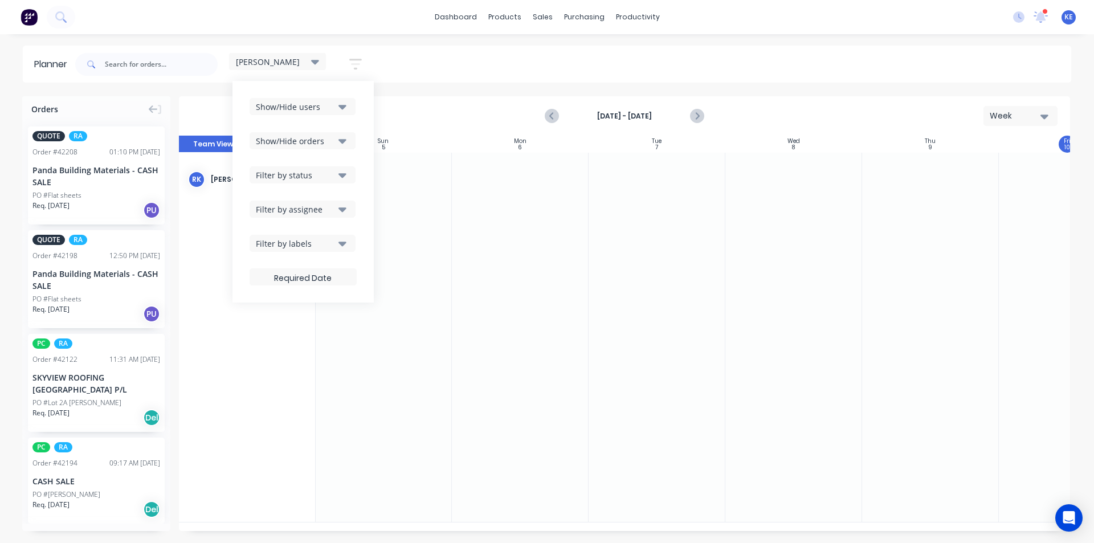
click at [331, 236] on button "Filter by labels" at bounding box center [303, 243] width 106 height 17
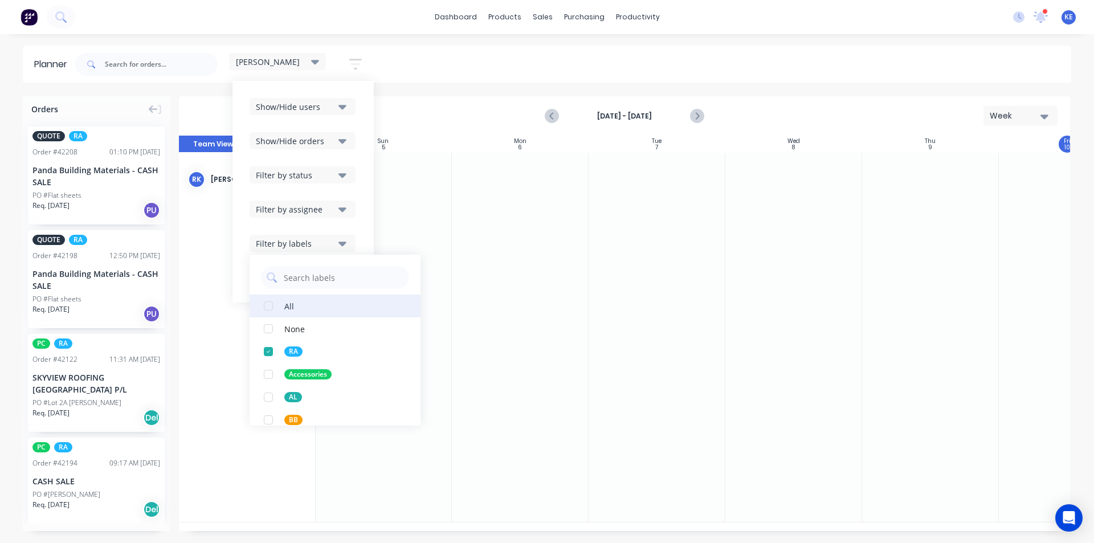
click at [320, 298] on button "All" at bounding box center [335, 306] width 171 height 23
click at [318, 300] on button "All" at bounding box center [335, 306] width 171 height 23
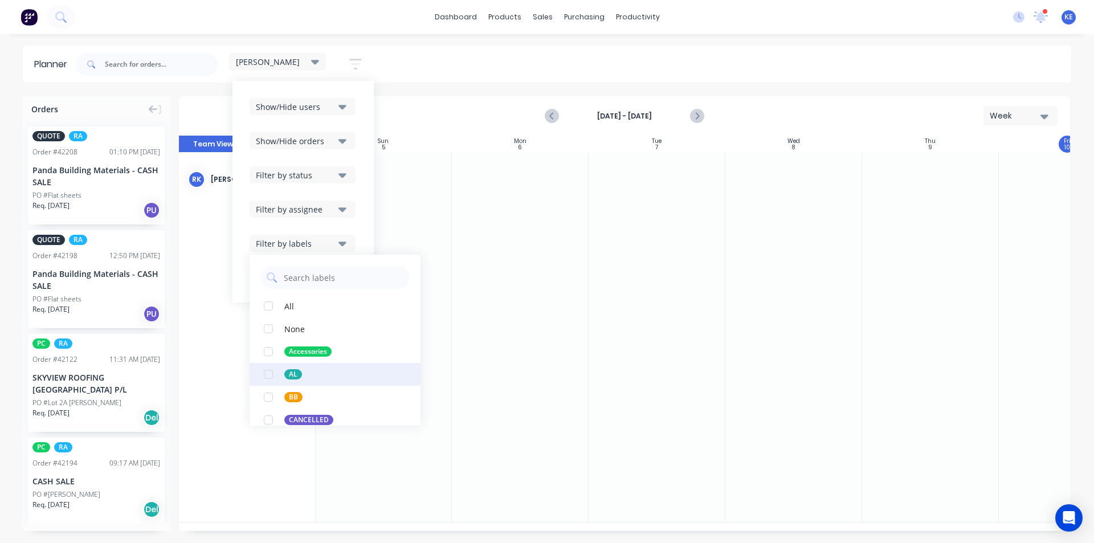
click at [311, 381] on button "AL" at bounding box center [335, 374] width 171 height 23
click at [856, 99] on div "[DATE] - [DATE] Week" at bounding box center [624, 115] width 889 height 37
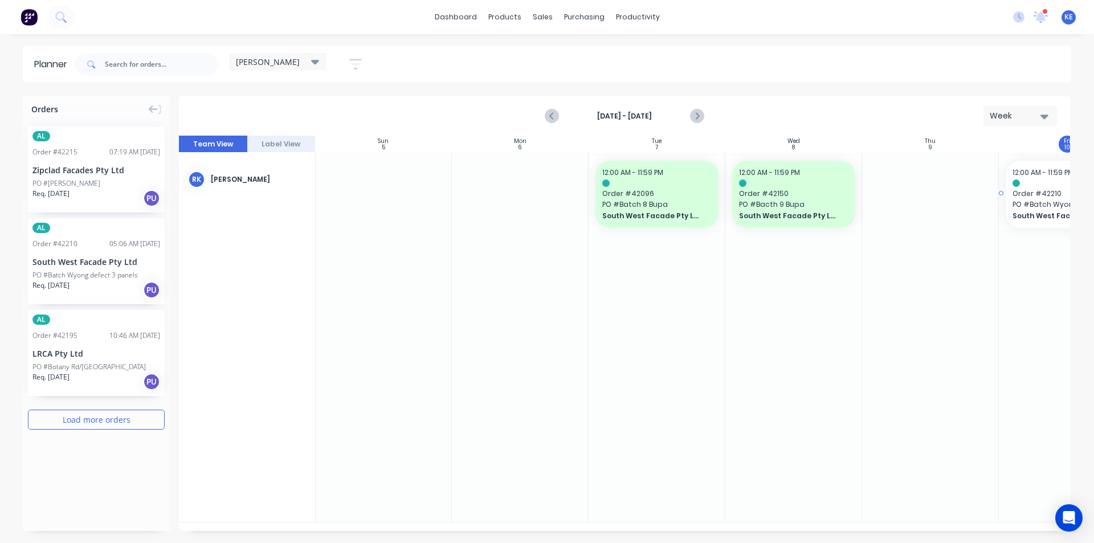
drag, startPoint x: 118, startPoint y: 283, endPoint x: 1037, endPoint y: 216, distance: 921.3
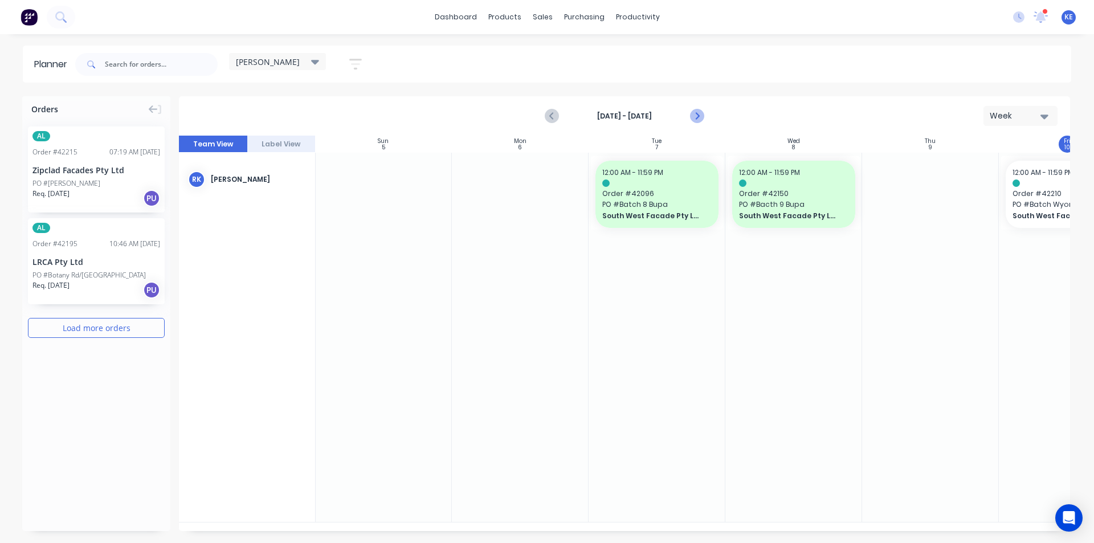
click at [701, 118] on icon "Next page" at bounding box center [696, 116] width 14 height 14
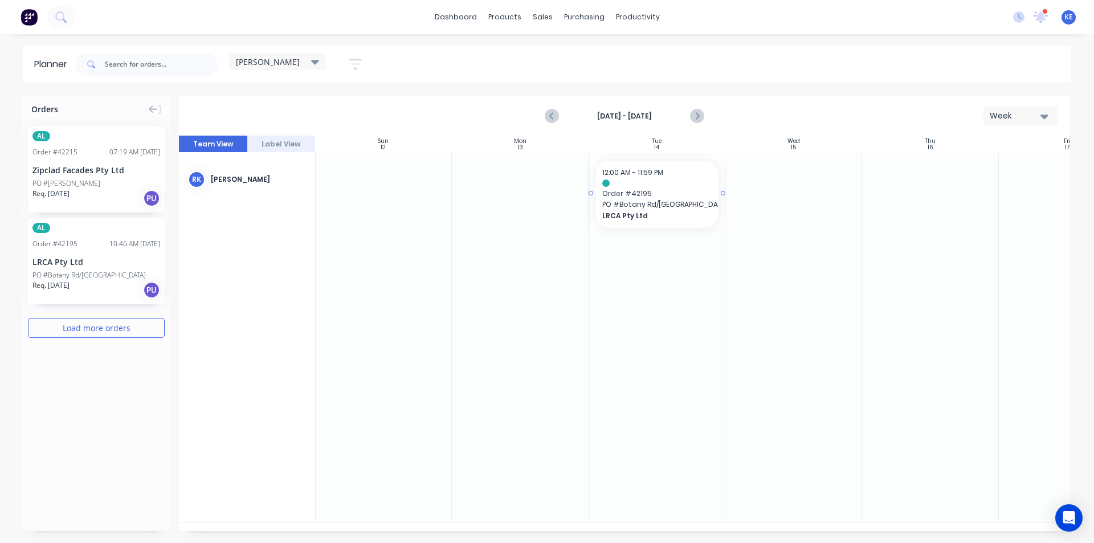
drag, startPoint x: 83, startPoint y: 290, endPoint x: 606, endPoint y: 222, distance: 527.4
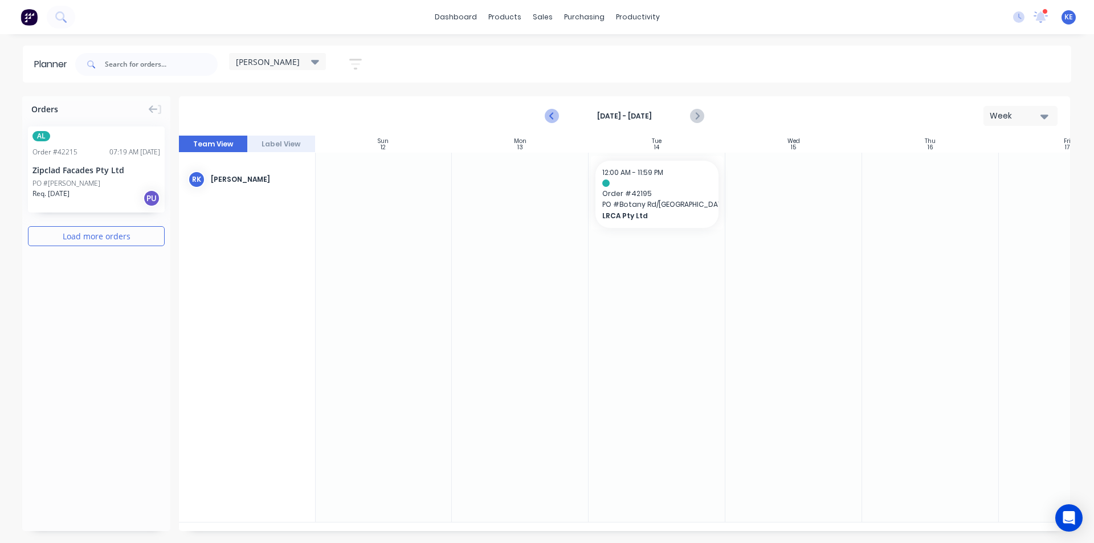
click at [551, 111] on icon "Previous page" at bounding box center [552, 116] width 14 height 14
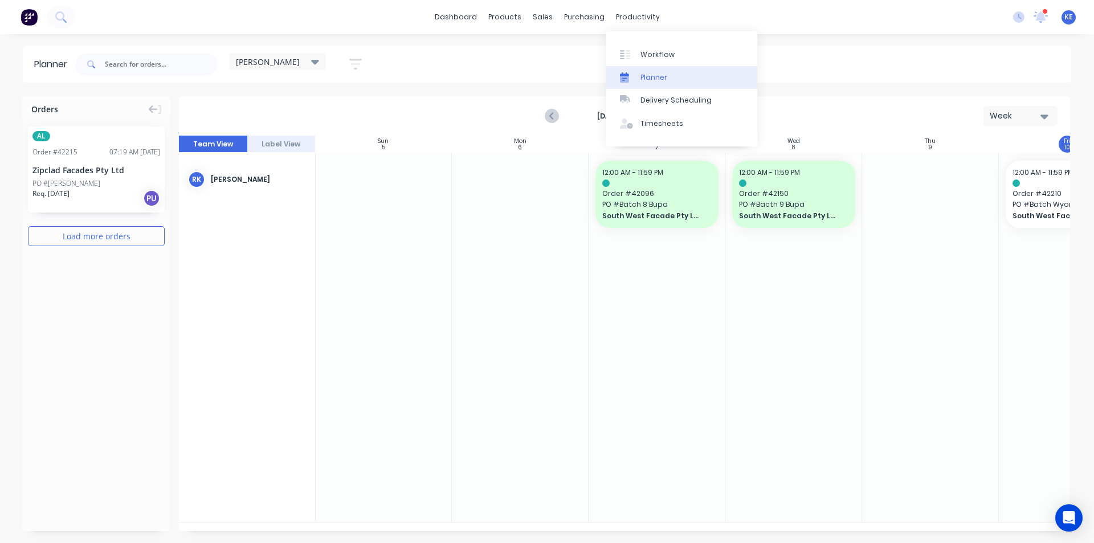
click at [639, 73] on link "Planner" at bounding box center [681, 77] width 151 height 23
click at [659, 78] on div "Planner" at bounding box center [653, 77] width 27 height 10
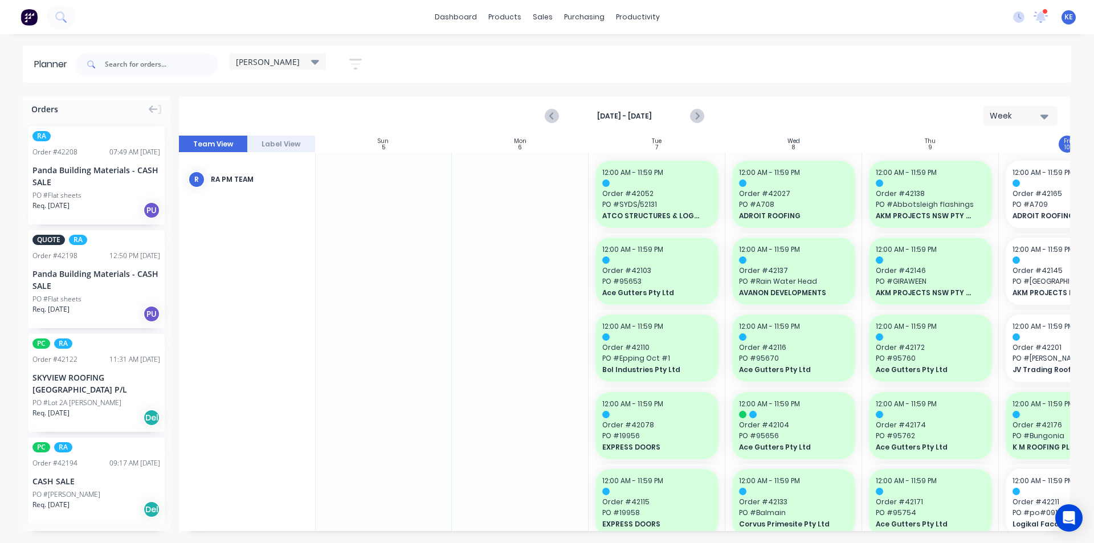
scroll to position [0, 207]
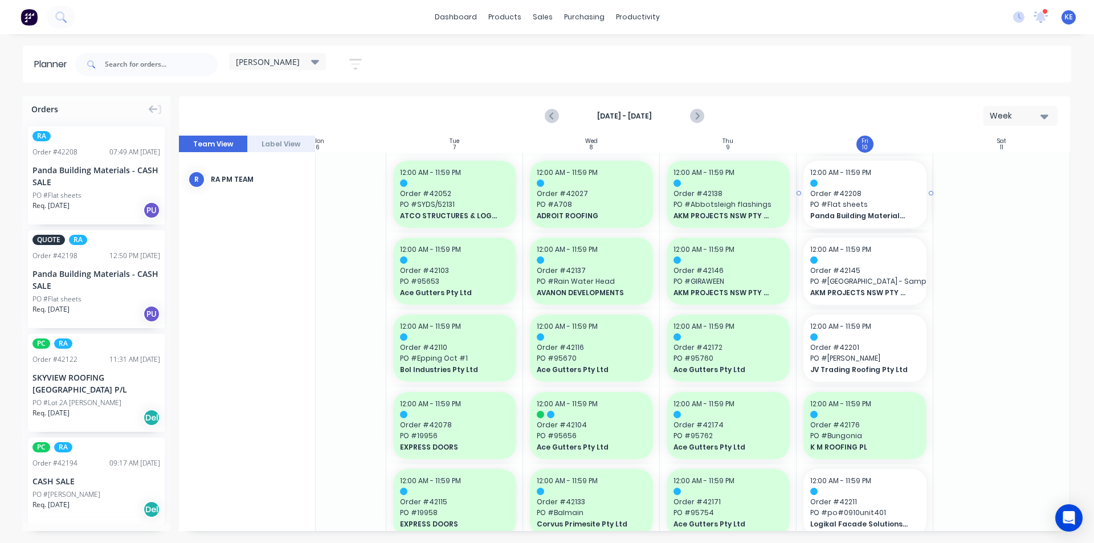
drag, startPoint x: 107, startPoint y: 161, endPoint x: 839, endPoint y: 299, distance: 745.3
